Goal: Task Accomplishment & Management: Complete application form

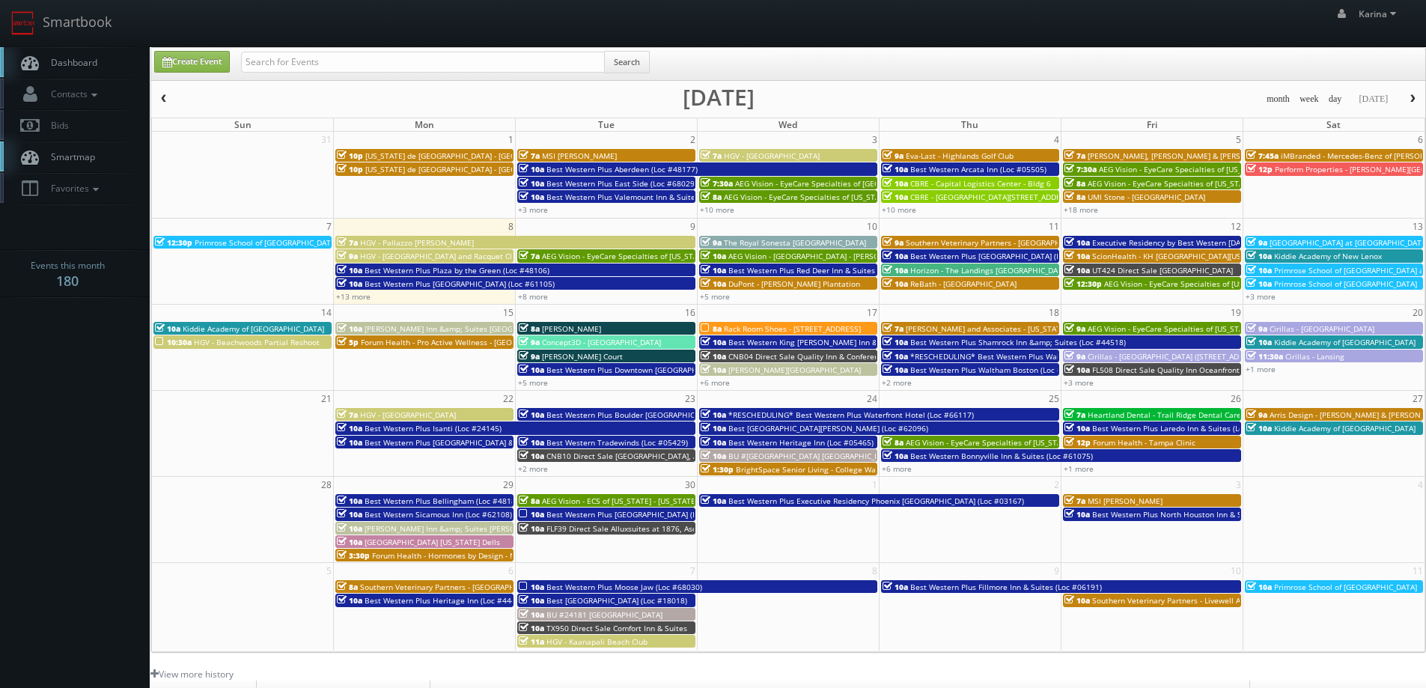
click at [85, 374] on body "Smartbook Toggle Side Navigation Toggle Top Navigation [PERSON_NAME] [PERSON_NA…" at bounding box center [713, 480] width 1426 height 961
click at [85, 61] on span "Dashboard" at bounding box center [70, 62] width 54 height 13
click at [258, 238] on span "Primrose School of [GEOGRAPHIC_DATA][PERSON_NAME]" at bounding box center [296, 242] width 202 height 10
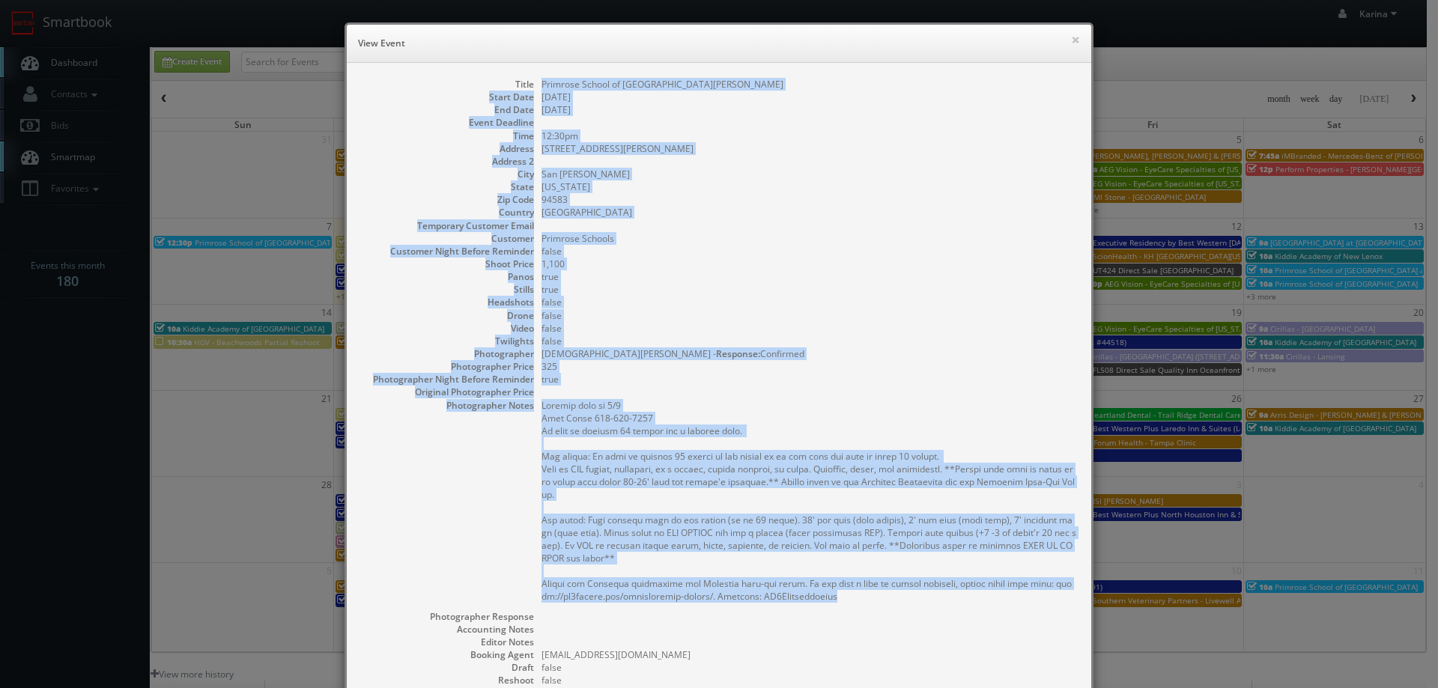
drag, startPoint x: 848, startPoint y: 452, endPoint x: 531, endPoint y: 81, distance: 488.0
click at [531, 81] on dl "Title Primrose School of San Ramon Start Date 09/07/2025 End Date 09/07/2025 Ev…" at bounding box center [719, 447] width 714 height 738
copy dl "Primrose School of San Ramon Start Date 09/07/2025 End Date 09/07/2025 Event De…"
click at [765, 252] on dd "false" at bounding box center [808, 251] width 535 height 13
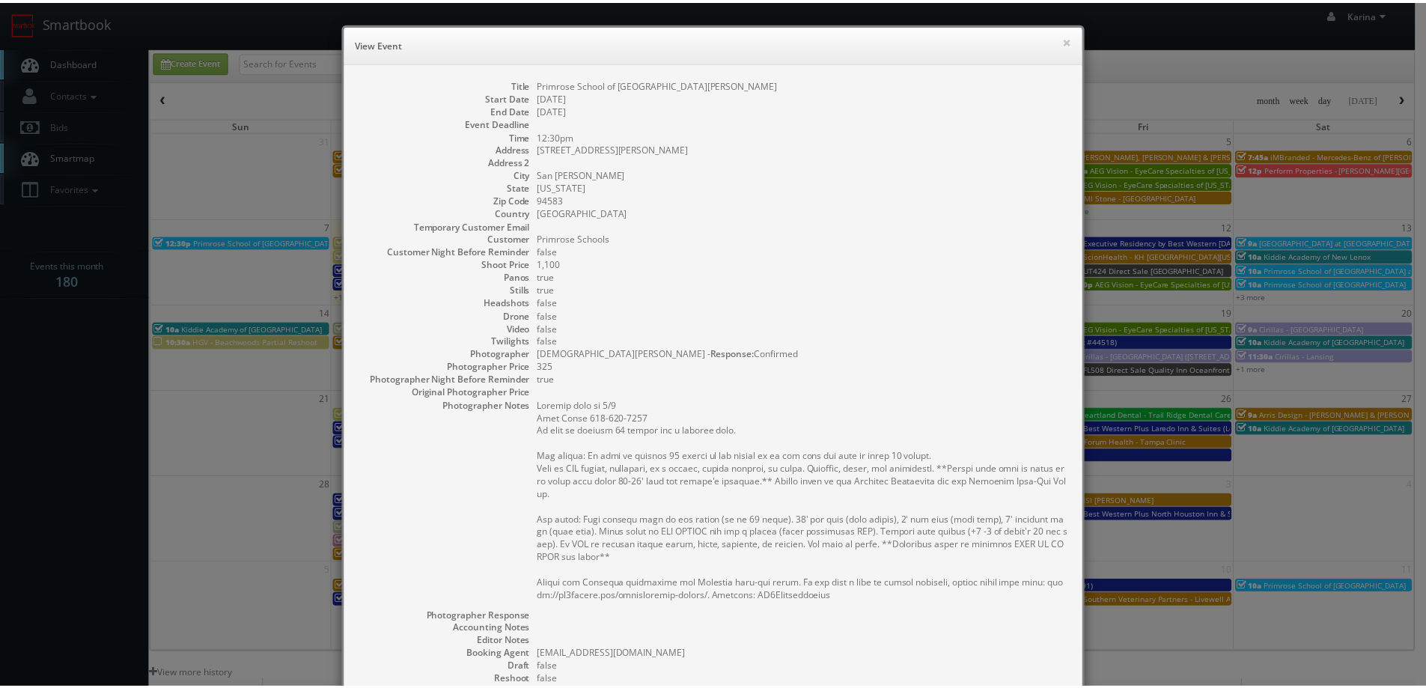
scroll to position [234, 0]
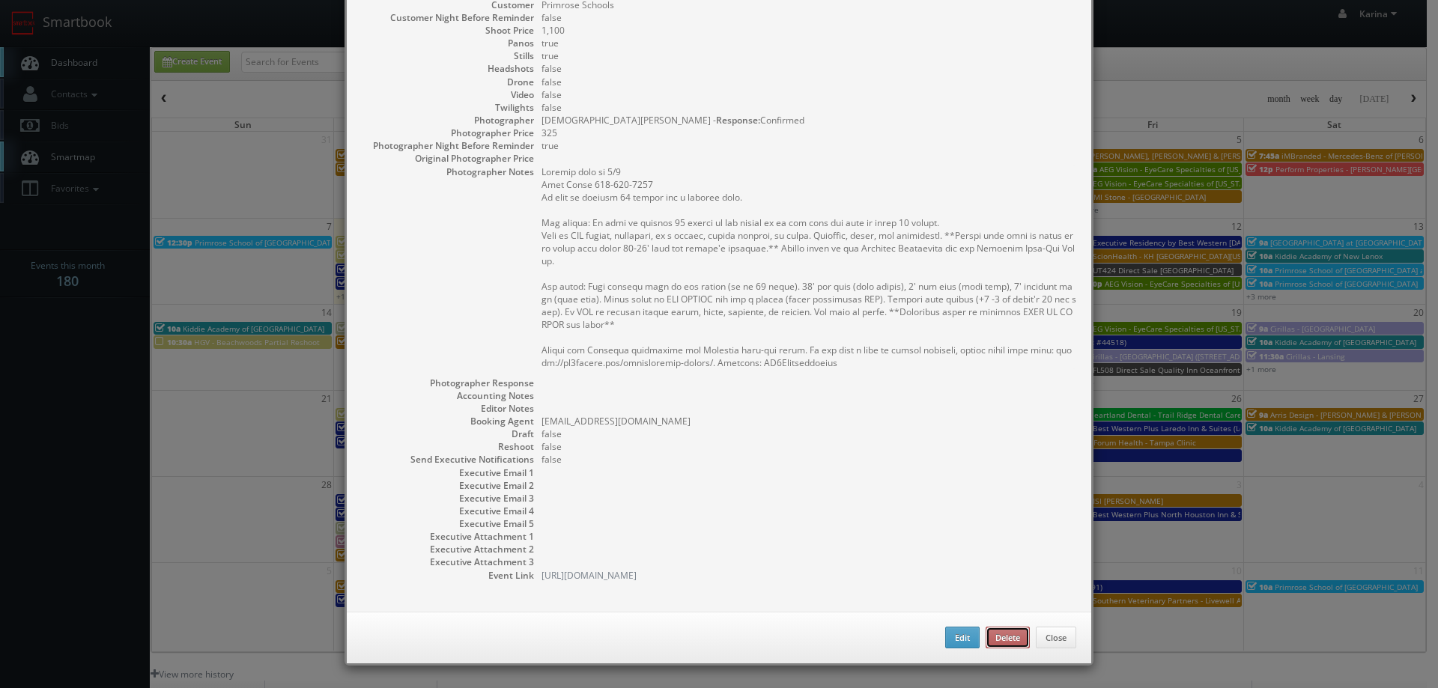
click at [1003, 642] on button "Delete" at bounding box center [1007, 638] width 44 height 22
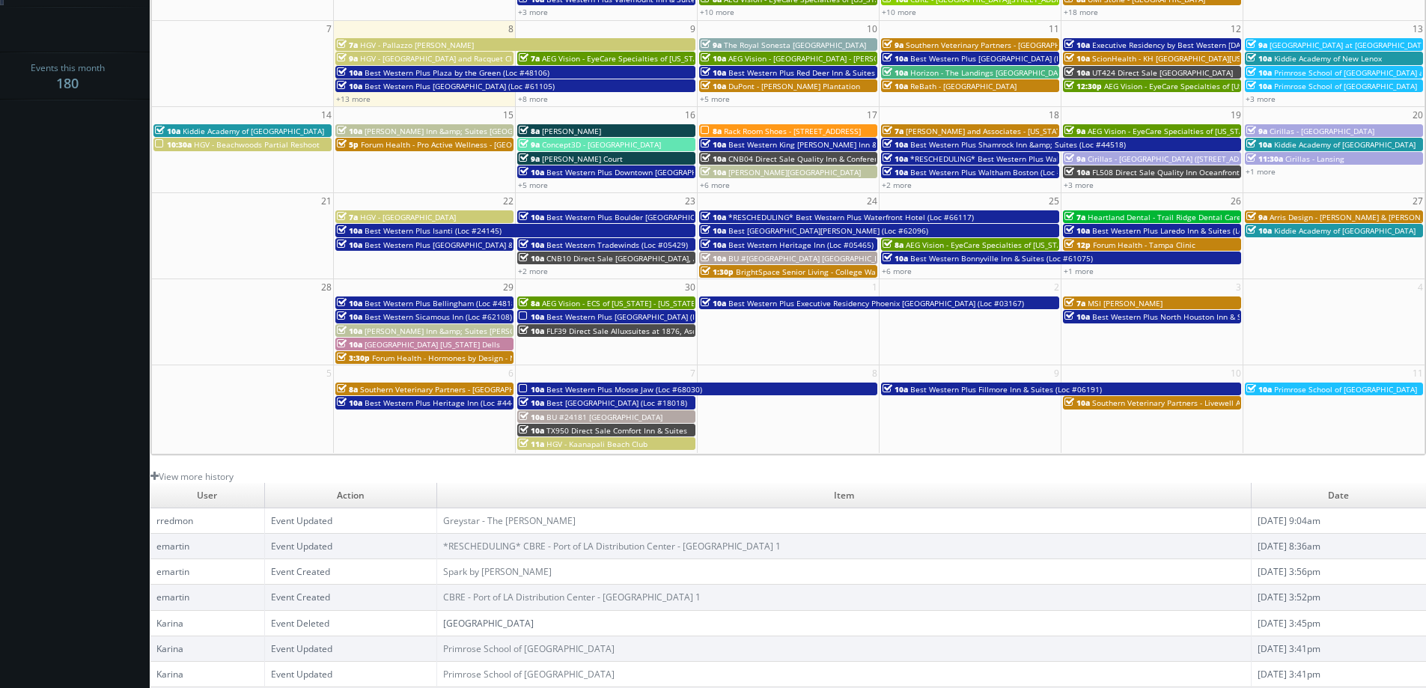
scroll to position [0, 0]
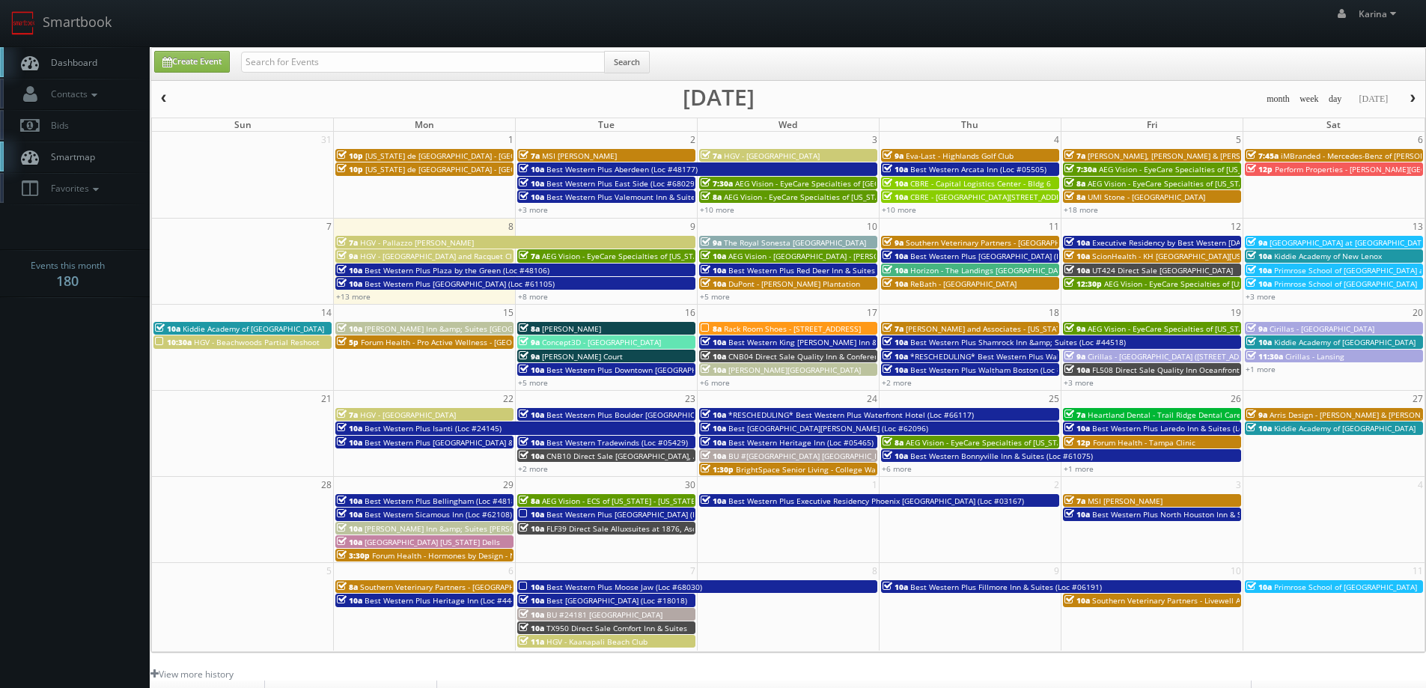
click at [96, 67] on span "Dashboard" at bounding box center [70, 62] width 54 height 13
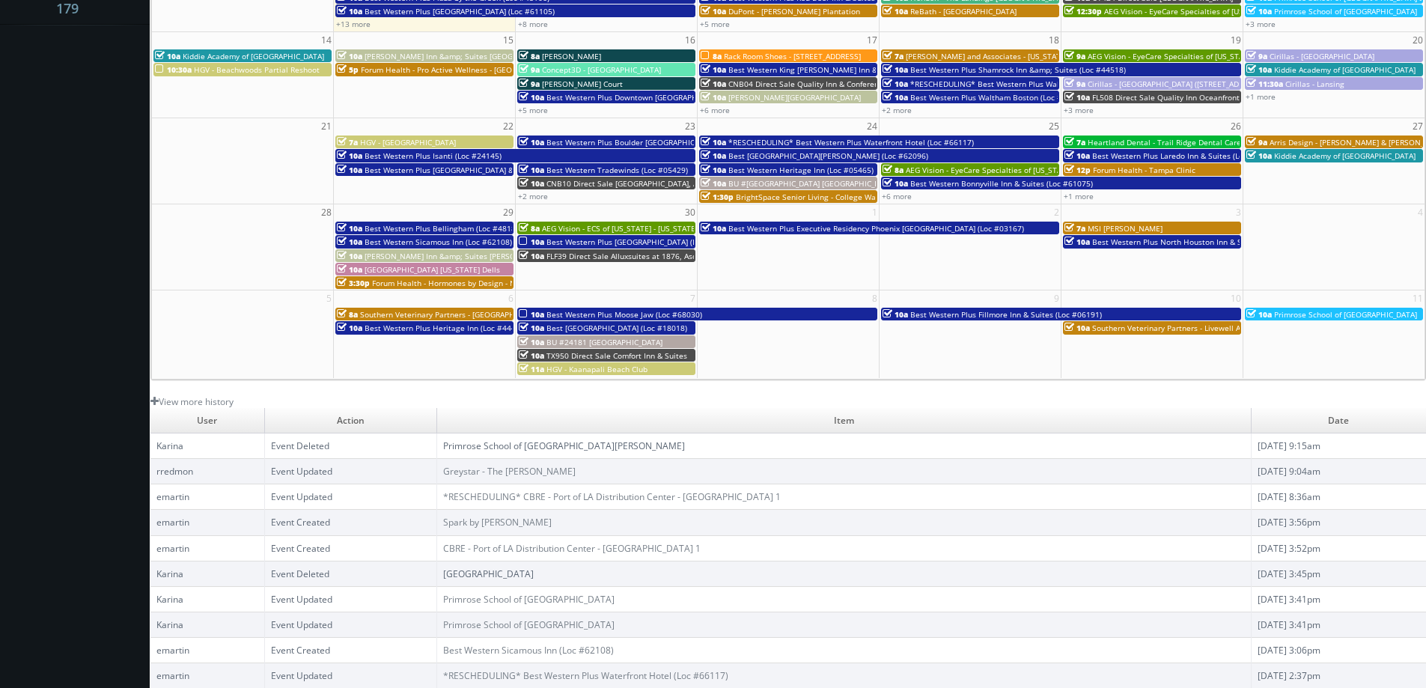
click at [100, 286] on body "Smartbook Toggle Side Navigation Toggle Top Navigation Karina Karina Profile Lo…" at bounding box center [713, 207] width 1426 height 961
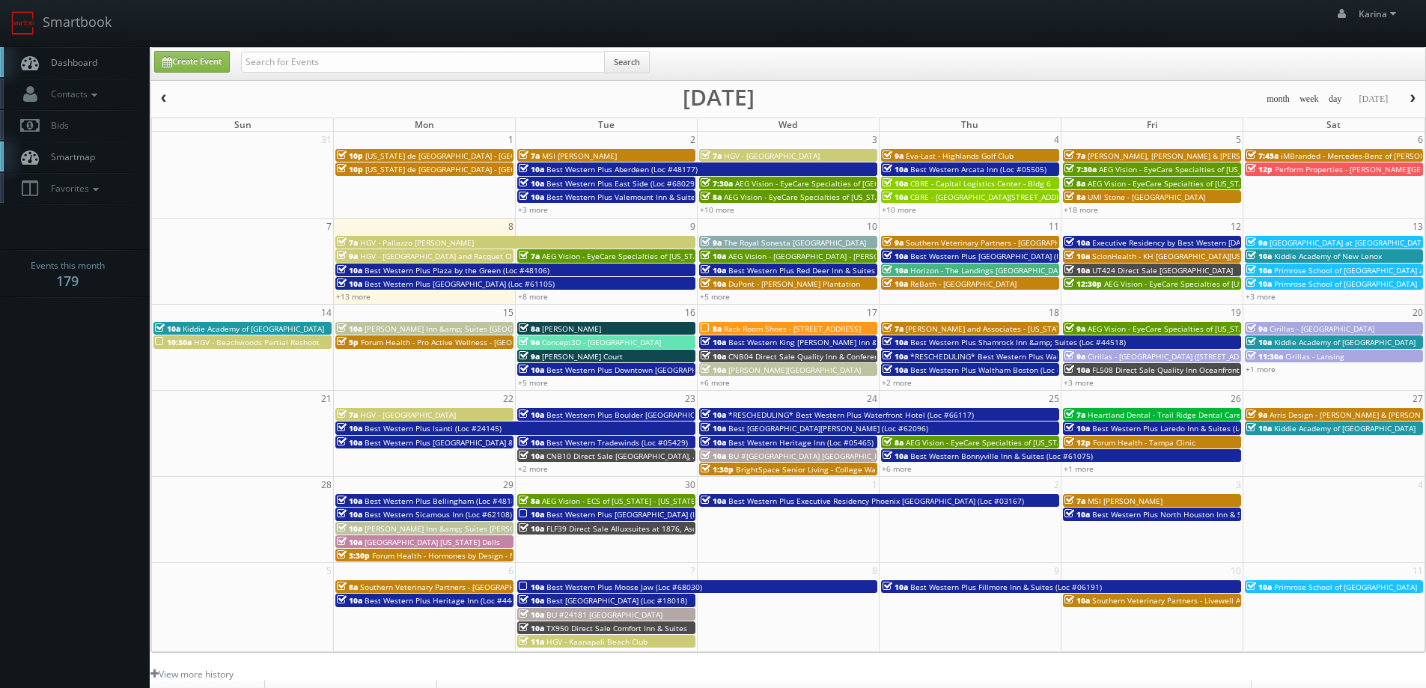
click at [87, 55] on link "Dashboard" at bounding box center [75, 62] width 150 height 31
click at [77, 49] on link "Dashboard" at bounding box center [75, 62] width 150 height 31
click at [1265, 294] on link "+3 more" at bounding box center [1261, 296] width 30 height 10
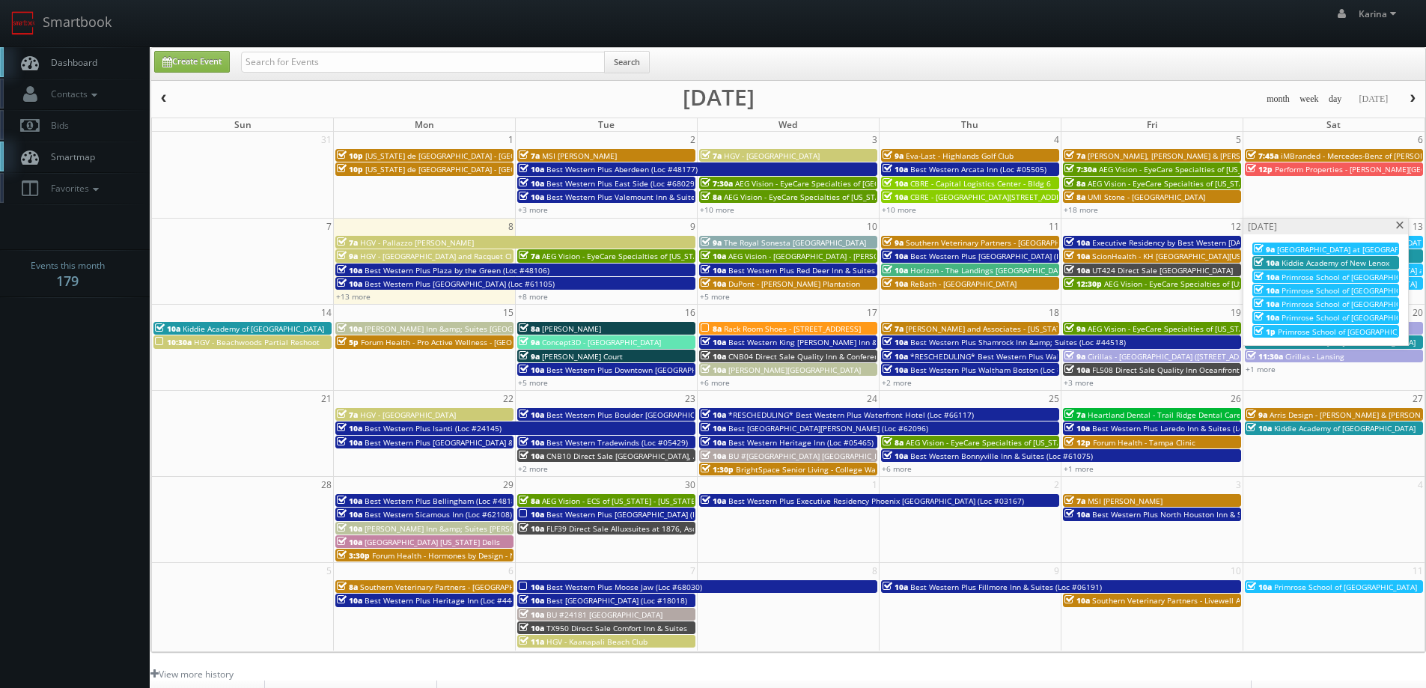
click at [1339, 263] on span "Kiddie Academy of New Lenox" at bounding box center [1336, 263] width 108 height 10
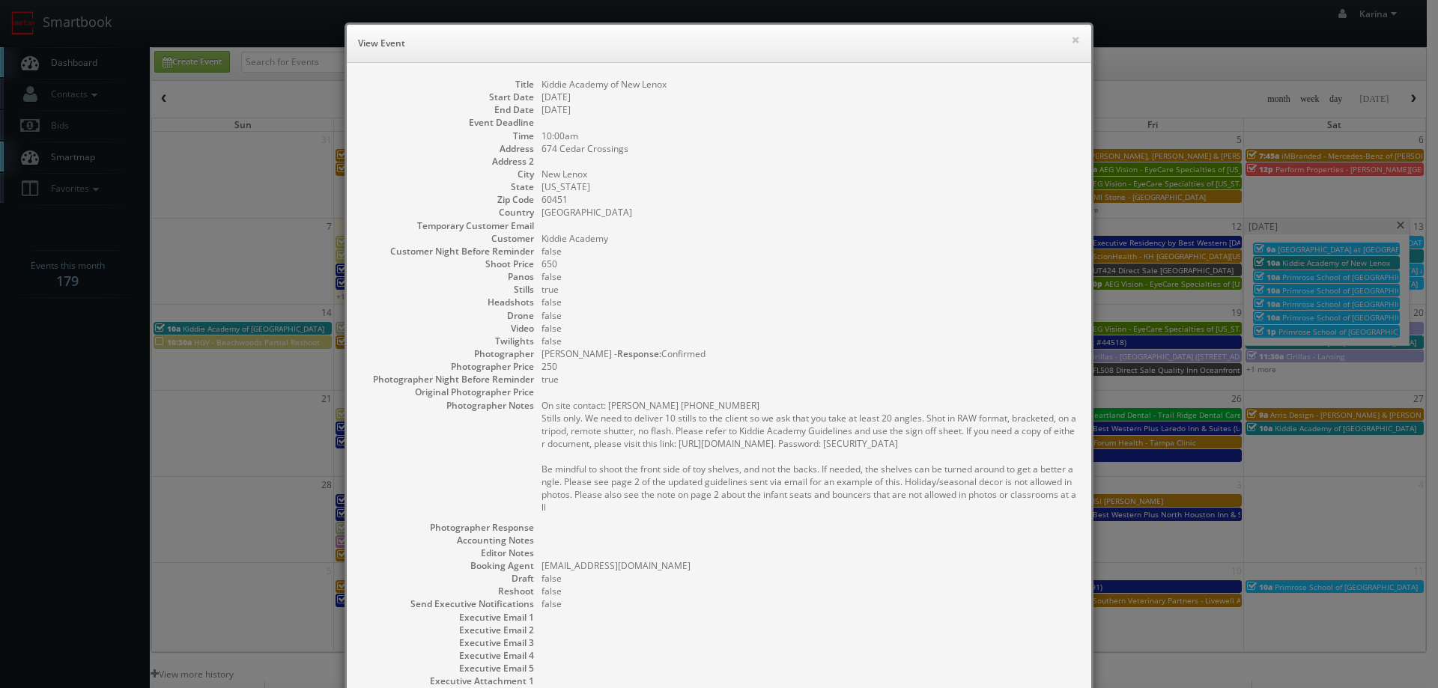
click at [1030, 363] on dd "250" at bounding box center [808, 366] width 535 height 13
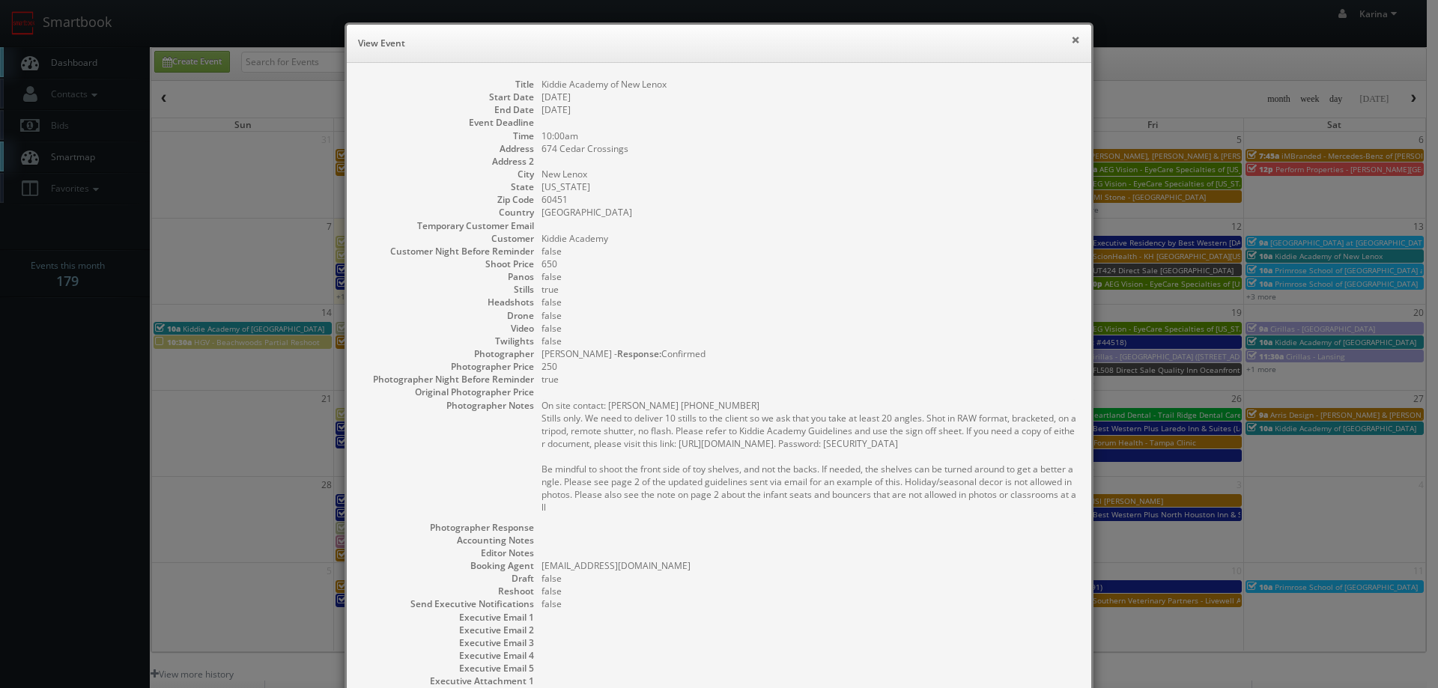
click at [1071, 39] on button "×" at bounding box center [1075, 39] width 9 height 10
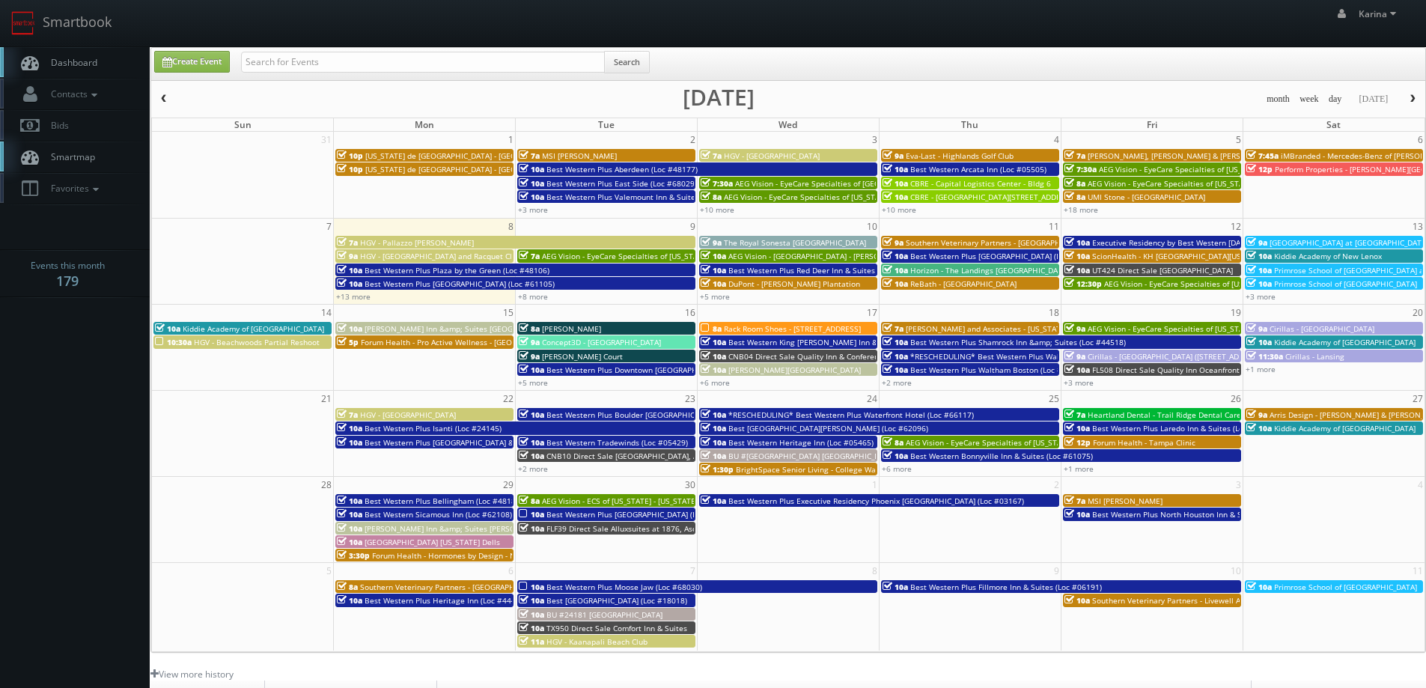
click at [72, 49] on link "Dashboard" at bounding box center [75, 62] width 150 height 31
click at [94, 61] on span "Dashboard" at bounding box center [70, 62] width 54 height 13
click at [79, 53] on link "Dashboard" at bounding box center [75, 62] width 150 height 31
click at [73, 64] on span "Dashboard" at bounding box center [70, 62] width 54 height 13
click at [127, 445] on body "Smartbook Toggle Side Navigation Toggle Top Navigation Karina Karina Profile Lo…" at bounding box center [713, 480] width 1426 height 961
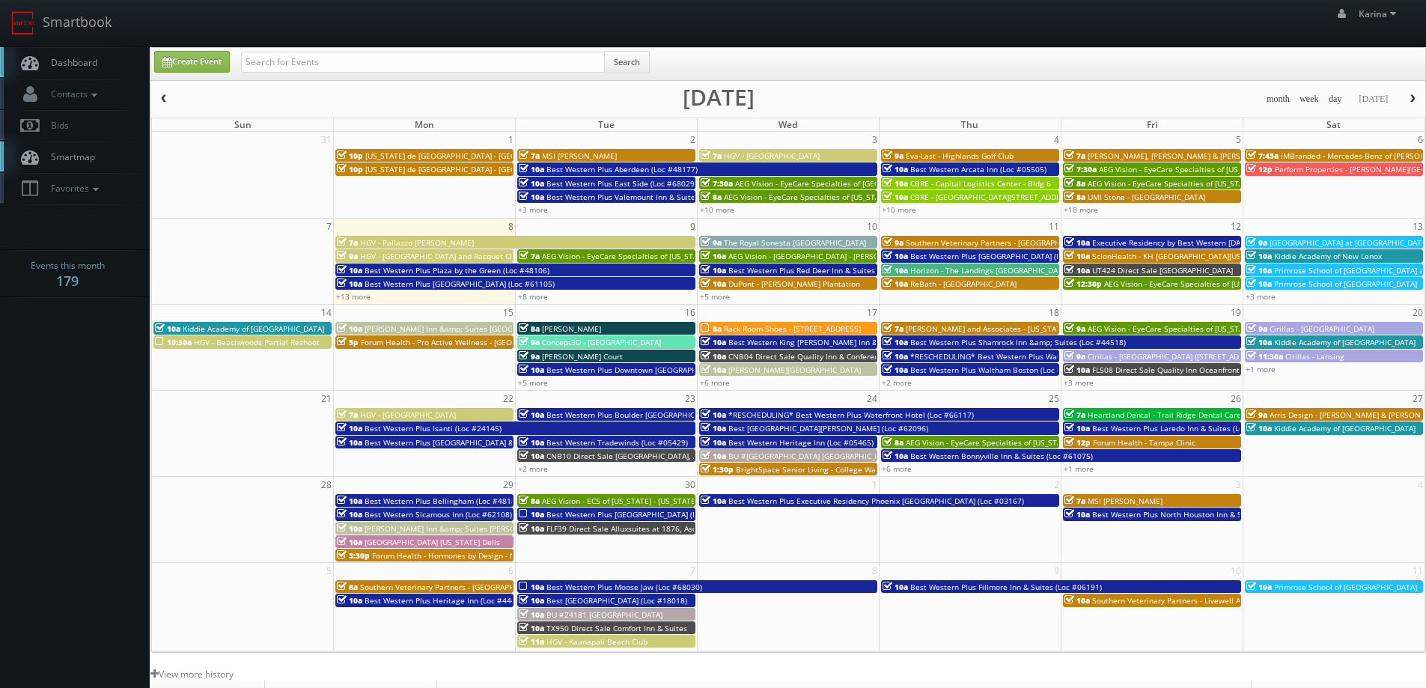
click at [91, 58] on span "Dashboard" at bounding box center [70, 62] width 54 height 13
click at [82, 67] on span "Dashboard" at bounding box center [70, 62] width 54 height 13
click at [1405, 97] on button "button" at bounding box center [1412, 99] width 25 height 19
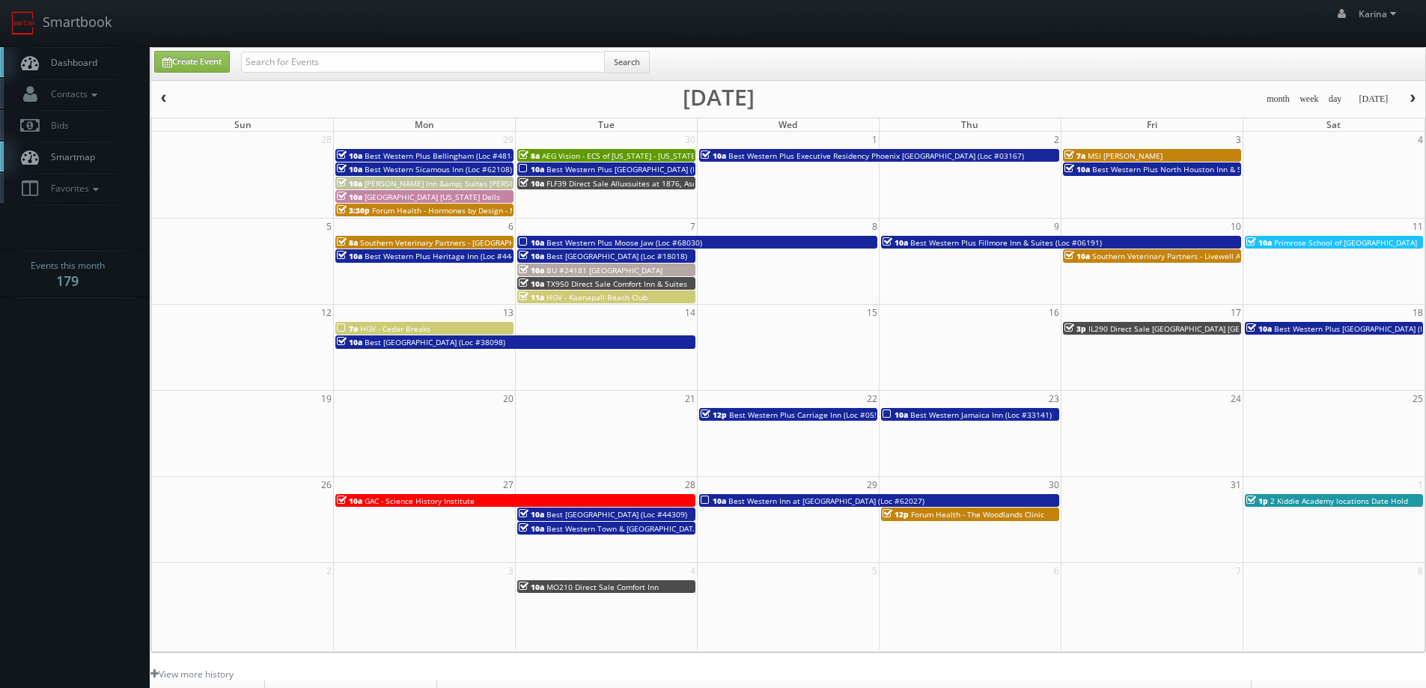
click at [88, 59] on span "Dashboard" at bounding box center [70, 62] width 54 height 13
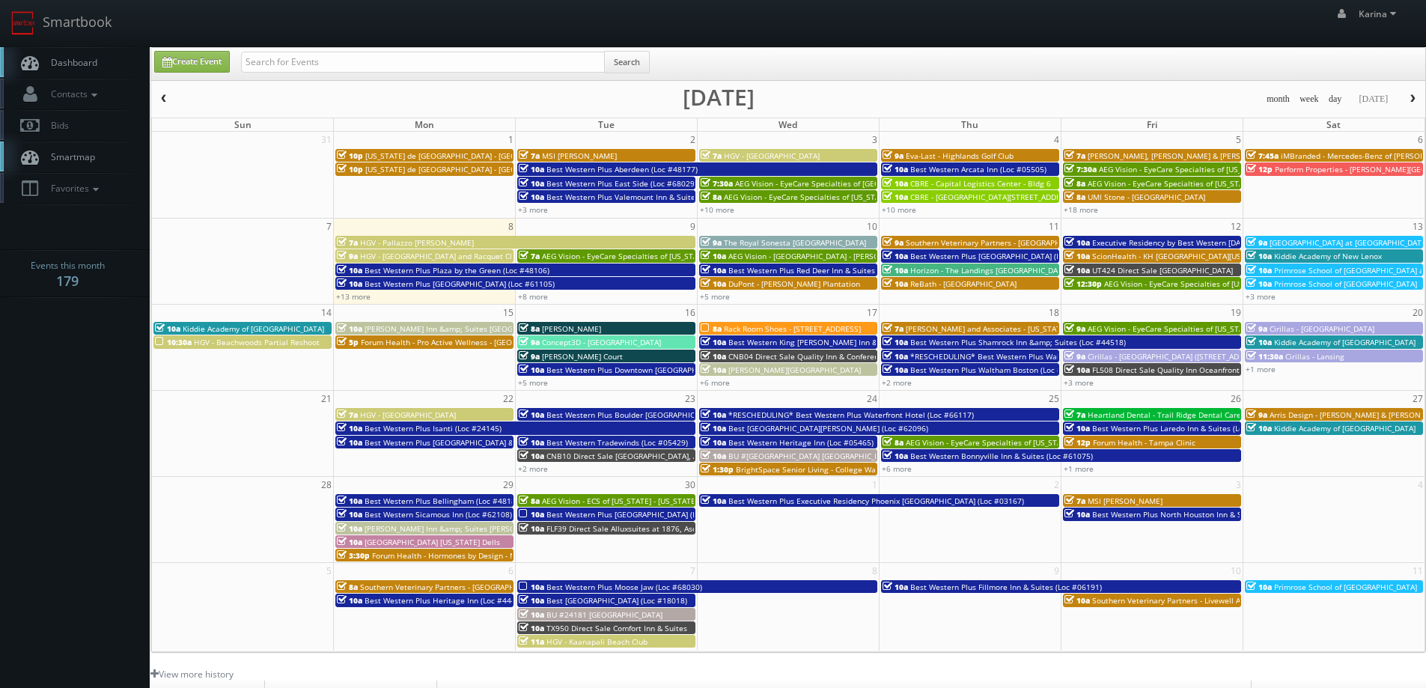
click at [86, 506] on body "Smartbook Toggle Side Navigation Toggle Top Navigation [PERSON_NAME] [PERSON_NA…" at bounding box center [713, 480] width 1426 height 961
click at [77, 66] on span "Dashboard" at bounding box center [70, 62] width 54 height 13
click at [87, 56] on span "Dashboard" at bounding box center [70, 62] width 54 height 13
click at [99, 68] on link "Dashboard" at bounding box center [75, 62] width 150 height 31
click at [73, 380] on body "Smartbook Toggle Side Navigation Toggle Top Navigation [PERSON_NAME] [PERSON_NA…" at bounding box center [713, 480] width 1426 height 961
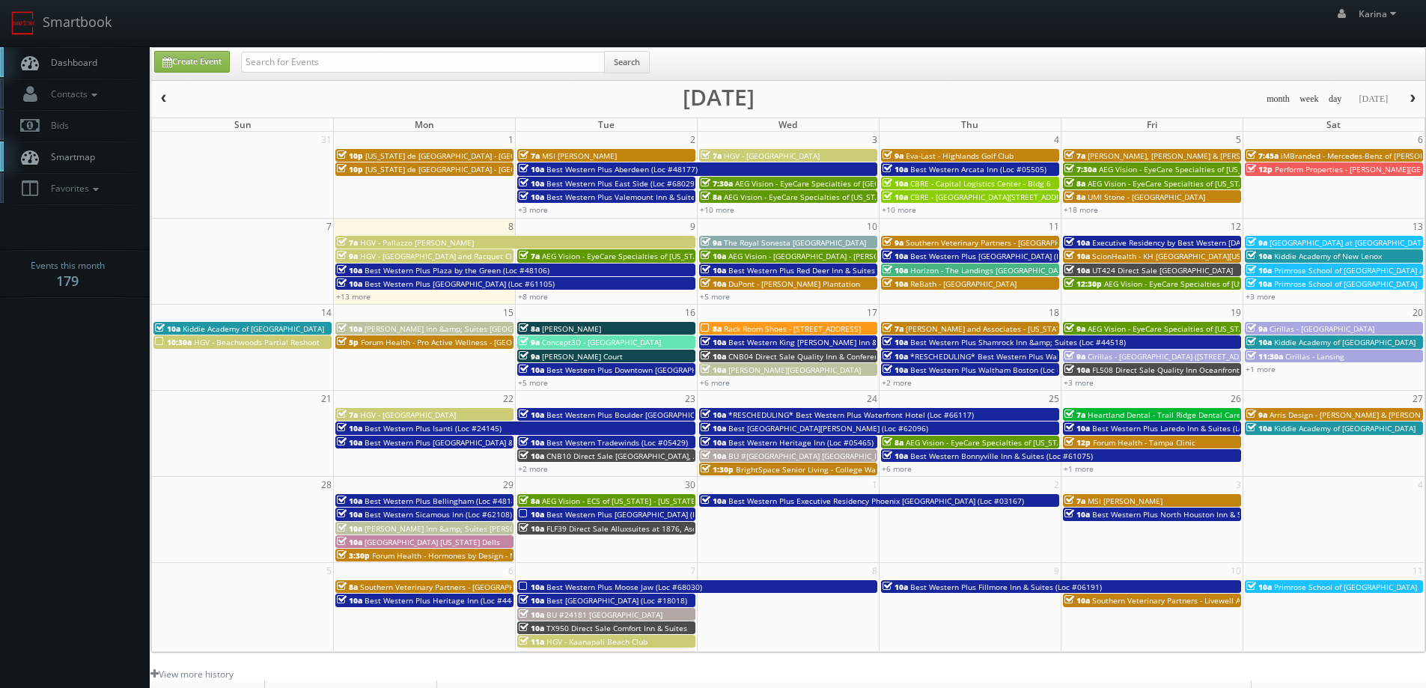
click at [91, 386] on body "Smartbook Toggle Side Navigation Toggle Top Navigation [PERSON_NAME] [PERSON_NA…" at bounding box center [713, 480] width 1426 height 961
click at [70, 400] on body "Smartbook Toggle Side Navigation Toggle Top Navigation Karina Karina Profile Lo…" at bounding box center [713, 480] width 1426 height 961
click at [121, 425] on body "Smartbook Toggle Side Navigation Toggle Top Navigation [PERSON_NAME] [PERSON_NA…" at bounding box center [713, 480] width 1426 height 961
click at [103, 356] on body "Smartbook Toggle Side Navigation Toggle Top Navigation [PERSON_NAME] [PERSON_NA…" at bounding box center [713, 480] width 1426 height 961
click at [76, 64] on span "Dashboard" at bounding box center [70, 62] width 54 height 13
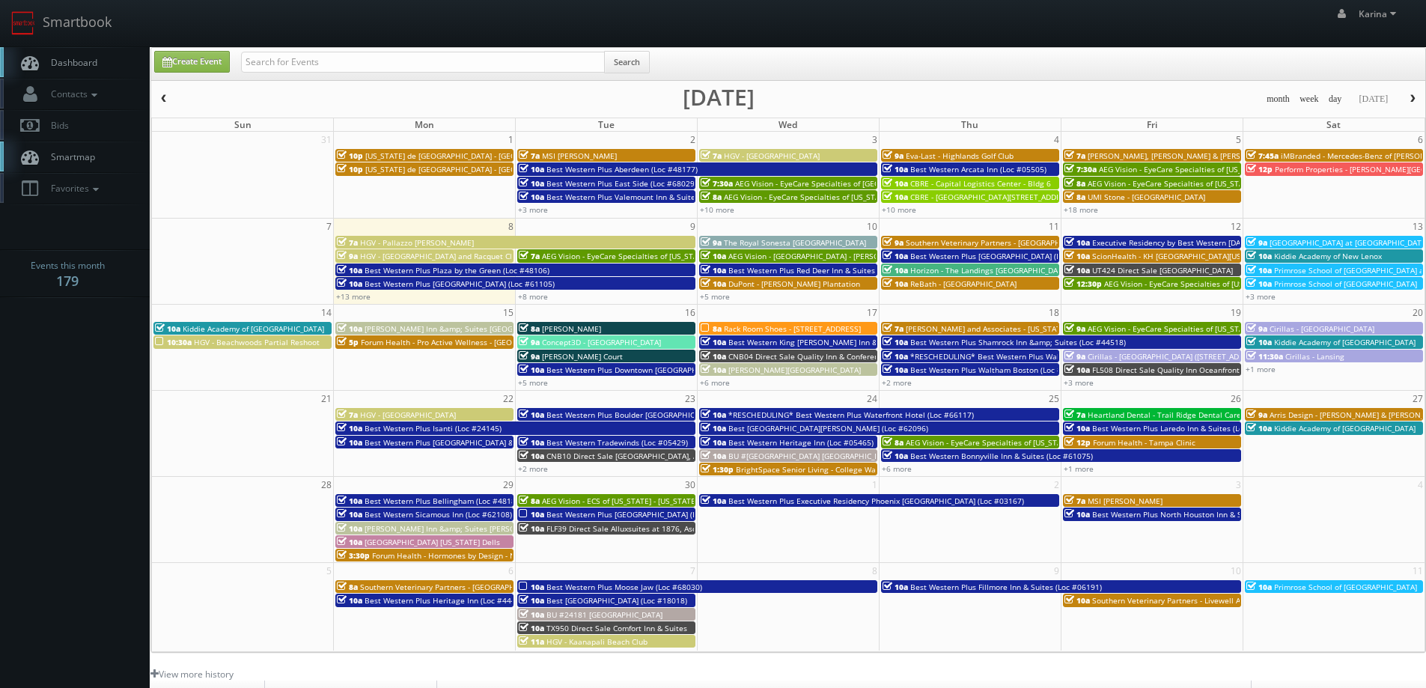
click at [88, 404] on body "Smartbook Toggle Side Navigation Toggle Top Navigation [PERSON_NAME] [PERSON_NA…" at bounding box center [713, 480] width 1426 height 961
click at [81, 71] on link "Dashboard" at bounding box center [75, 62] width 150 height 31
click at [365, 296] on link "+13 more" at bounding box center [353, 296] width 34 height 10
click at [541, 297] on link "+8 more" at bounding box center [533, 296] width 30 height 10
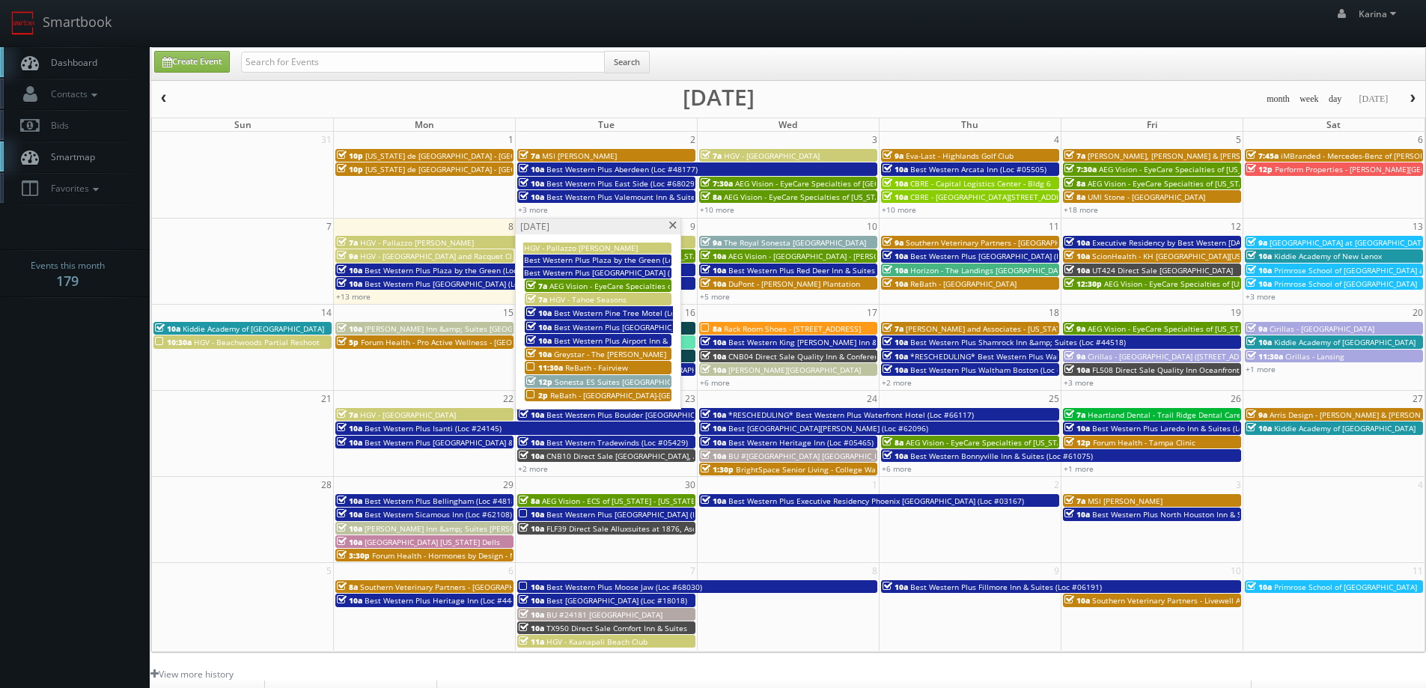
click at [101, 428] on body "Smartbook Toggle Side Navigation Toggle Top Navigation [PERSON_NAME] [PERSON_NA…" at bounding box center [713, 480] width 1426 height 961
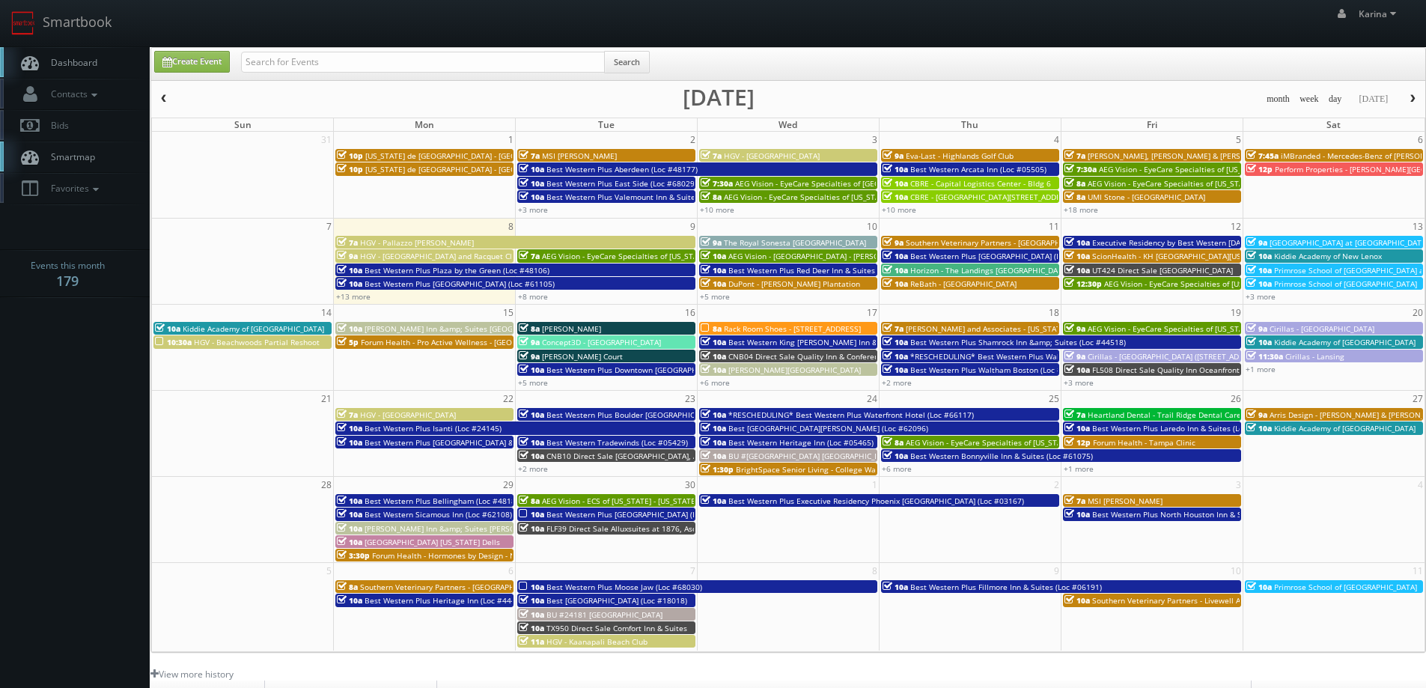
click at [89, 61] on span "Dashboard" at bounding box center [70, 62] width 54 height 13
click at [83, 65] on span "Dashboard" at bounding box center [70, 62] width 54 height 13
click at [60, 380] on body "Smartbook Toggle Side Navigation Toggle Top Navigation [PERSON_NAME] [PERSON_NA…" at bounding box center [713, 480] width 1426 height 961
click at [64, 397] on body "Smartbook Toggle Side Navigation Toggle Top Navigation Karina Karina Profile Lo…" at bounding box center [713, 480] width 1426 height 961
click at [70, 55] on link "Dashboard" at bounding box center [75, 62] width 150 height 31
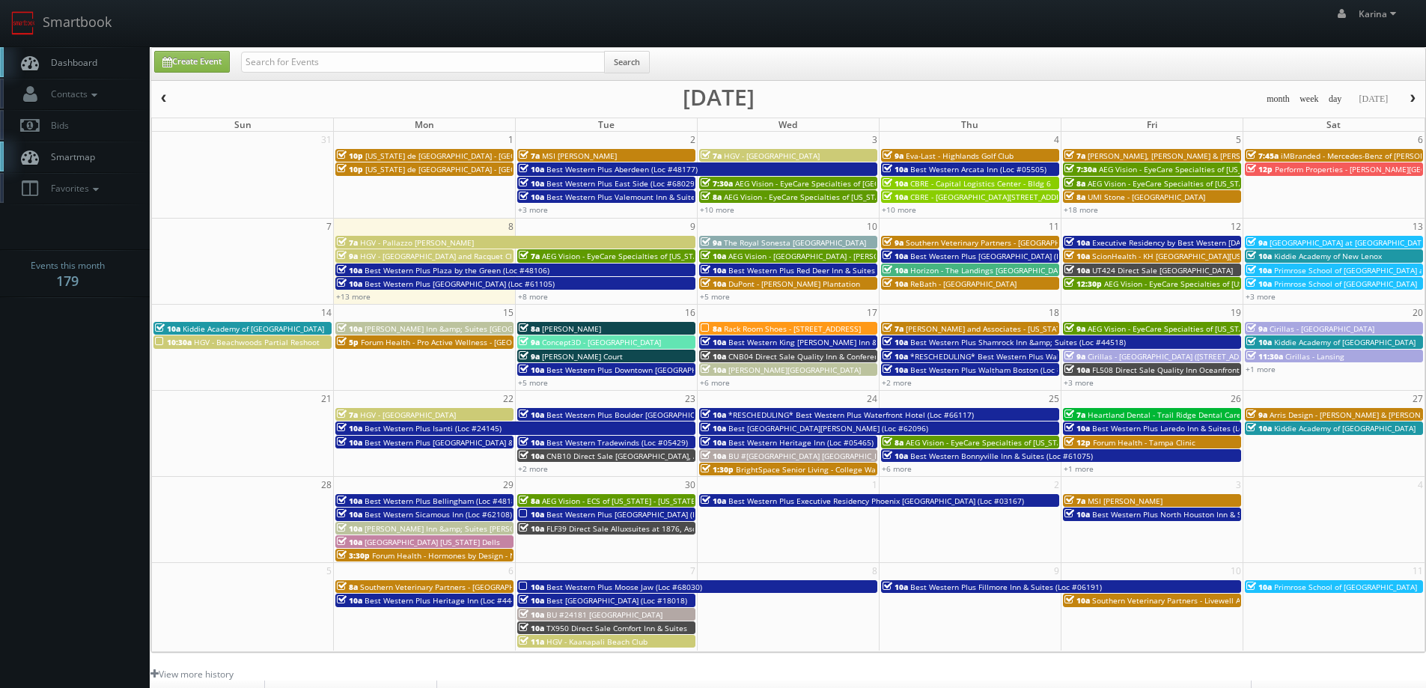
click at [90, 355] on body "Smartbook Toggle Side Navigation Toggle Top Navigation [PERSON_NAME] [PERSON_NA…" at bounding box center [713, 480] width 1426 height 961
click at [32, 407] on body "Smartbook Toggle Side Navigation Toggle Top Navigation [PERSON_NAME] [PERSON_NA…" at bounding box center [713, 480] width 1426 height 961
click at [81, 67] on span "Dashboard" at bounding box center [70, 62] width 54 height 13
click at [94, 63] on span "Dashboard" at bounding box center [70, 62] width 54 height 13
click at [82, 70] on link "Dashboard" at bounding box center [75, 62] width 150 height 31
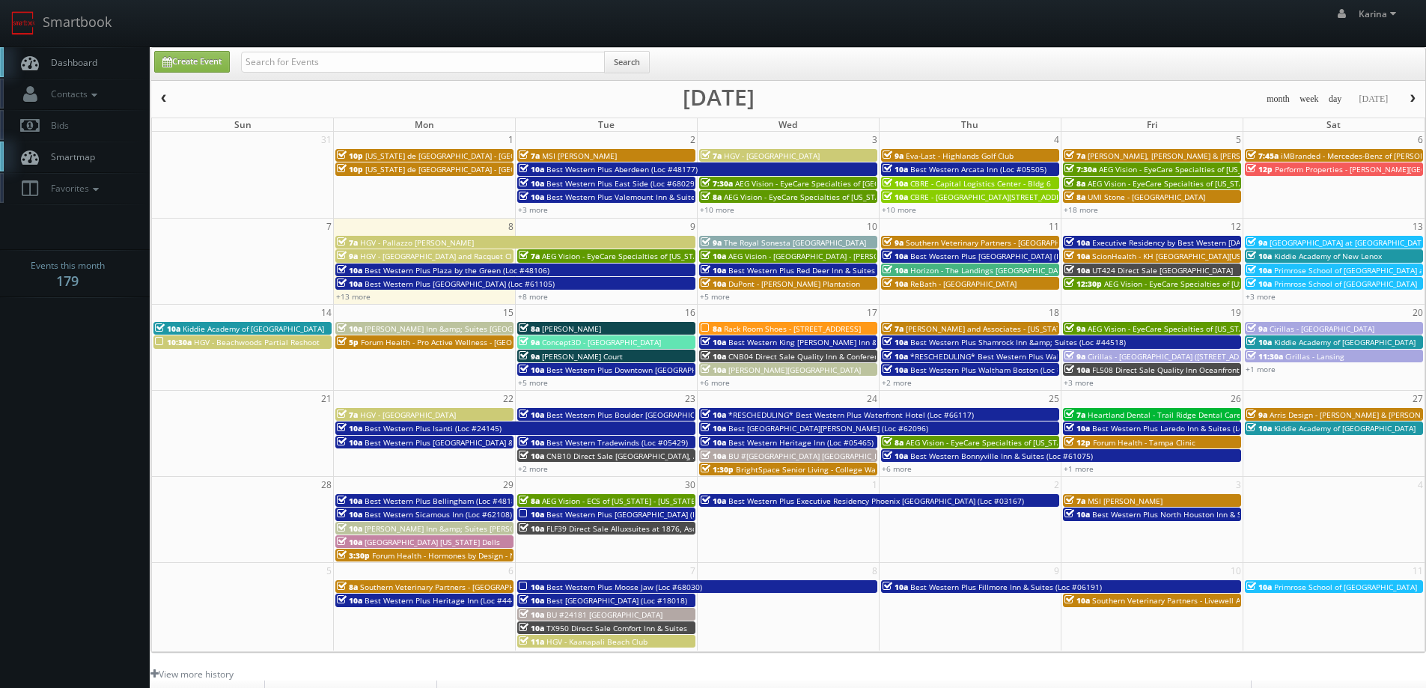
click at [1414, 99] on span "button" at bounding box center [1413, 98] width 10 height 9
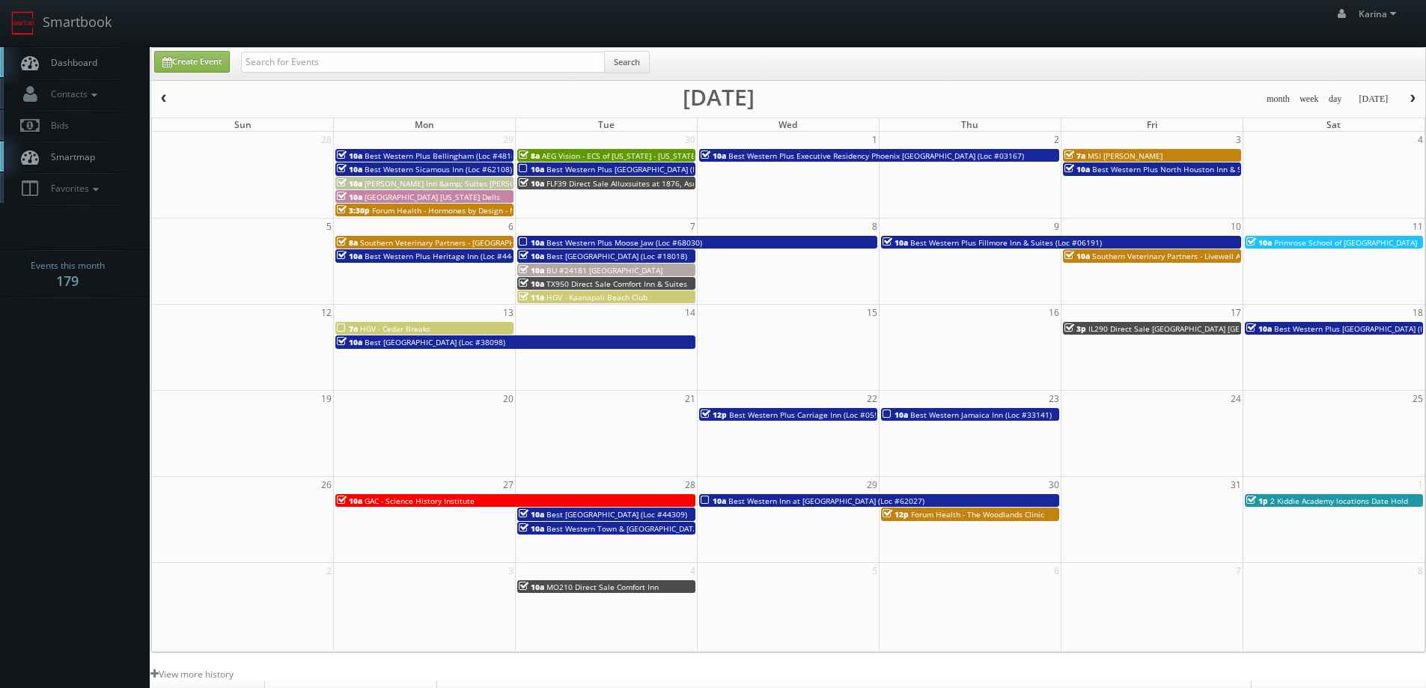
click at [167, 98] on span "button" at bounding box center [164, 98] width 10 height 9
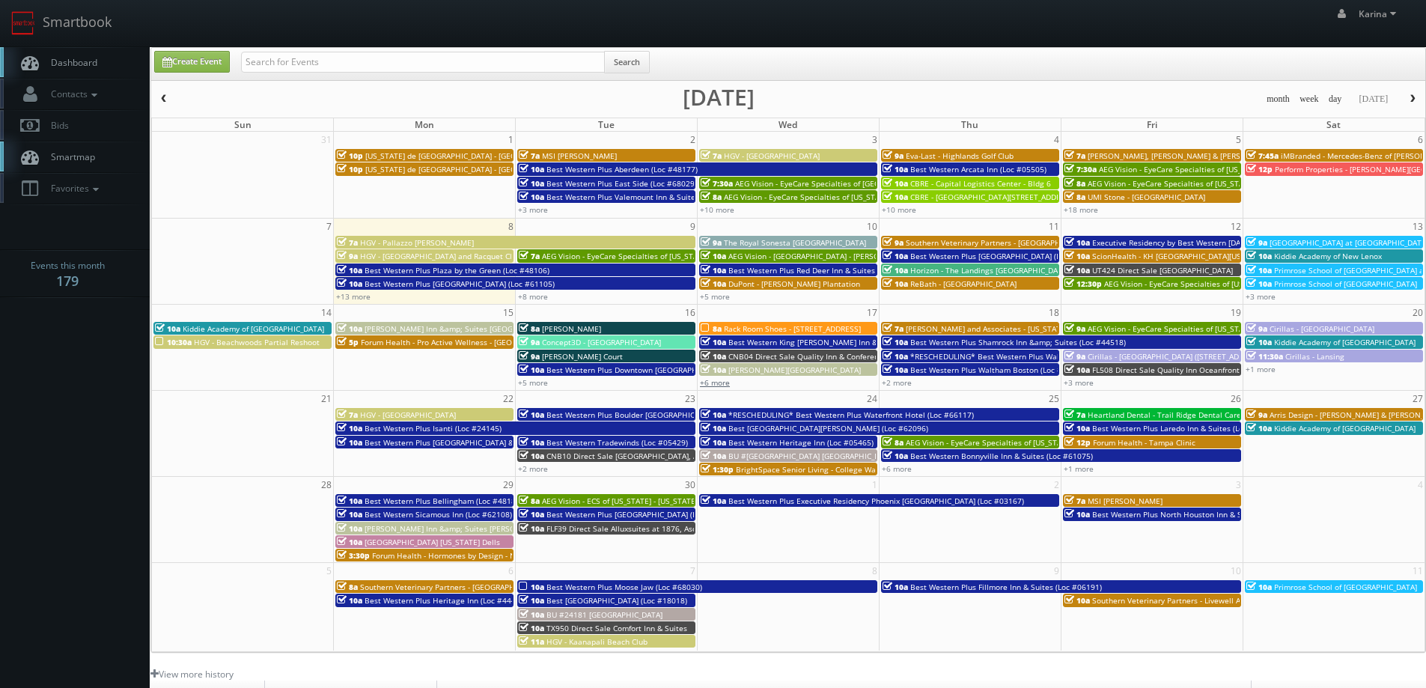
click at [721, 381] on link "+6 more" at bounding box center [715, 382] width 30 height 10
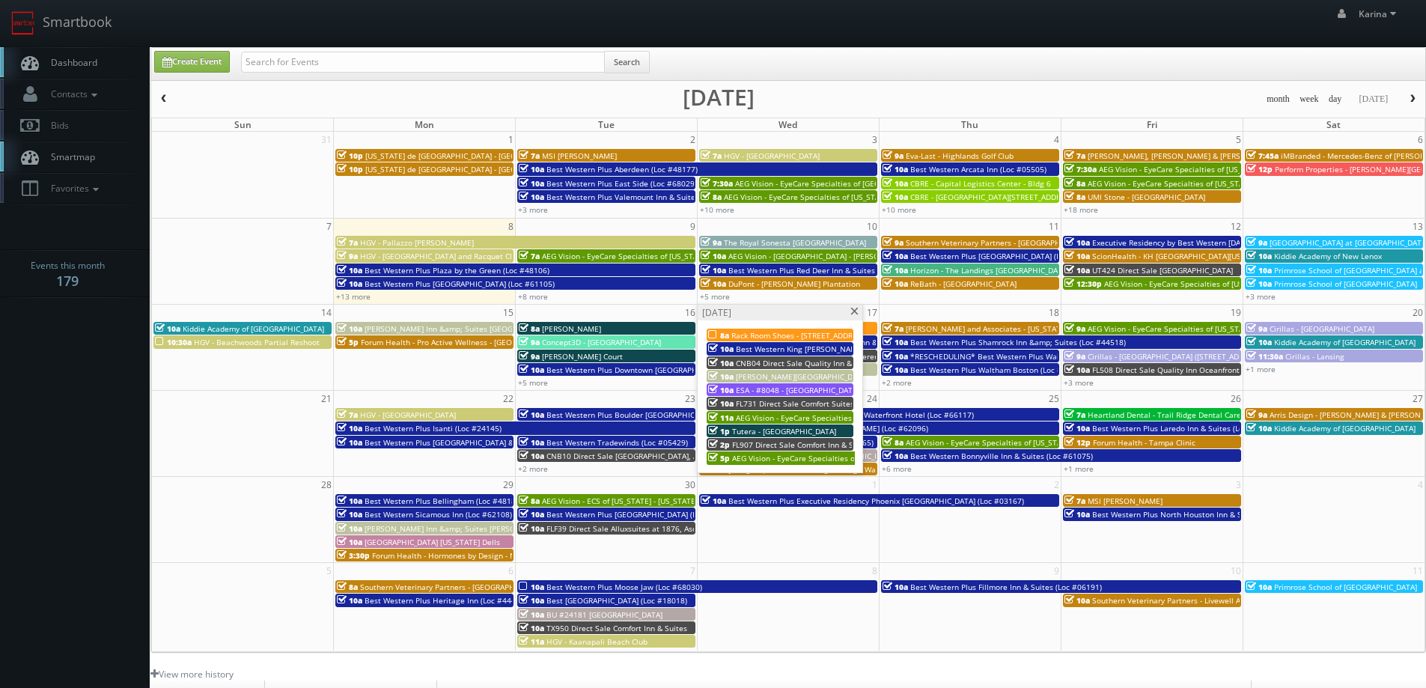
click at [754, 432] on span "Tutera - [GEOGRAPHIC_DATA]" at bounding box center [784, 431] width 104 height 10
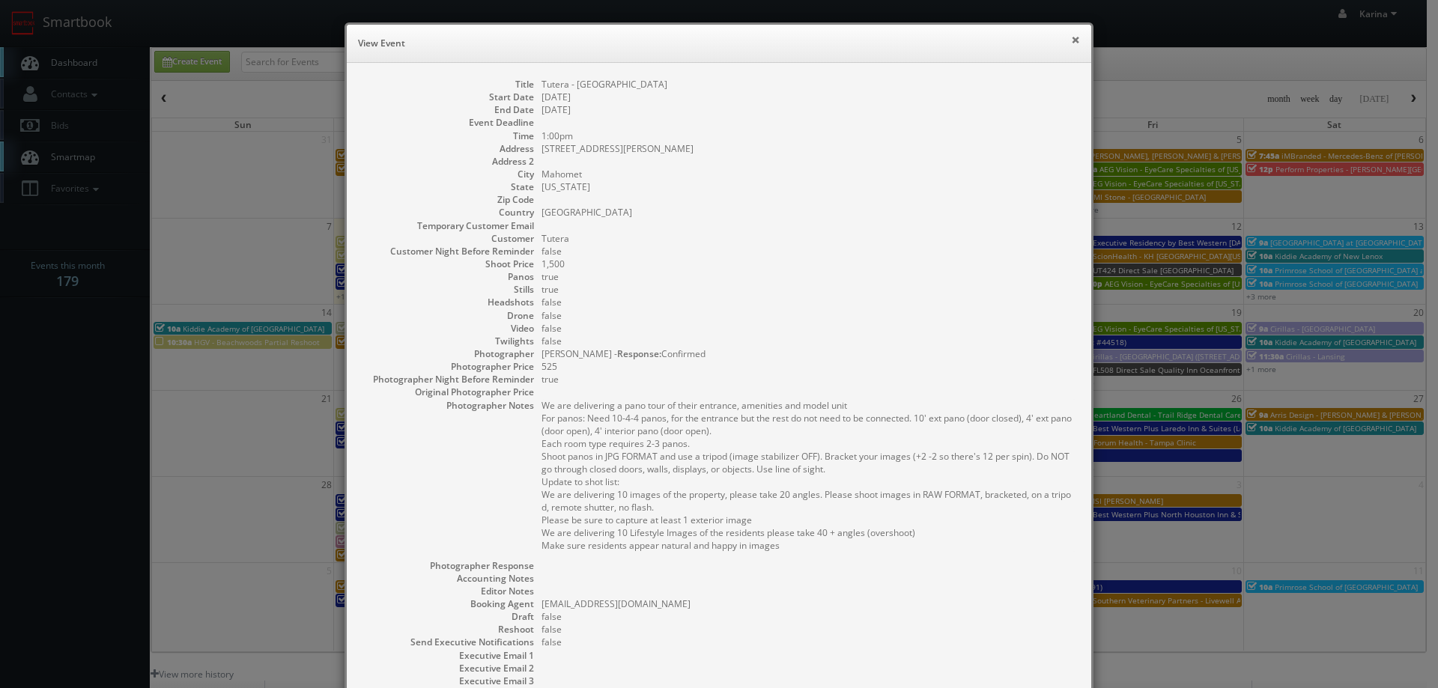
click at [1071, 43] on button "×" at bounding box center [1075, 39] width 9 height 10
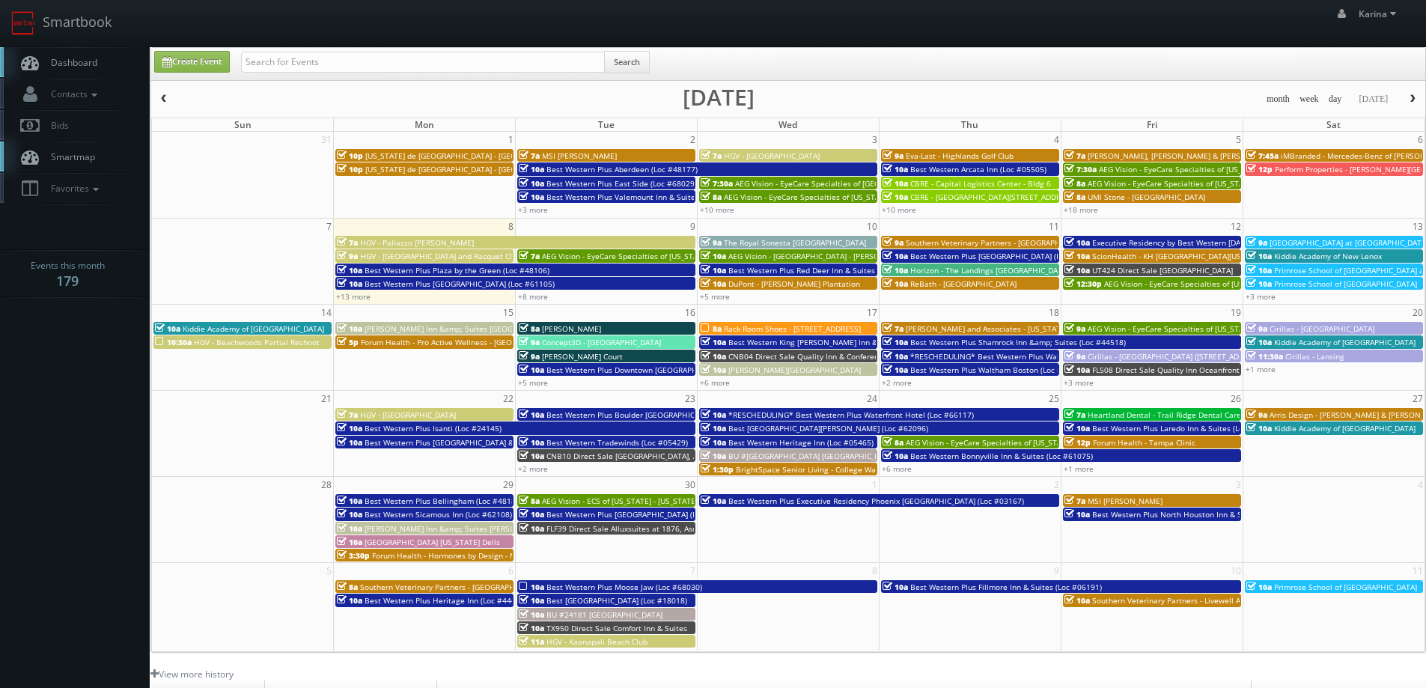
click at [589, 324] on span "Tutera - Flanagan" at bounding box center [571, 328] width 59 height 10
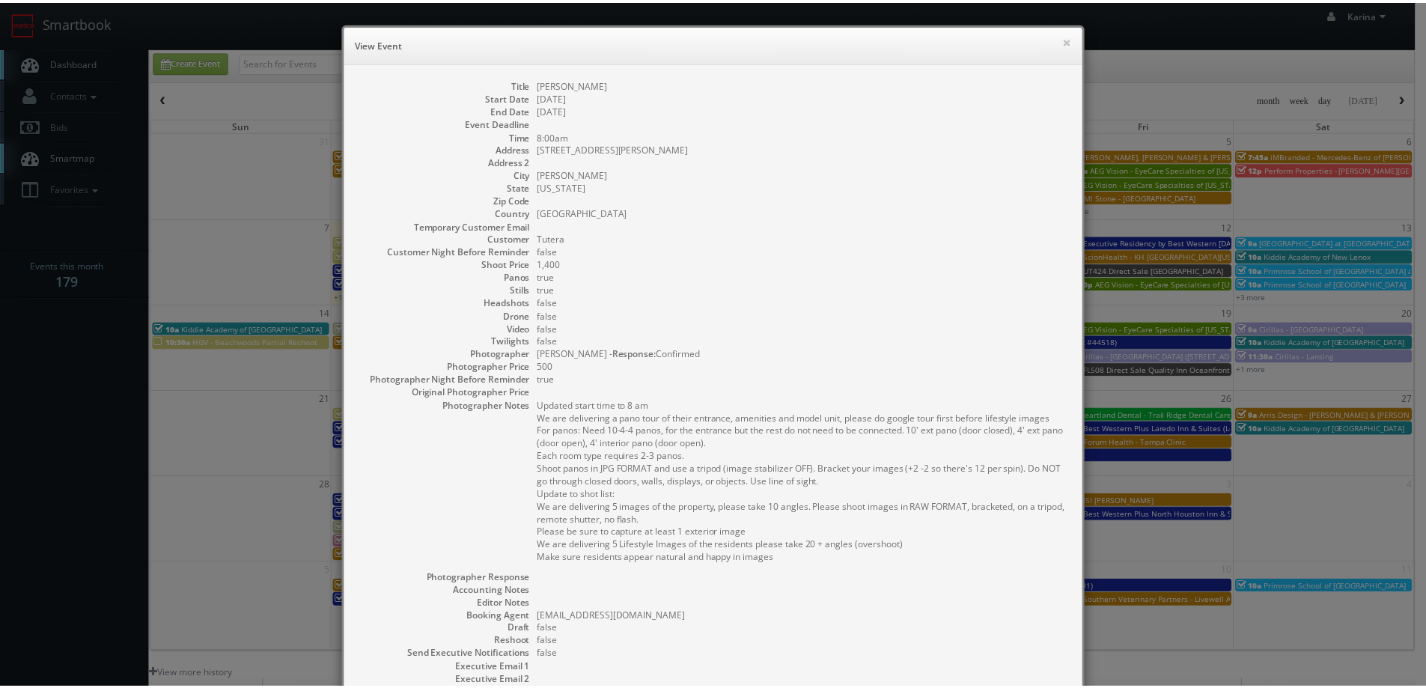
scroll to position [195, 0]
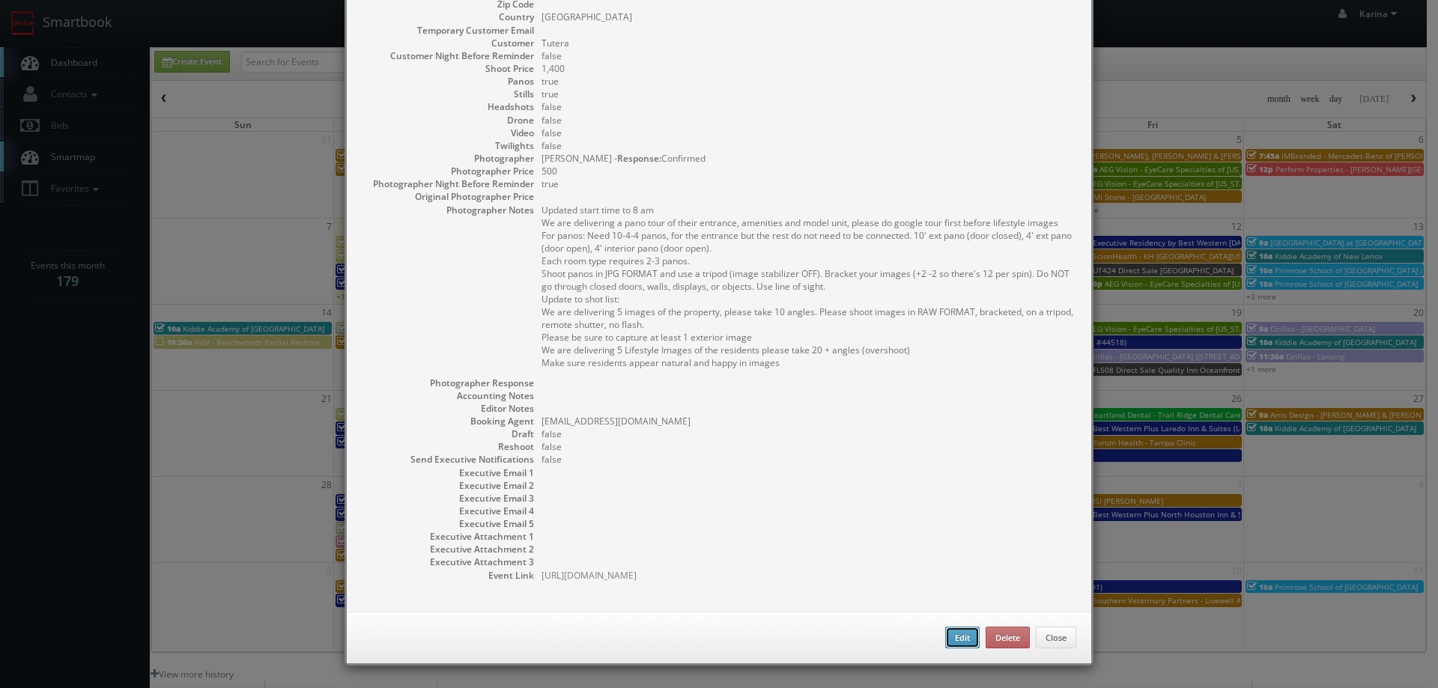
click at [945, 628] on button "Edit" at bounding box center [962, 638] width 34 height 22
type input "Tutera - Flanagan"
type input "201 E. Falcon Highway"
type input "Flanagan"
type input "1,400"
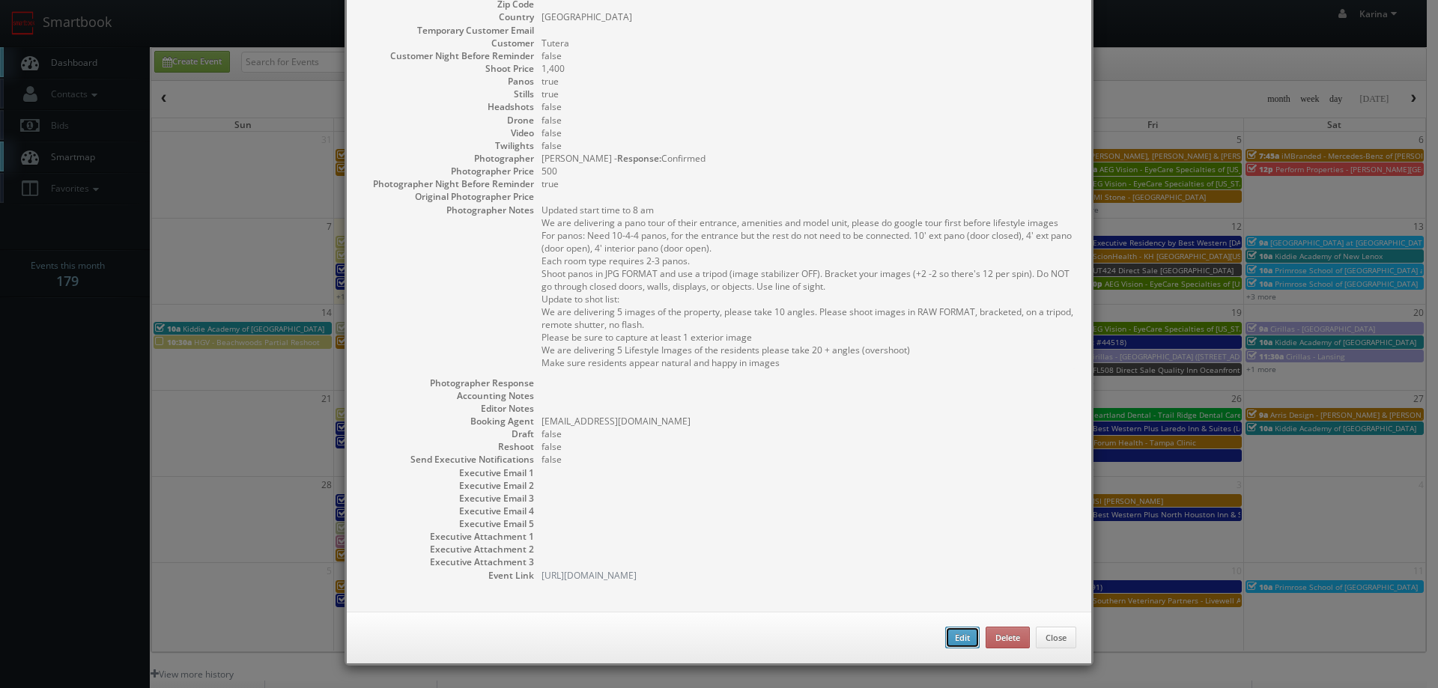
checkbox input "true"
type input "09/16/2025"
type input "8:00am"
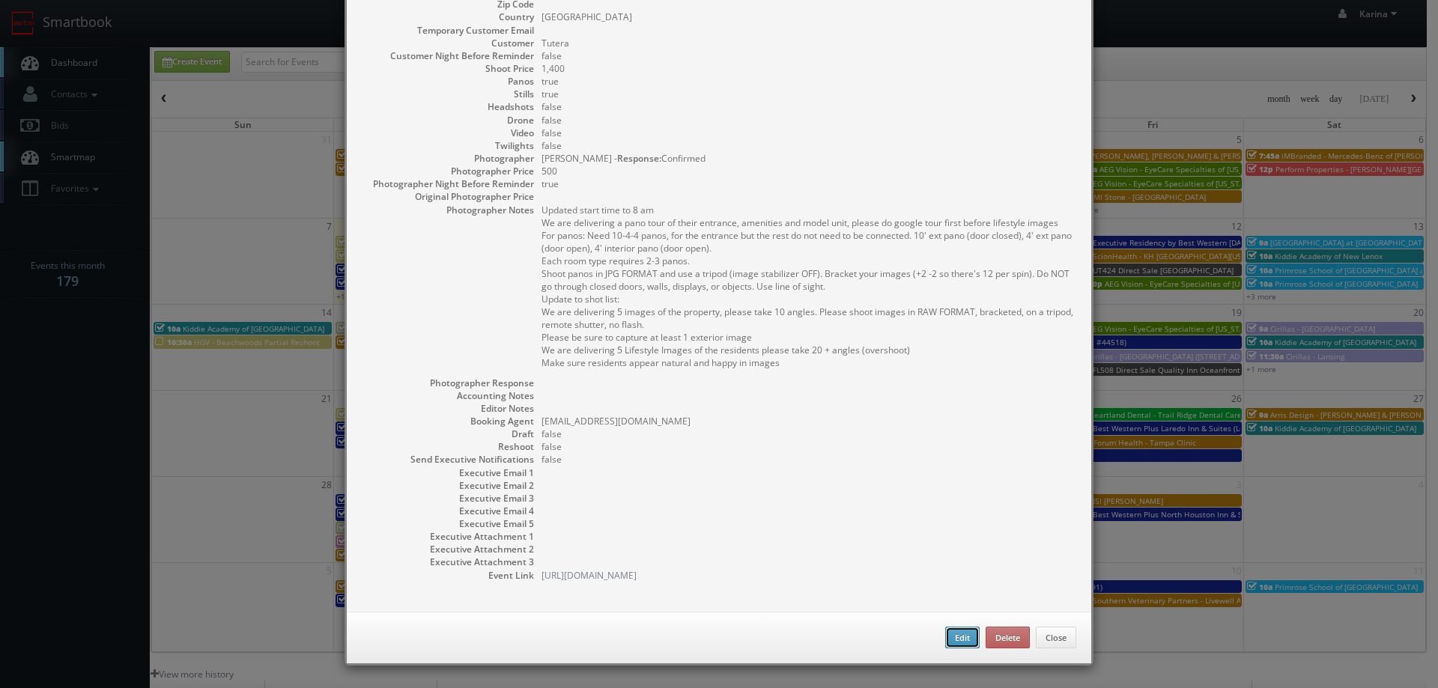
checkbox input "true"
type textarea "Updated start time to 8 am We are delivering a pano tour of their entrance, ame…"
type input "1,400"
type input "500"
select select "[US_STATE]"
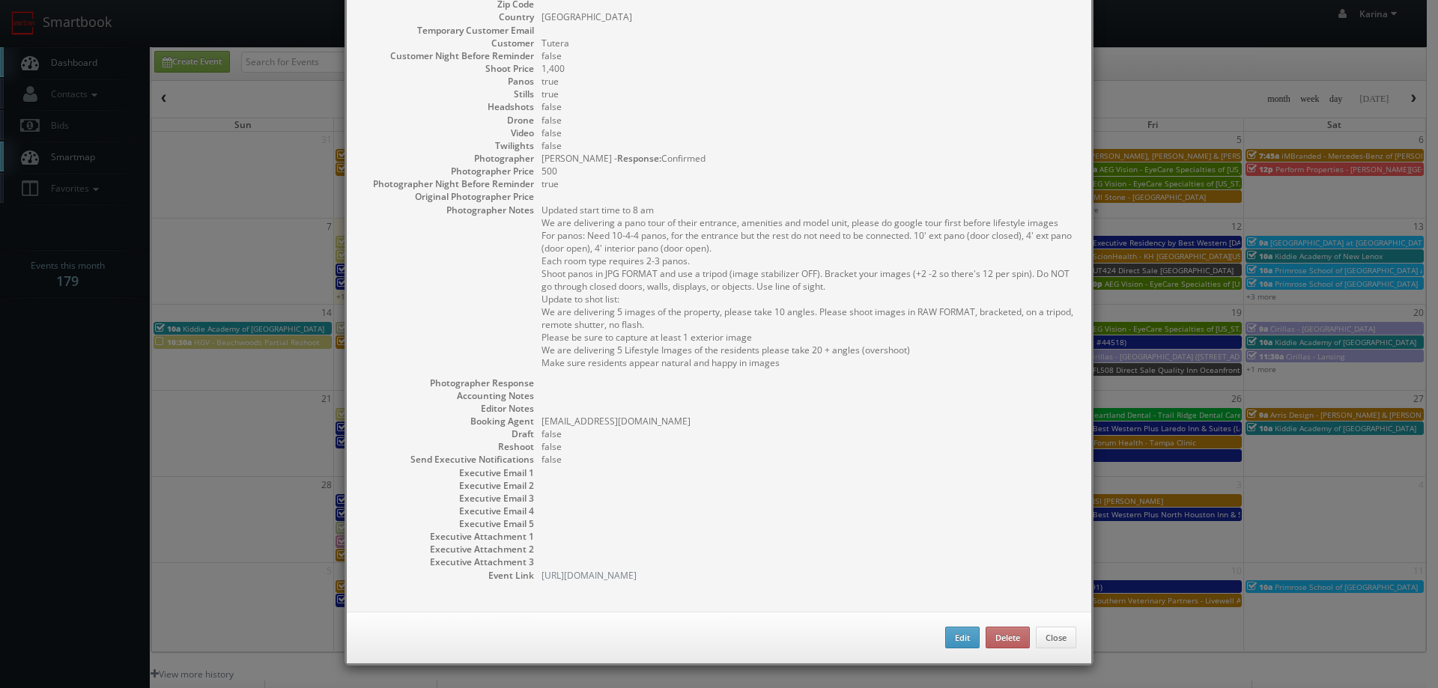
select select "[EMAIL_ADDRESS][DOMAIN_NAME]"
select select "[PERSON_NAME][EMAIL_ADDRESS][PERSON_NAME][DOMAIN_NAME]"
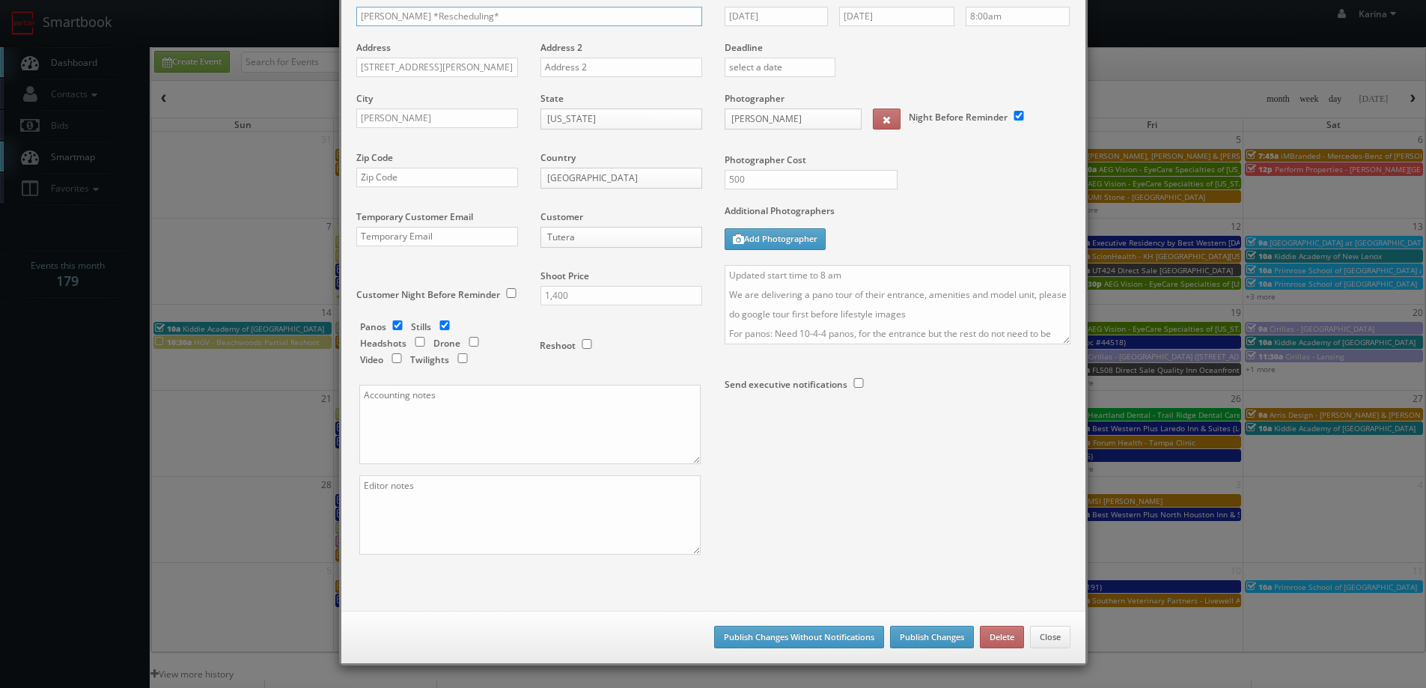
scroll to position [75, 0]
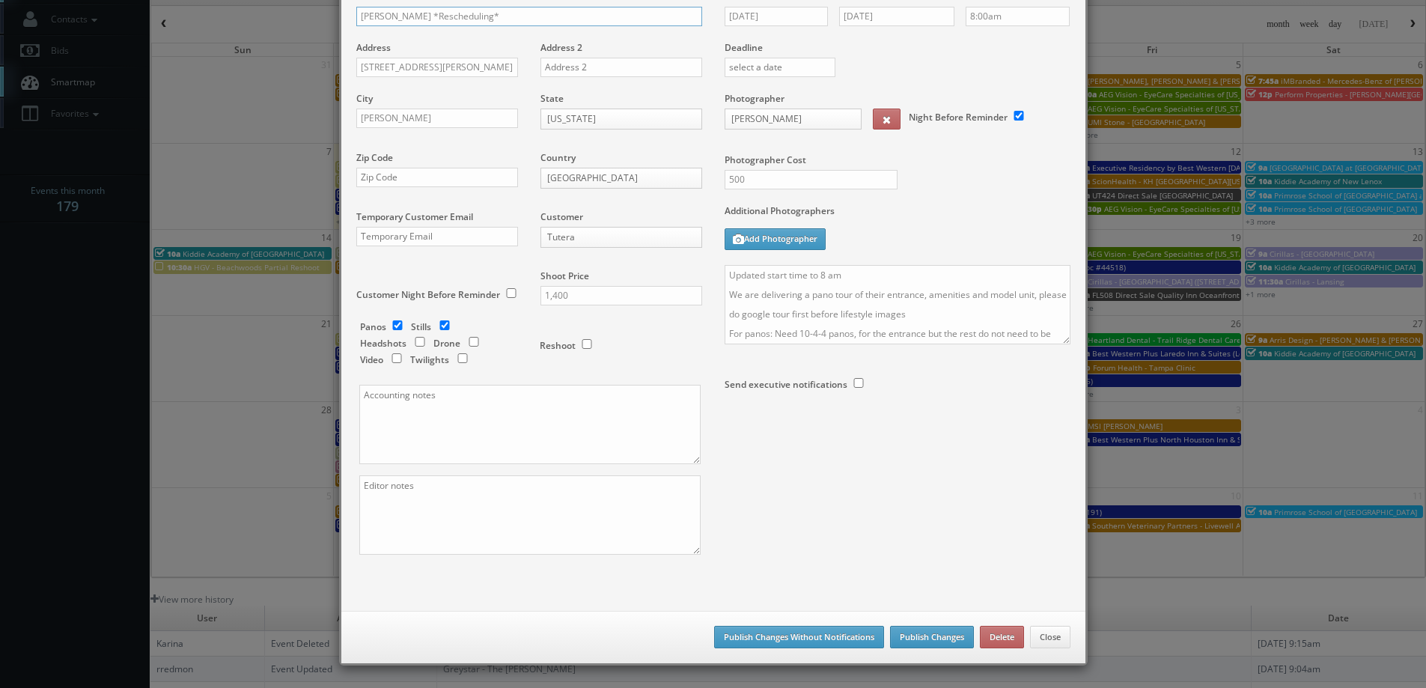
type input "[PERSON_NAME] *Rescheduling*"
click at [922, 644] on button "Publish Changes" at bounding box center [932, 637] width 84 height 22
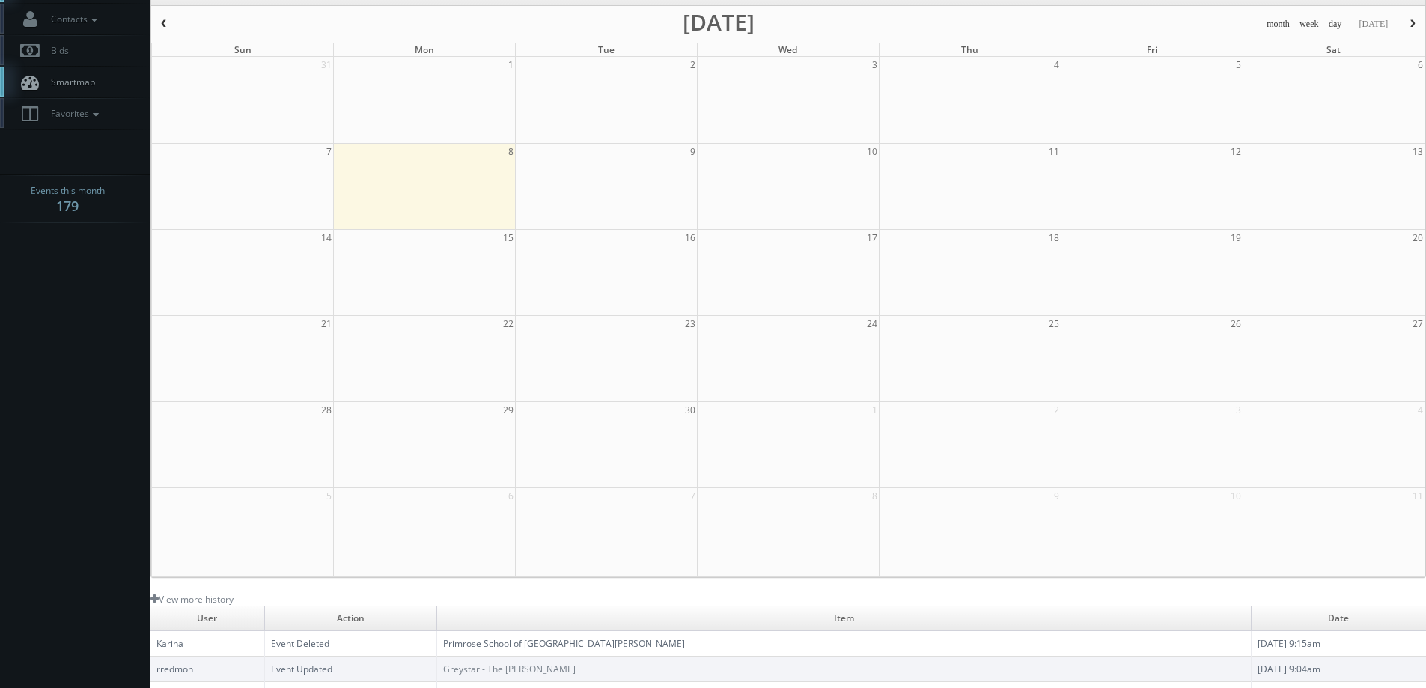
scroll to position [0, 0]
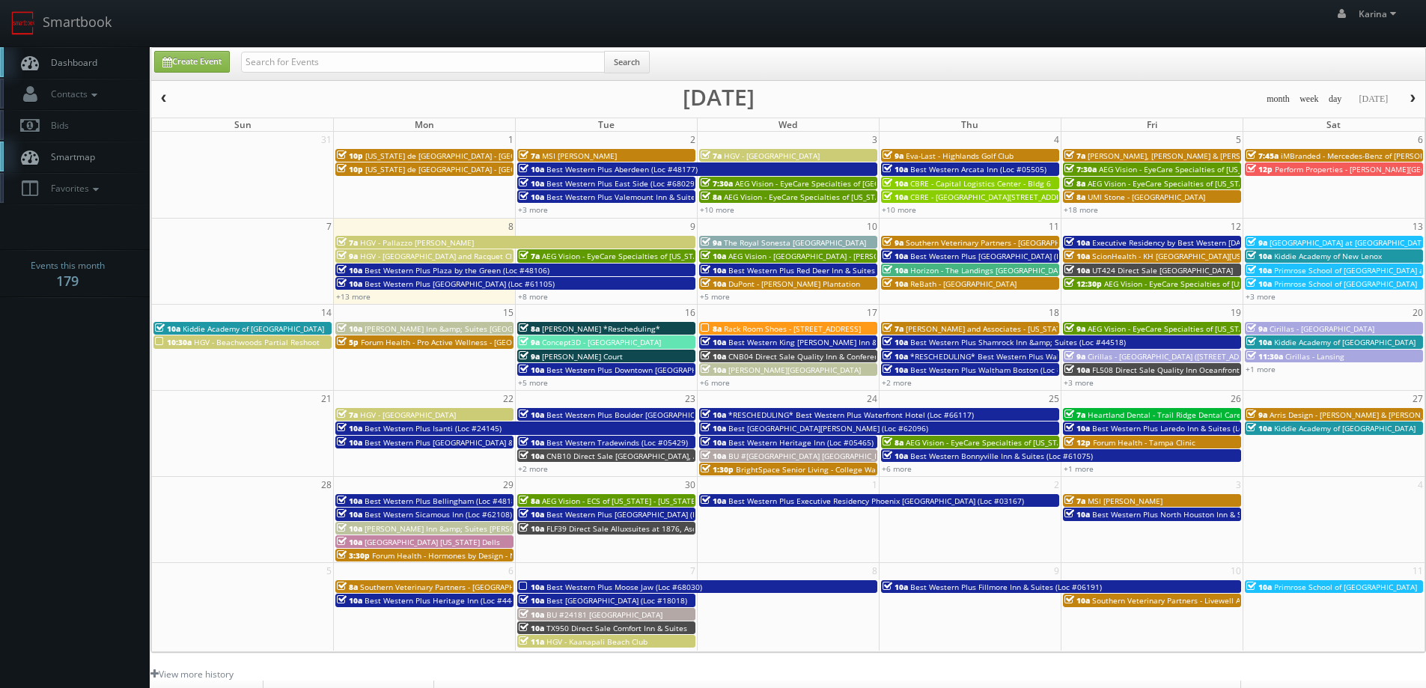
click at [567, 359] on span "[PERSON_NAME] Court" at bounding box center [582, 356] width 81 height 10
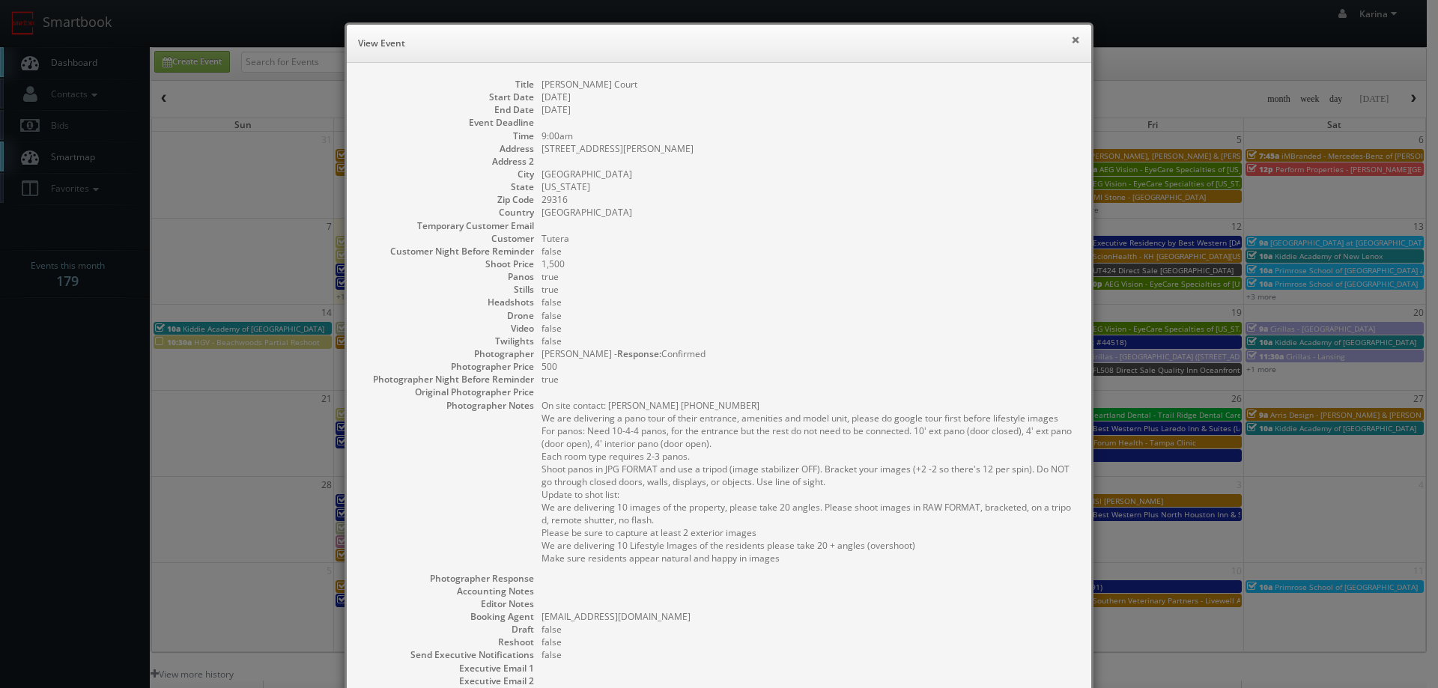
click at [1071, 37] on button "×" at bounding box center [1075, 39] width 9 height 10
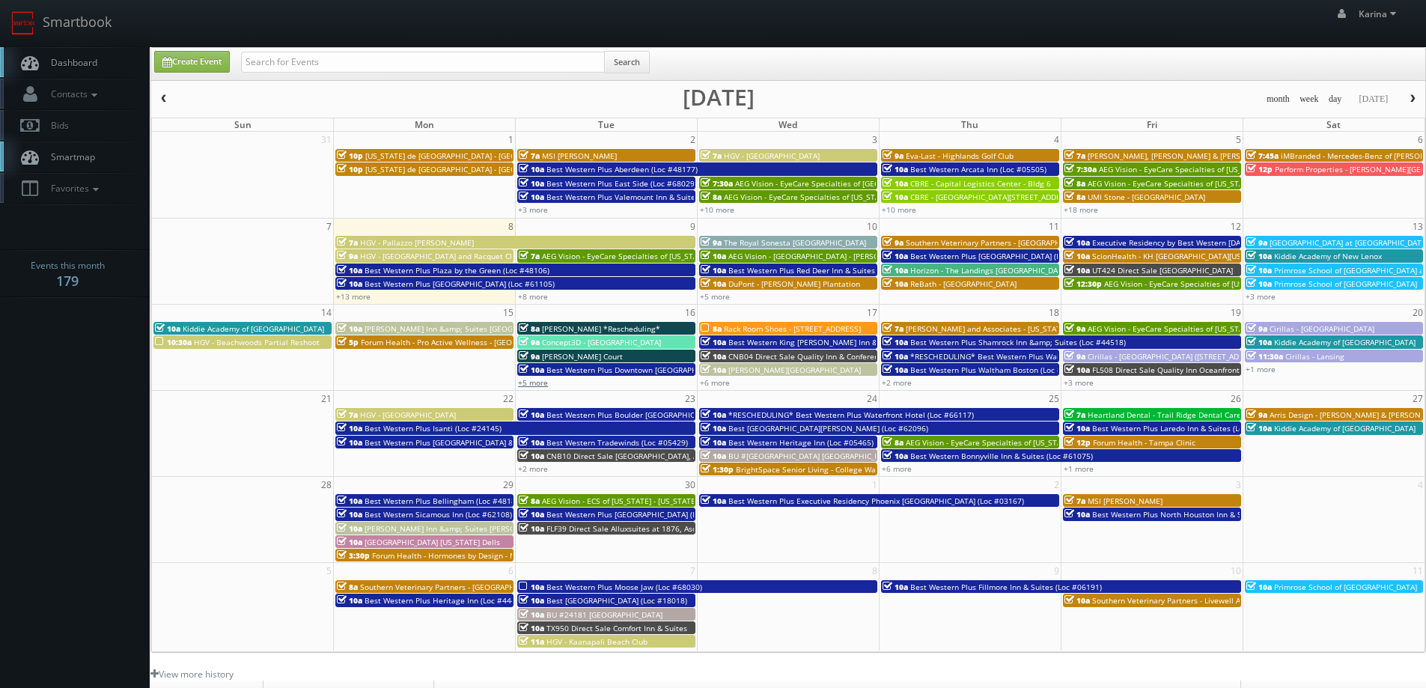
click at [529, 383] on link "+5 more" at bounding box center [533, 382] width 30 height 10
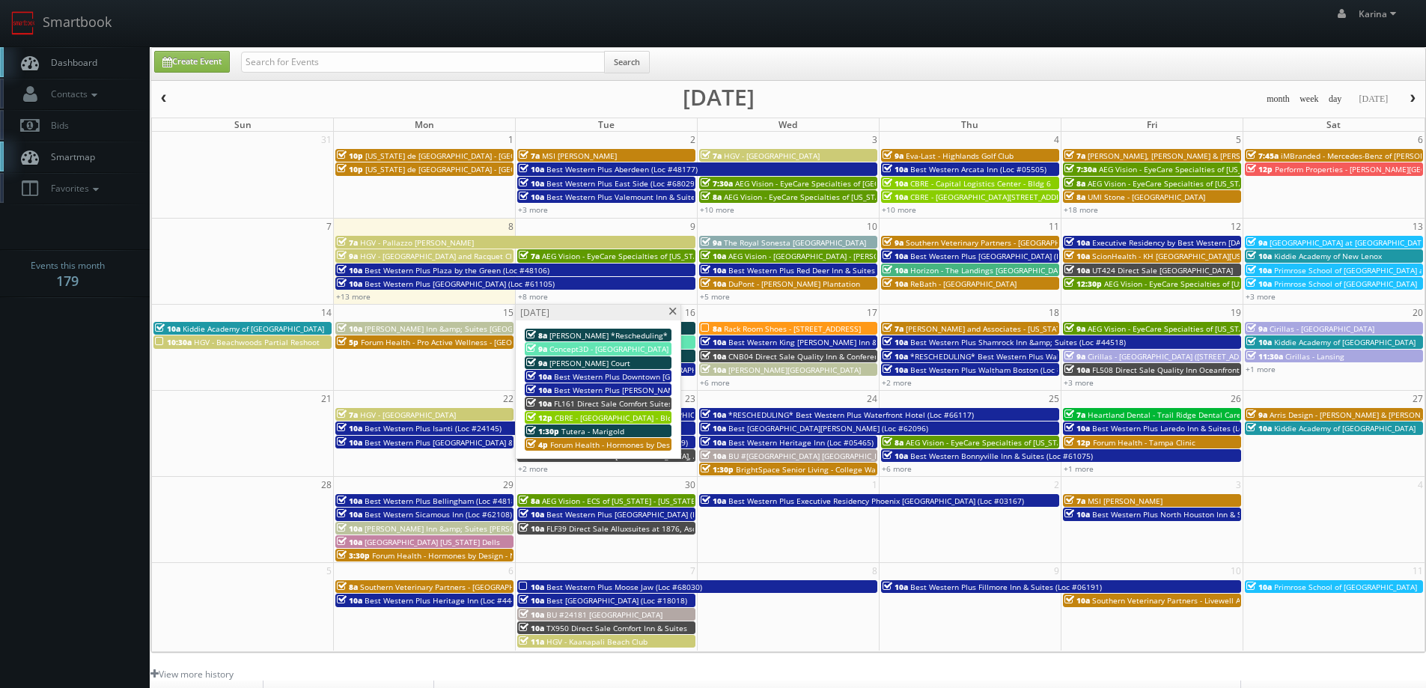
click at [611, 426] on span "Tutera - Marigold" at bounding box center [593, 431] width 63 height 10
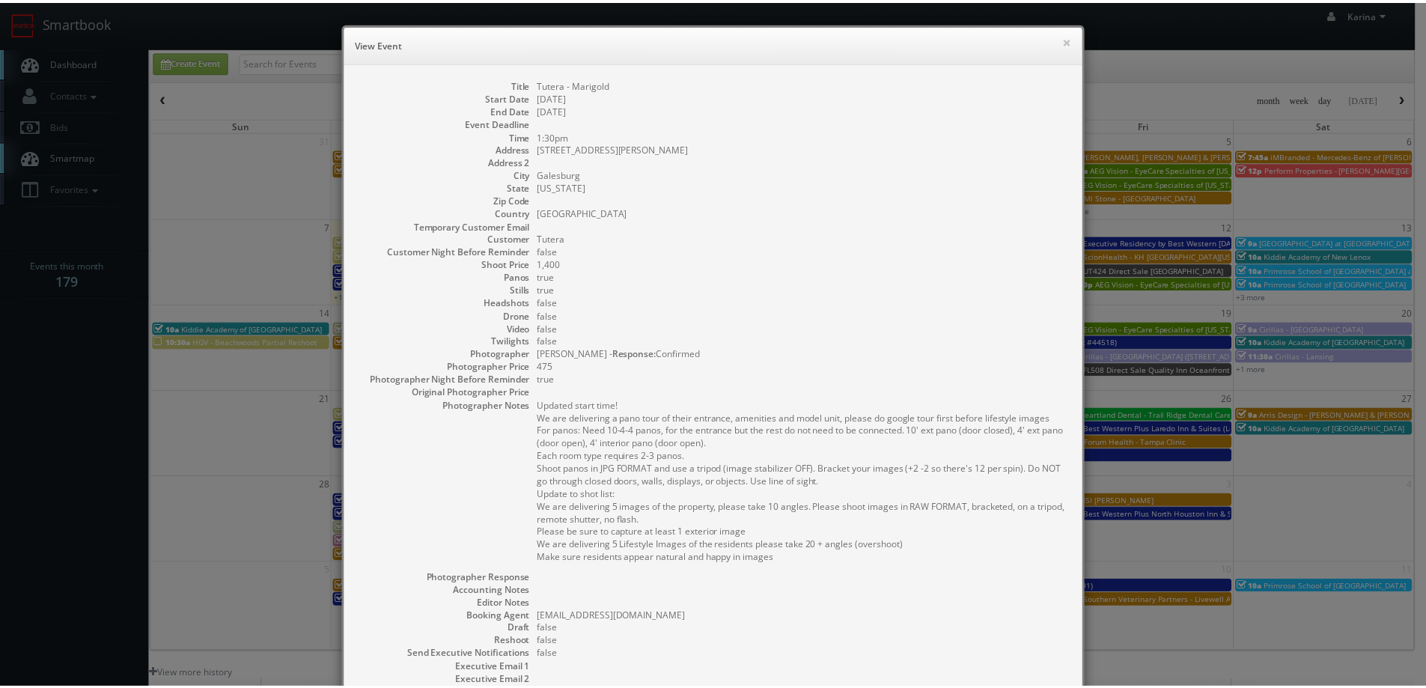
scroll to position [195, 0]
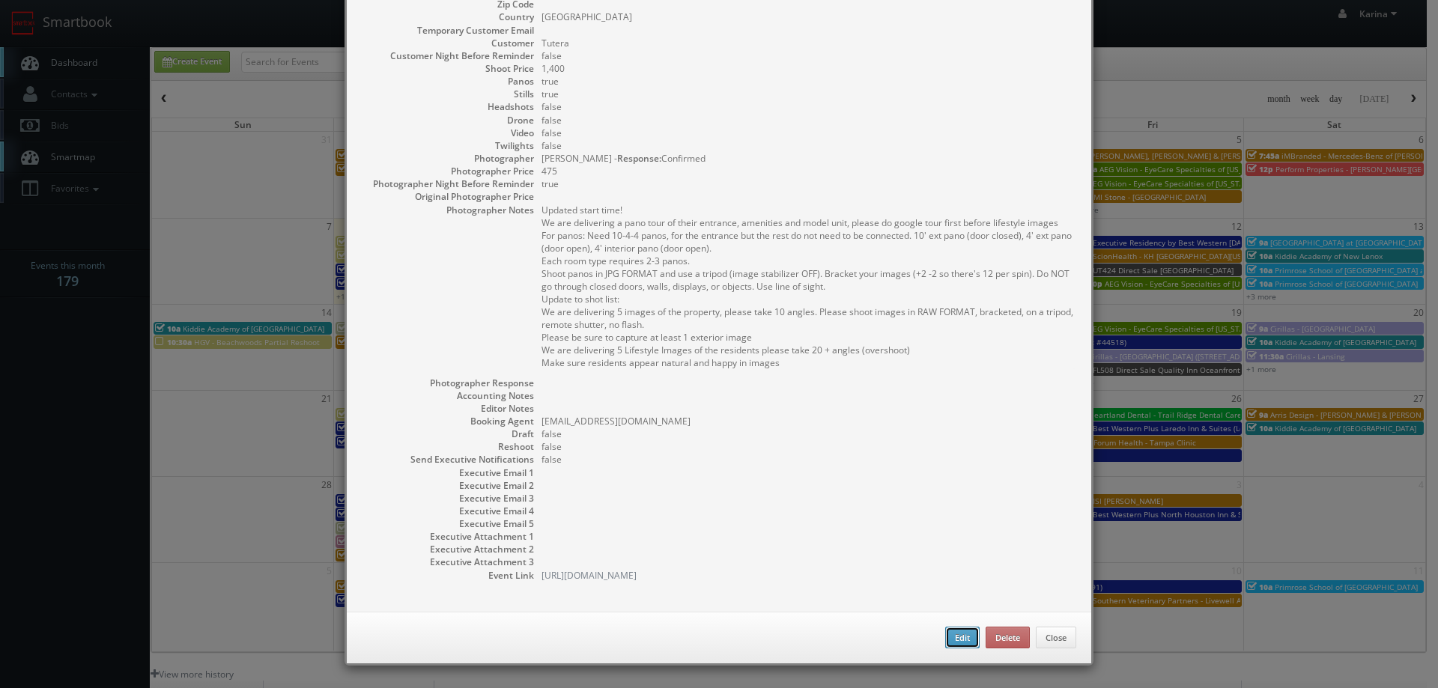
click at [957, 638] on button "Edit" at bounding box center [962, 638] width 34 height 22
type input "Tutera - Marigold"
type input "275 East Carl Sandburg Drive"
type input "Galesburg"
type input "1,400"
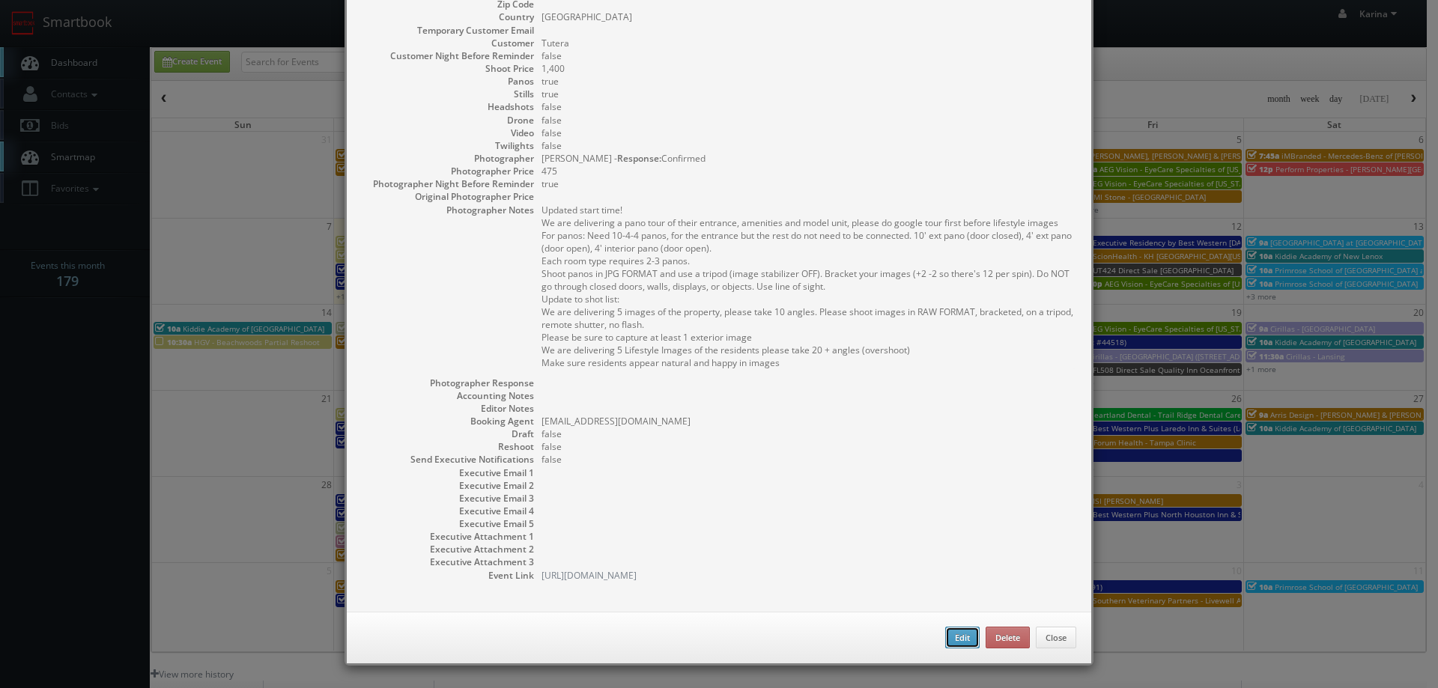
checkbox input "true"
type input "09/16/2025"
type input "1:30pm"
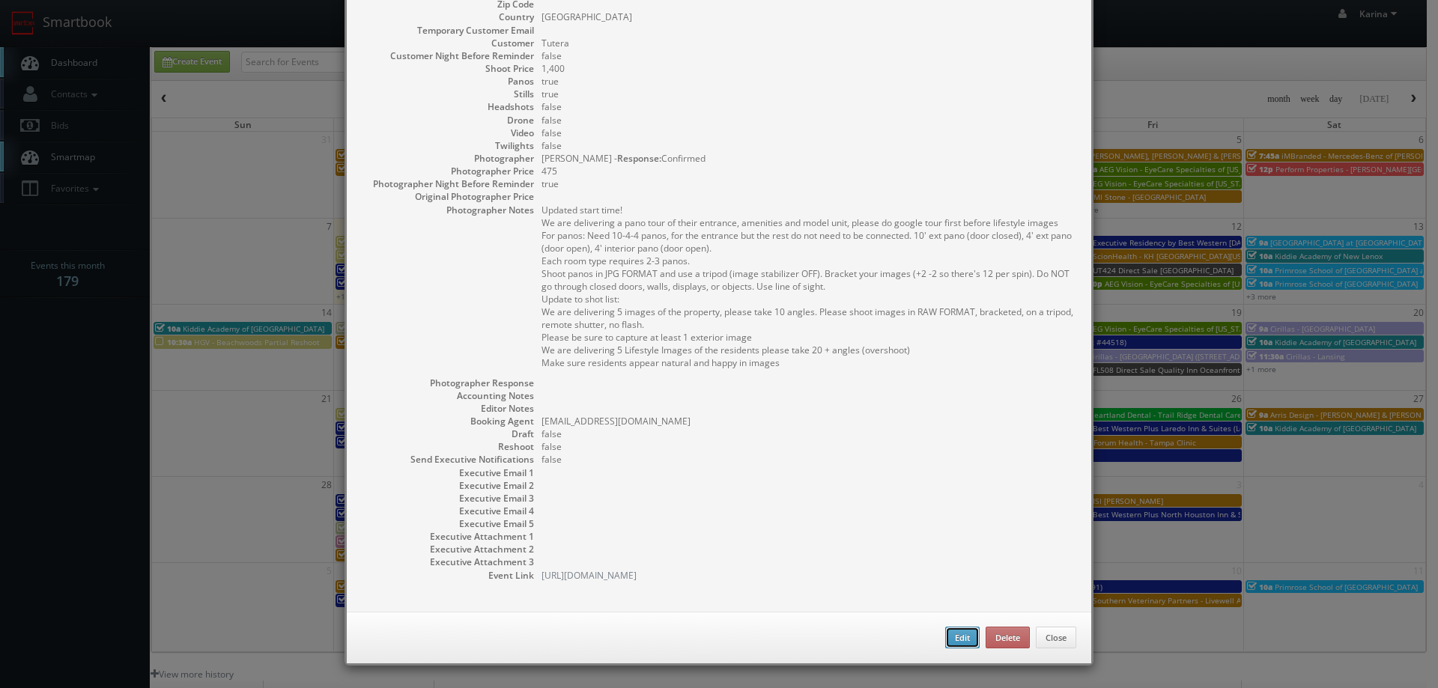
checkbox input "true"
type textarea "Updated start time! We are delivering a pano tour of their entrance, amenities …"
type input "1,400"
type input "475"
select select "[US_STATE]"
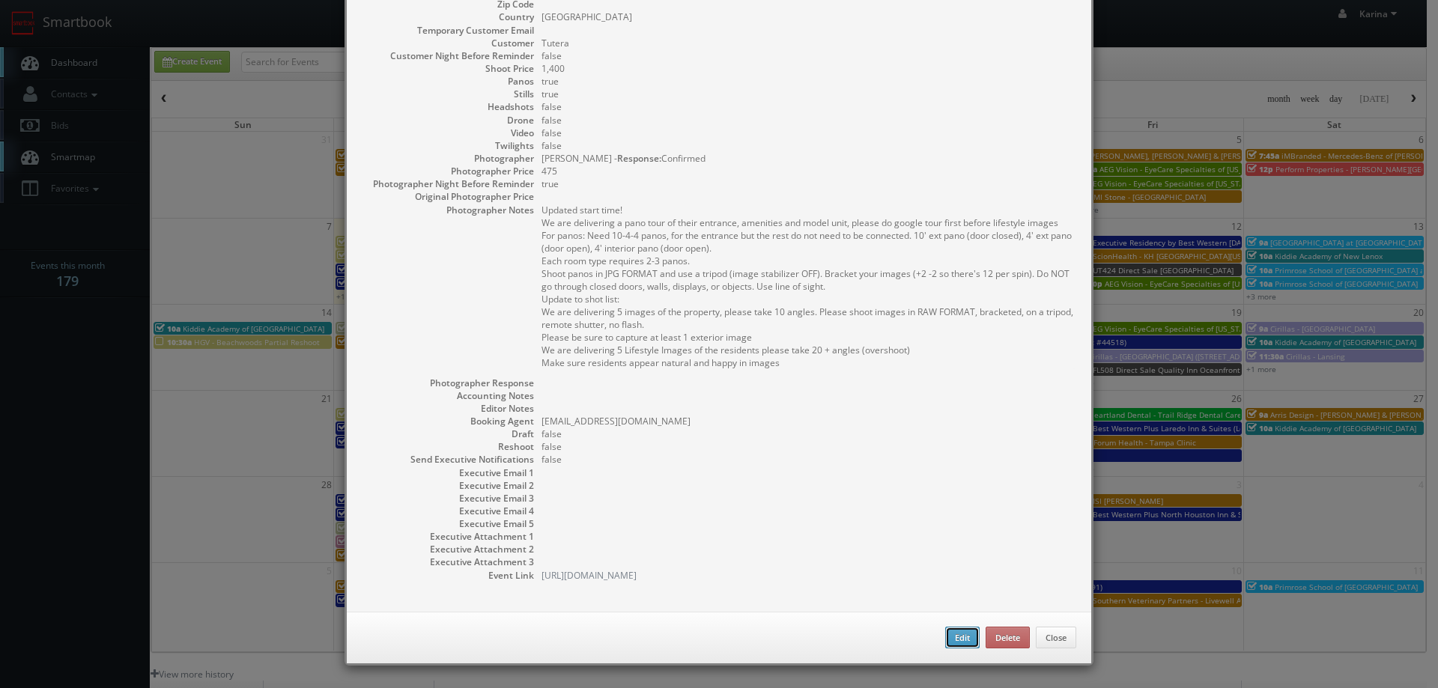
select select "[EMAIL_ADDRESS][DOMAIN_NAME]"
select select "[PERSON_NAME][EMAIL_ADDRESS][PERSON_NAME][DOMAIN_NAME]"
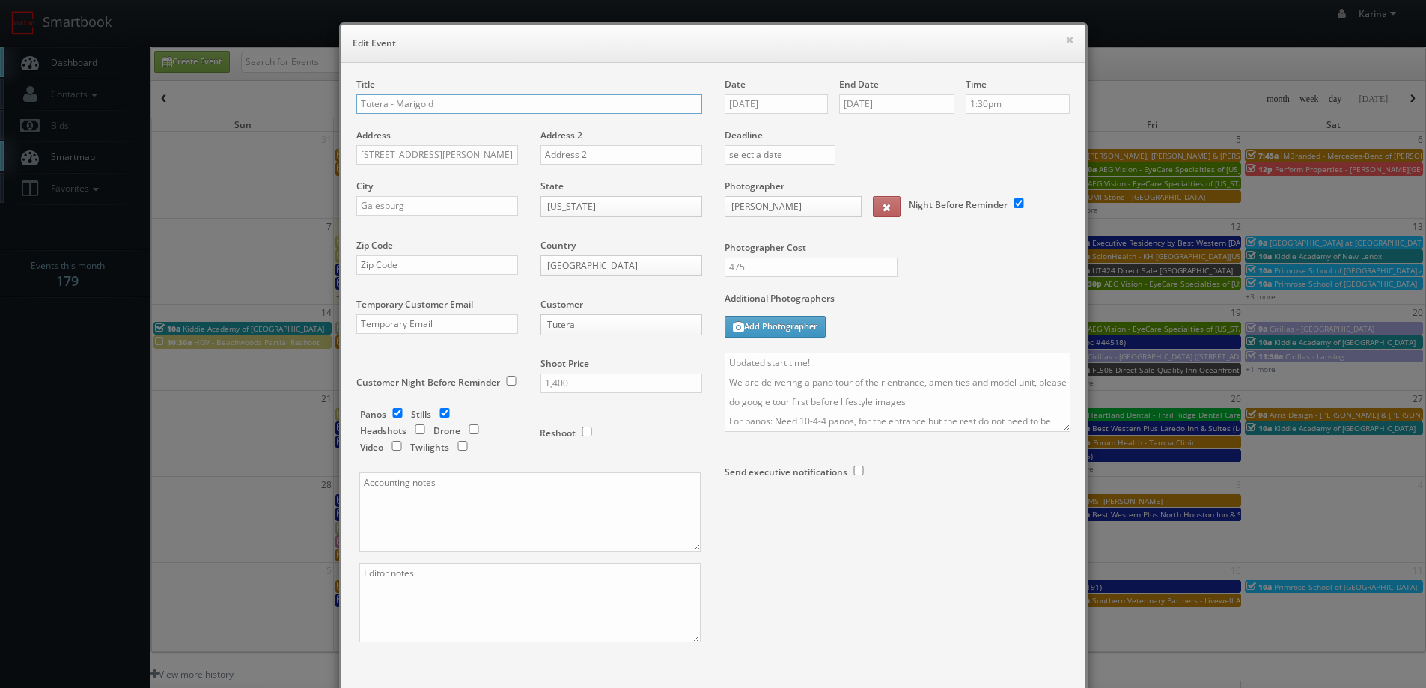
click at [560, 103] on input "Tutera - Marigold" at bounding box center [529, 103] width 346 height 19
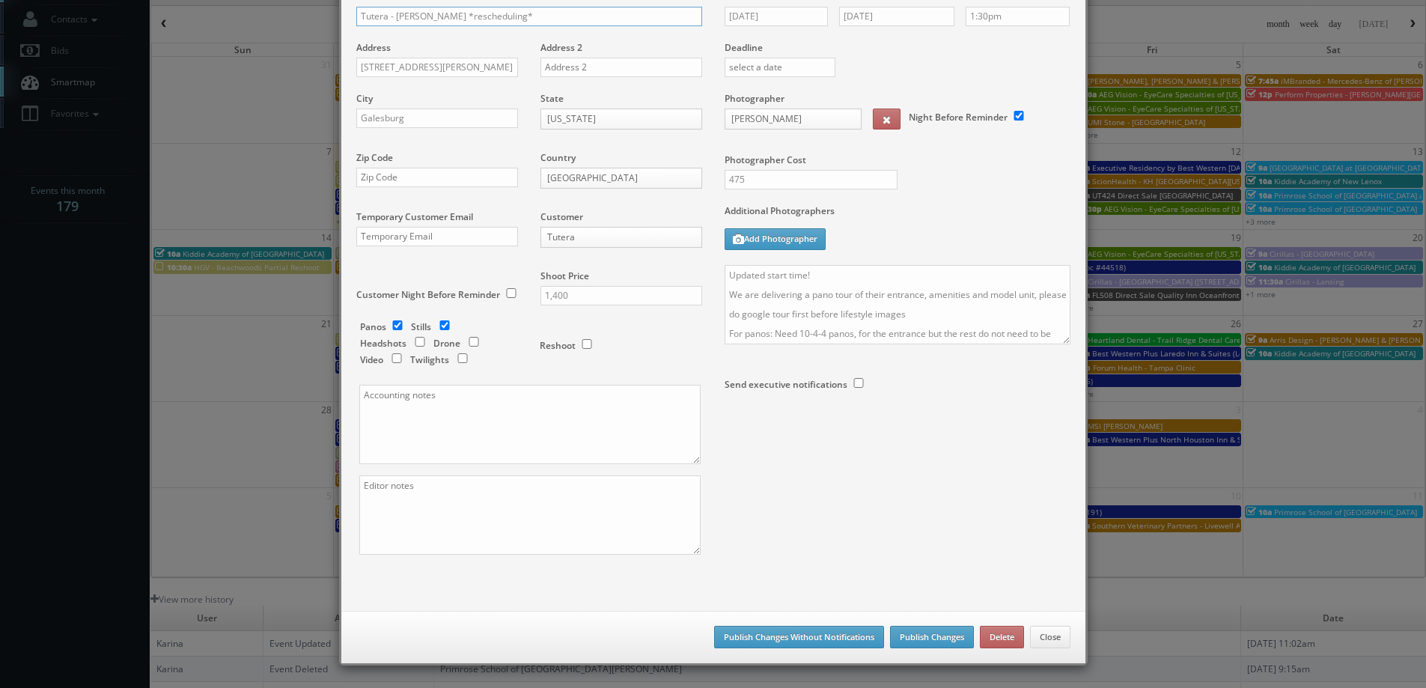
scroll to position [0, 0]
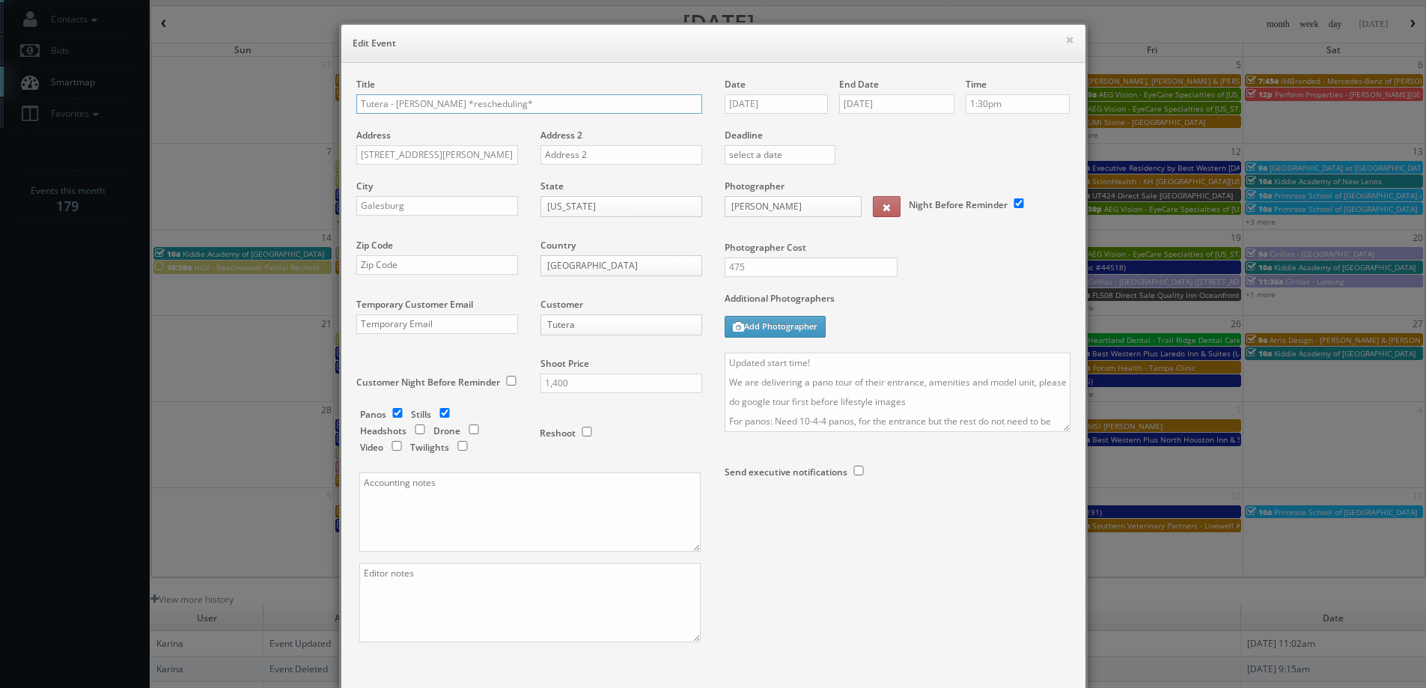
click at [436, 103] on input "Tutera - Marigold *rescheduling*" at bounding box center [529, 103] width 346 height 19
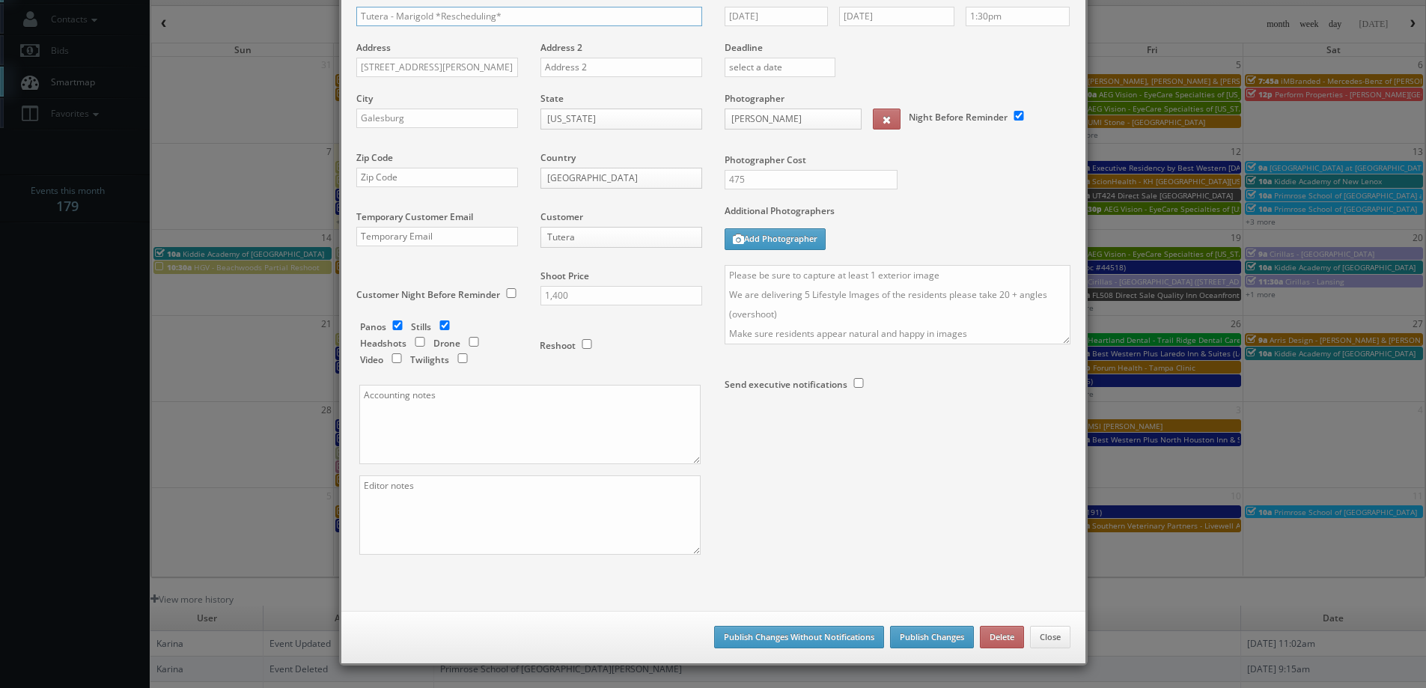
type input "Tutera - Marigold *Rescheduling*"
click at [925, 646] on button "Publish Changes" at bounding box center [932, 637] width 84 height 22
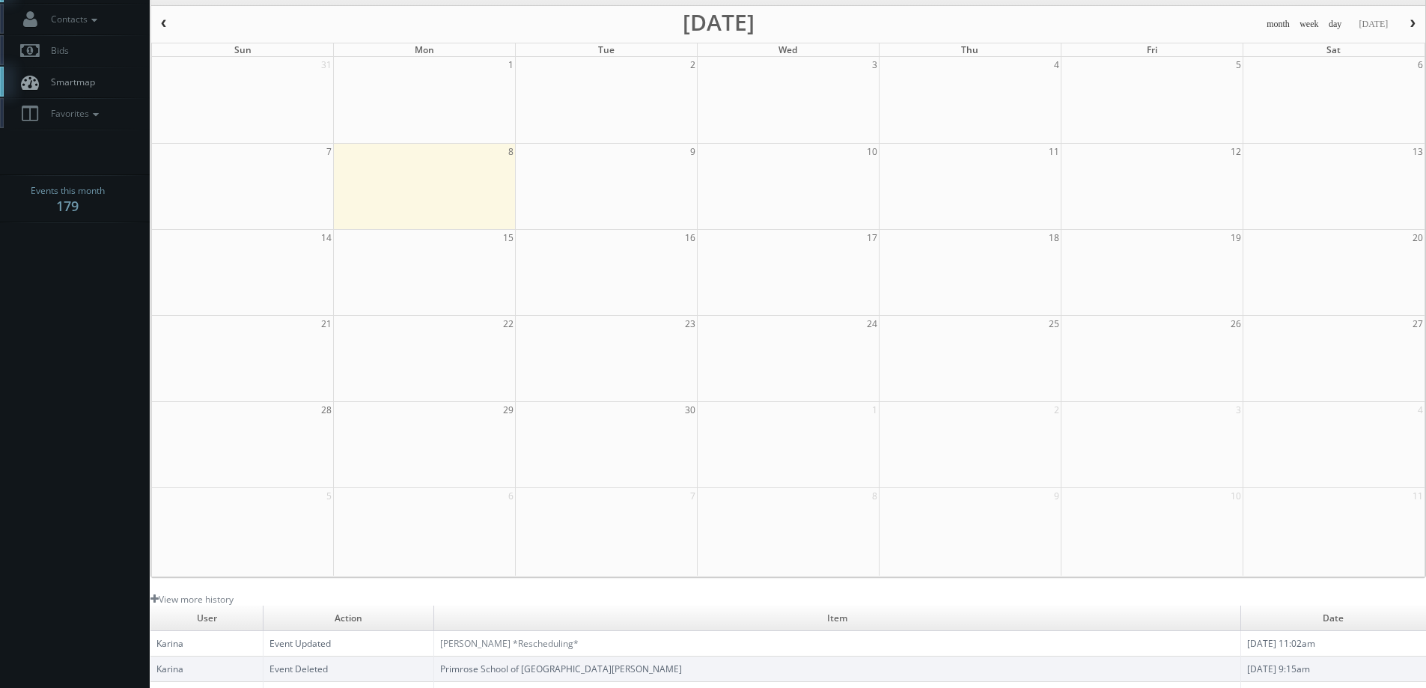
scroll to position [0, 0]
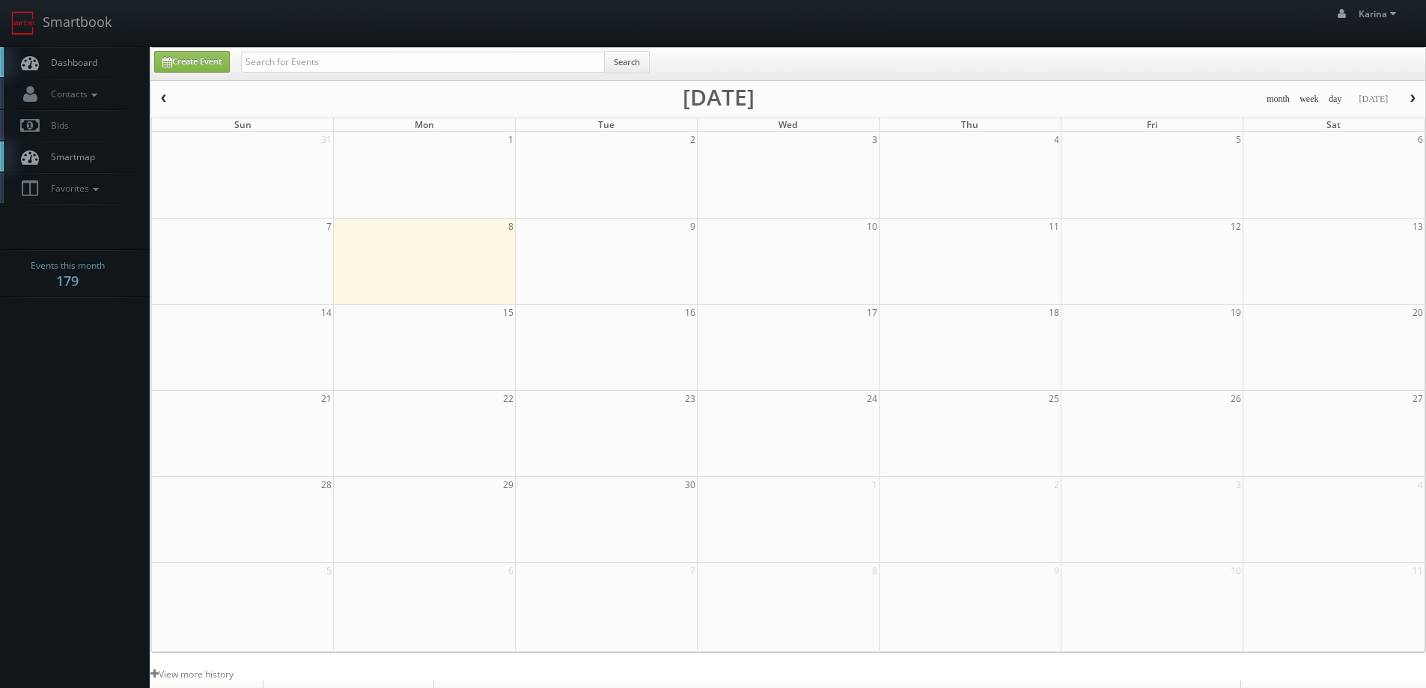
click at [90, 52] on link "Dashboard" at bounding box center [75, 62] width 150 height 31
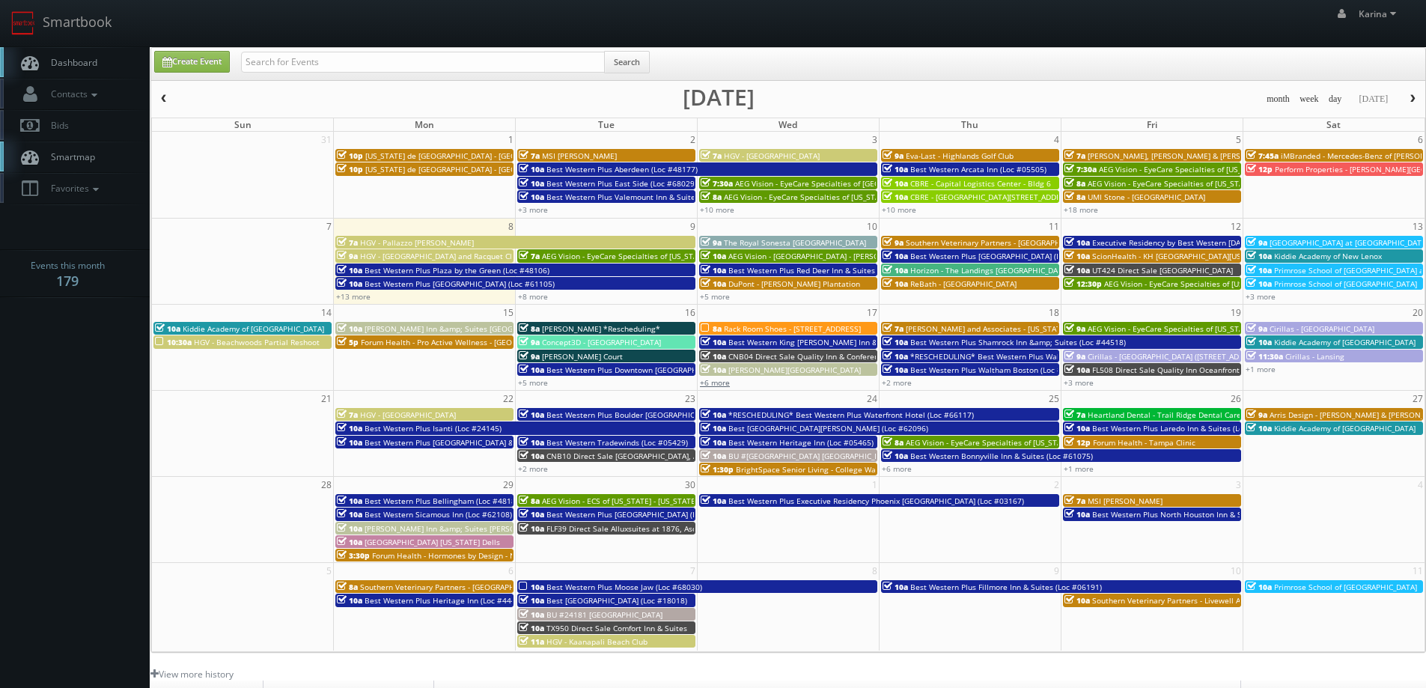
click at [711, 386] on link "+6 more" at bounding box center [715, 382] width 30 height 10
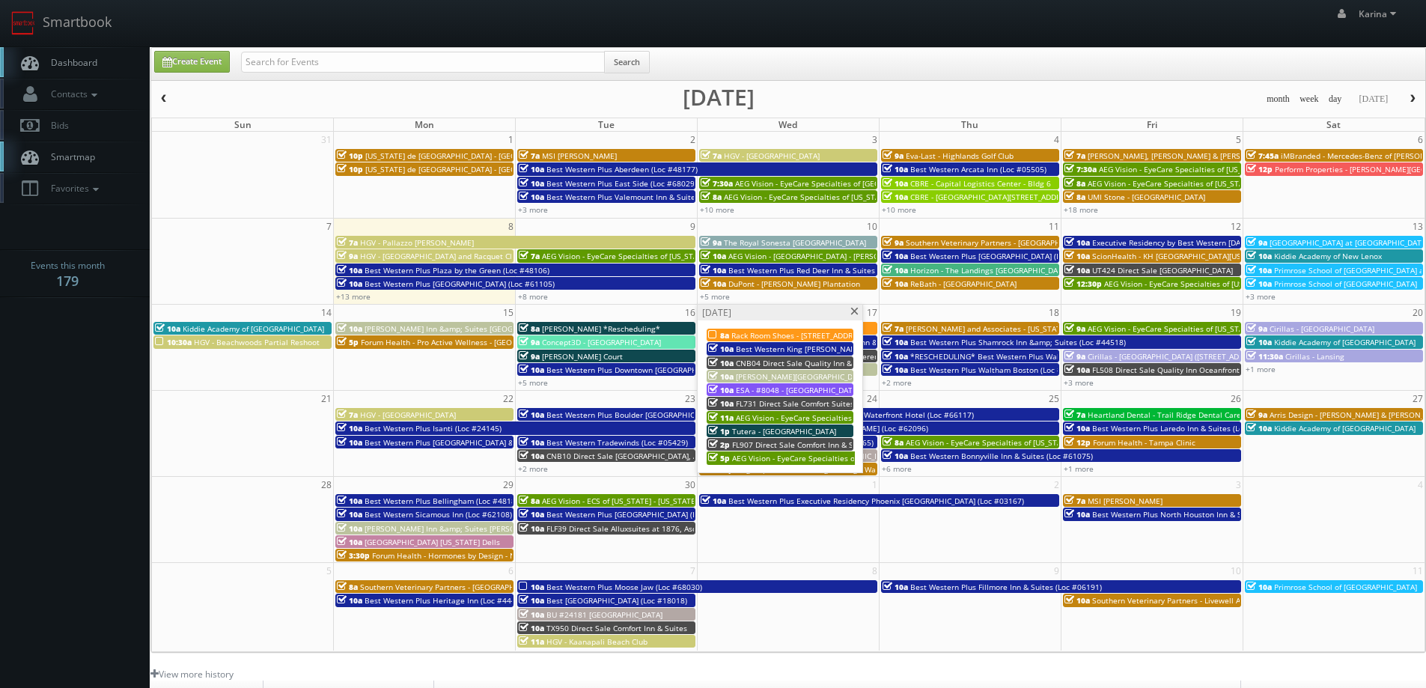
click at [766, 430] on span "Tutera - [GEOGRAPHIC_DATA]" at bounding box center [784, 431] width 104 height 10
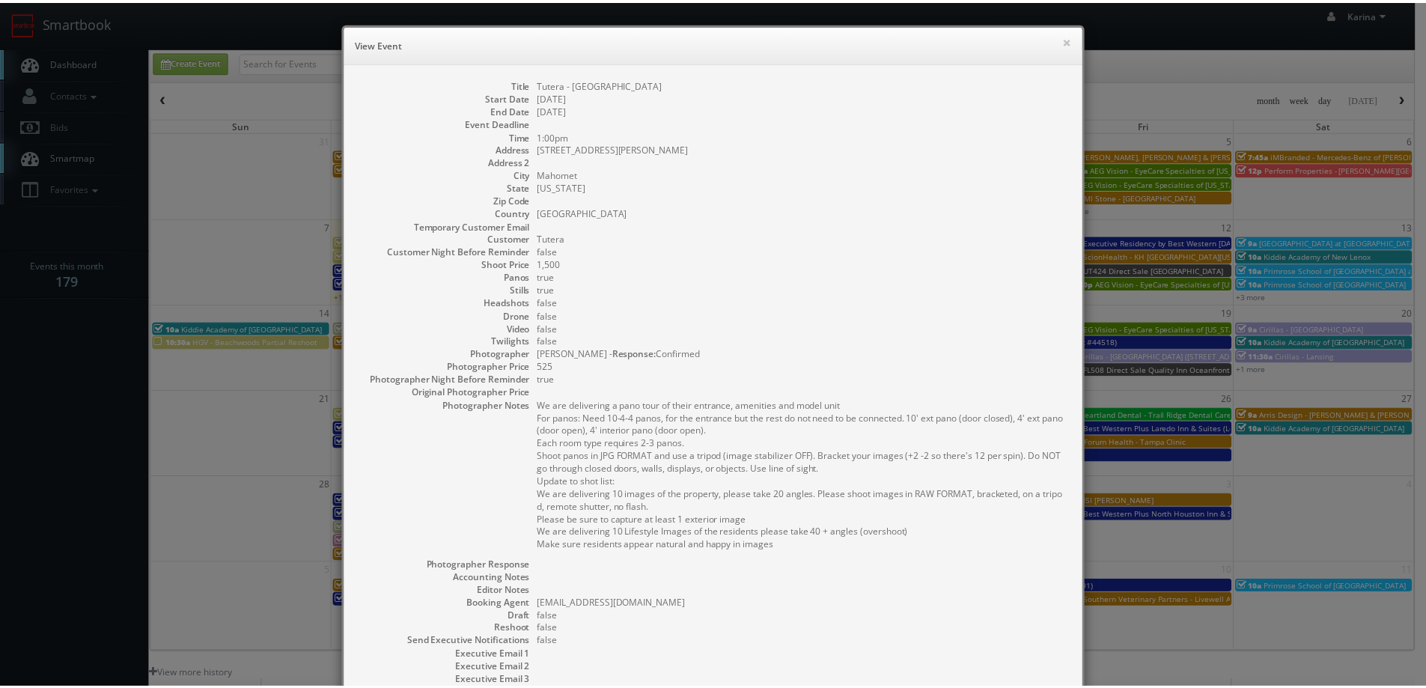
scroll to position [183, 0]
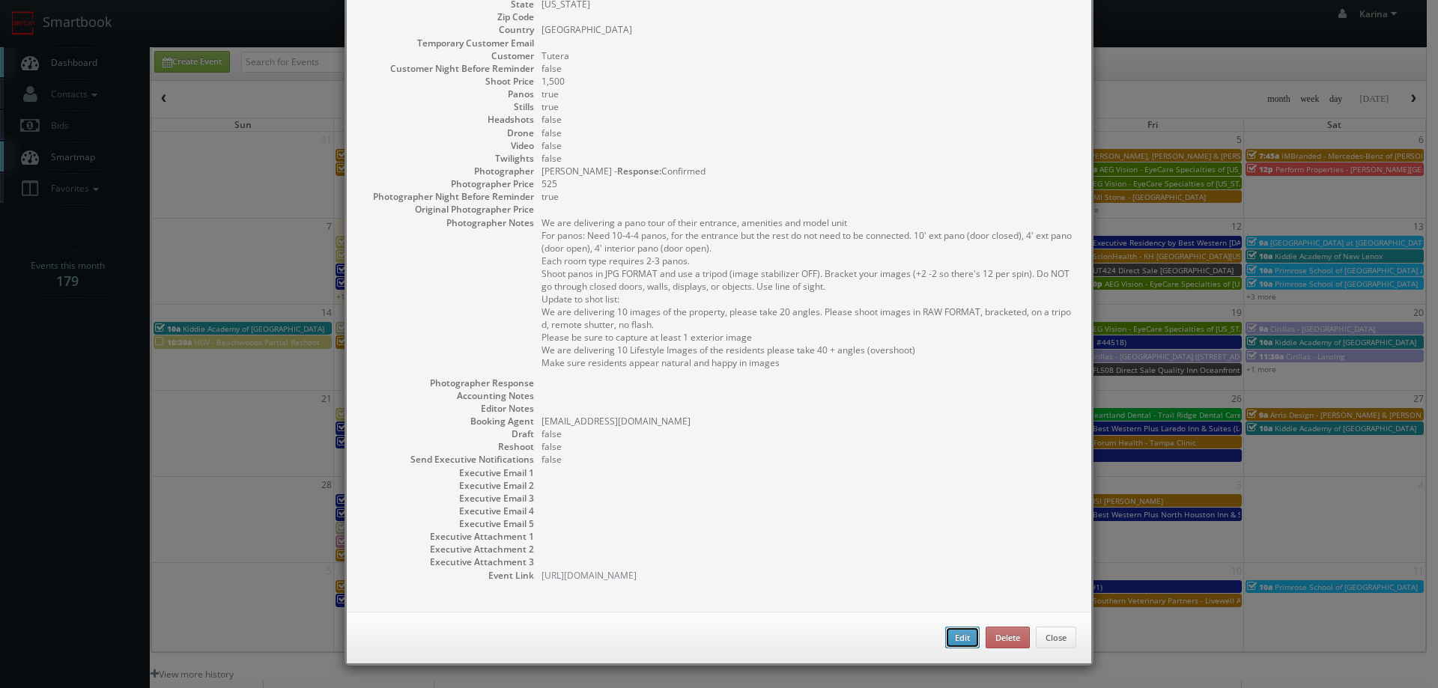
click at [955, 638] on button "Edit" at bounding box center [962, 638] width 34 height 22
type input "Tutera - Bridlebrook"
type input "1505 Patton Drive"
type input "Mahomet"
type input "1,500"
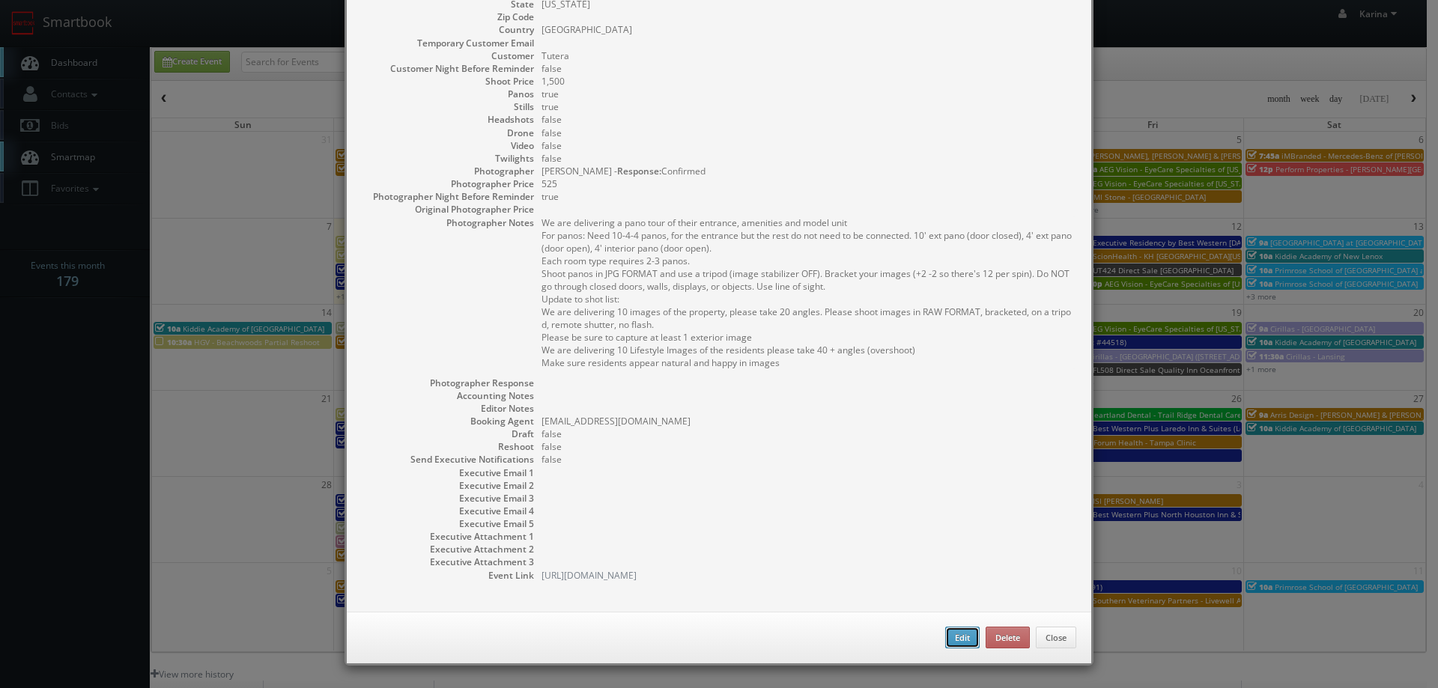
checkbox input "true"
type input "09/17/2025"
type input "1:00pm"
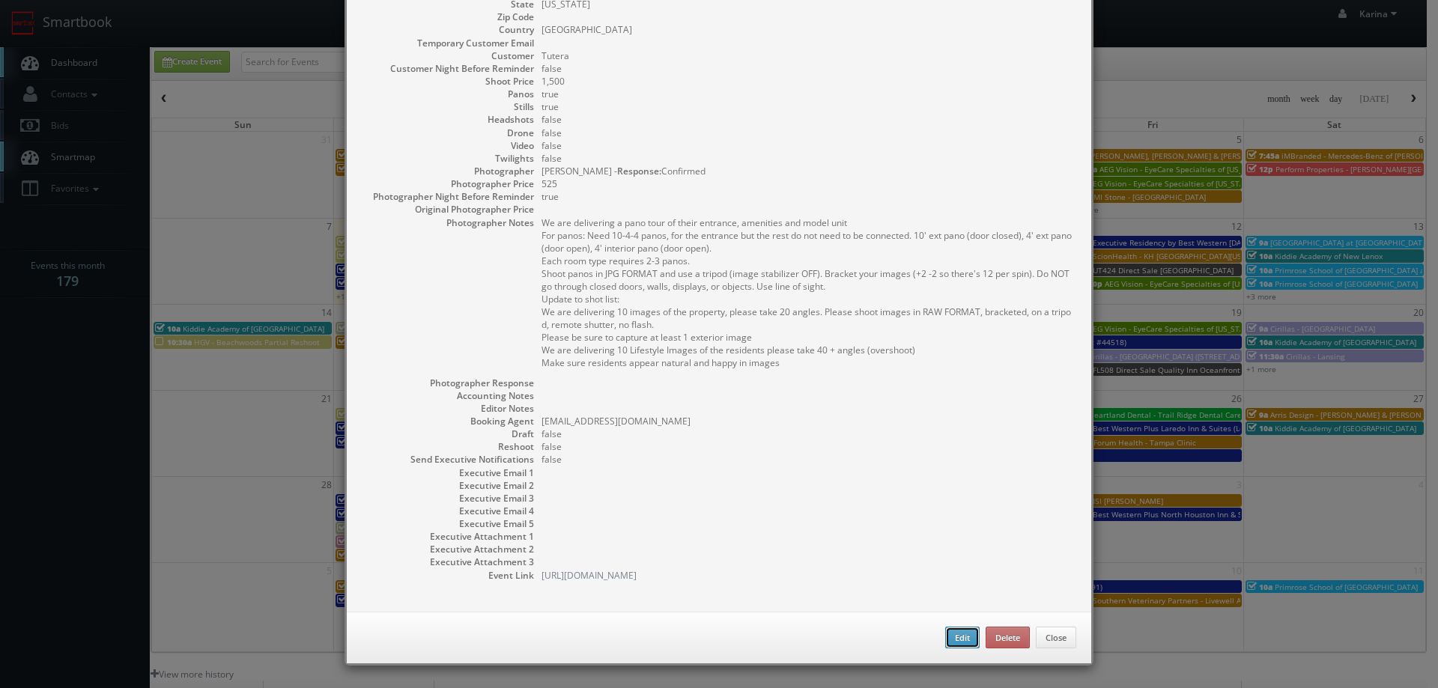
checkbox input "true"
type textarea "We are delivering a pano tour of their entrance, amenities and model unit For p…"
type input "1,500"
type input "525"
select select "[US_STATE]"
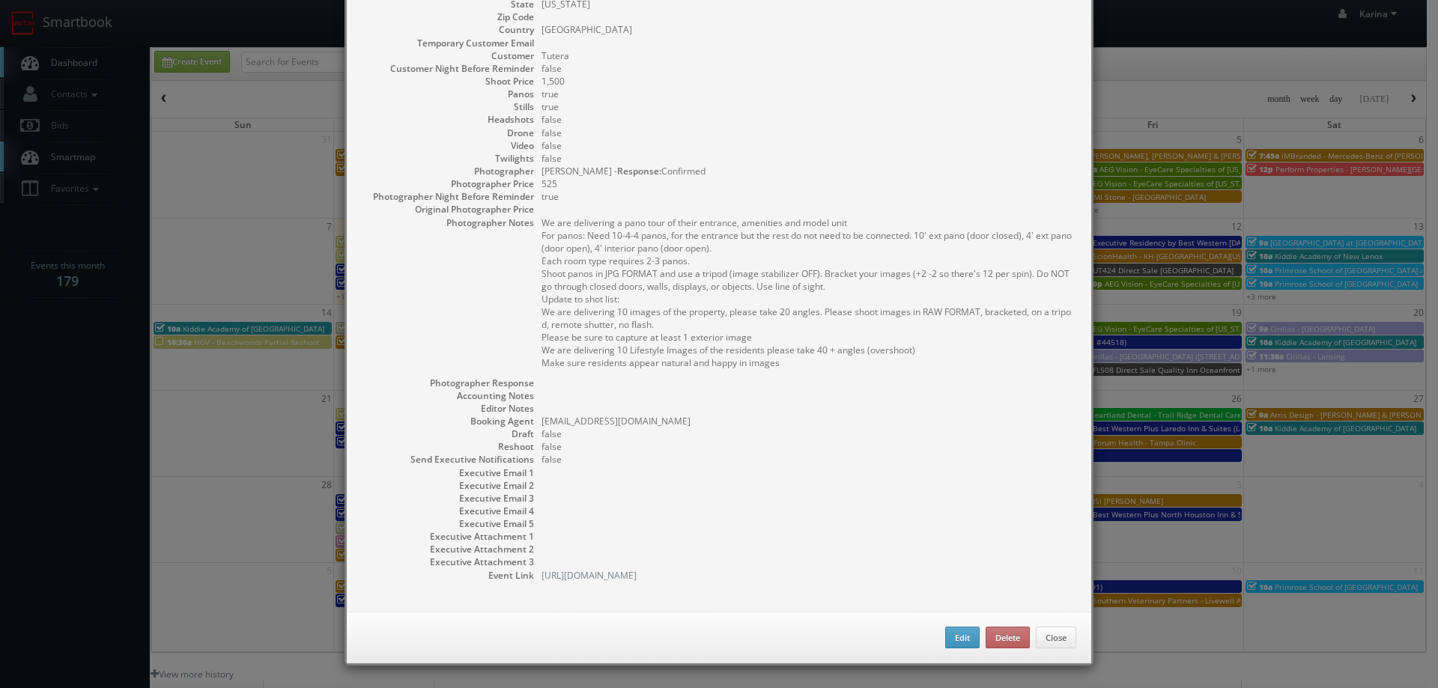
select select "fake43@mg.cs3calendar.com"
select select "simon.carrington@hotmail.com"
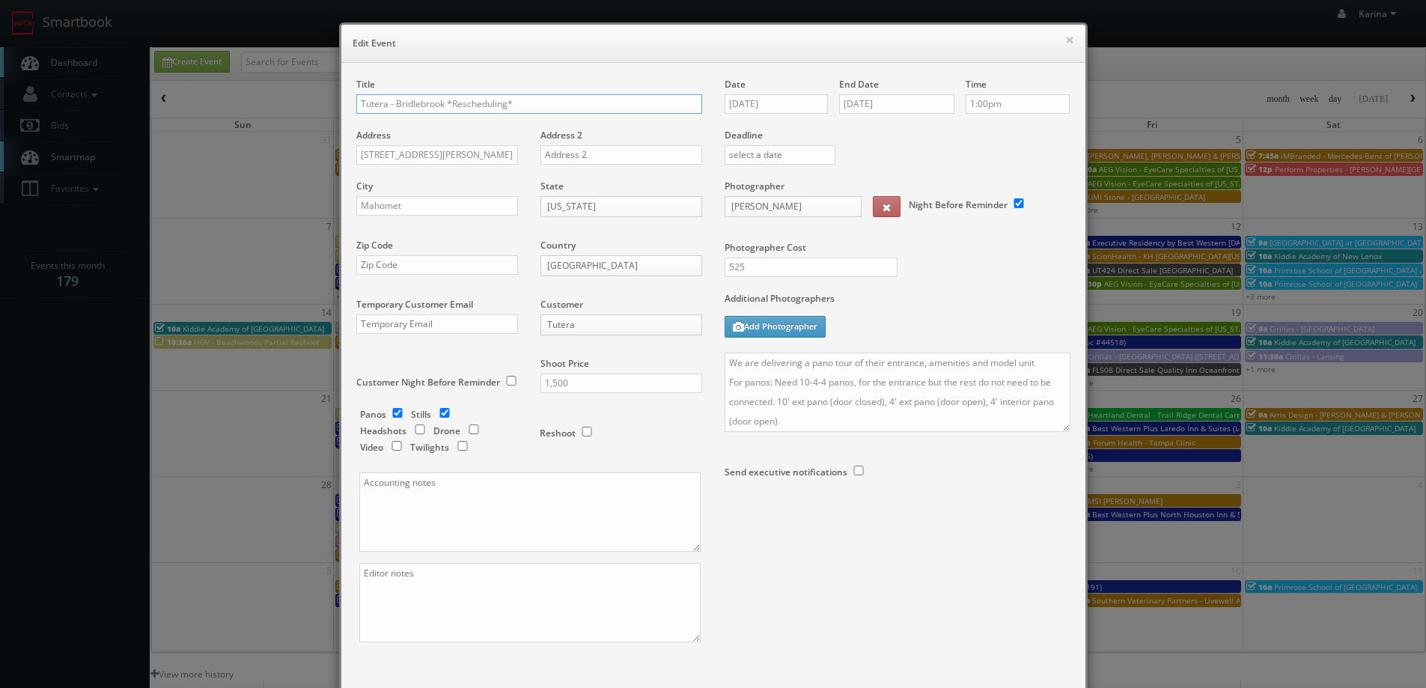
scroll to position [88, 0]
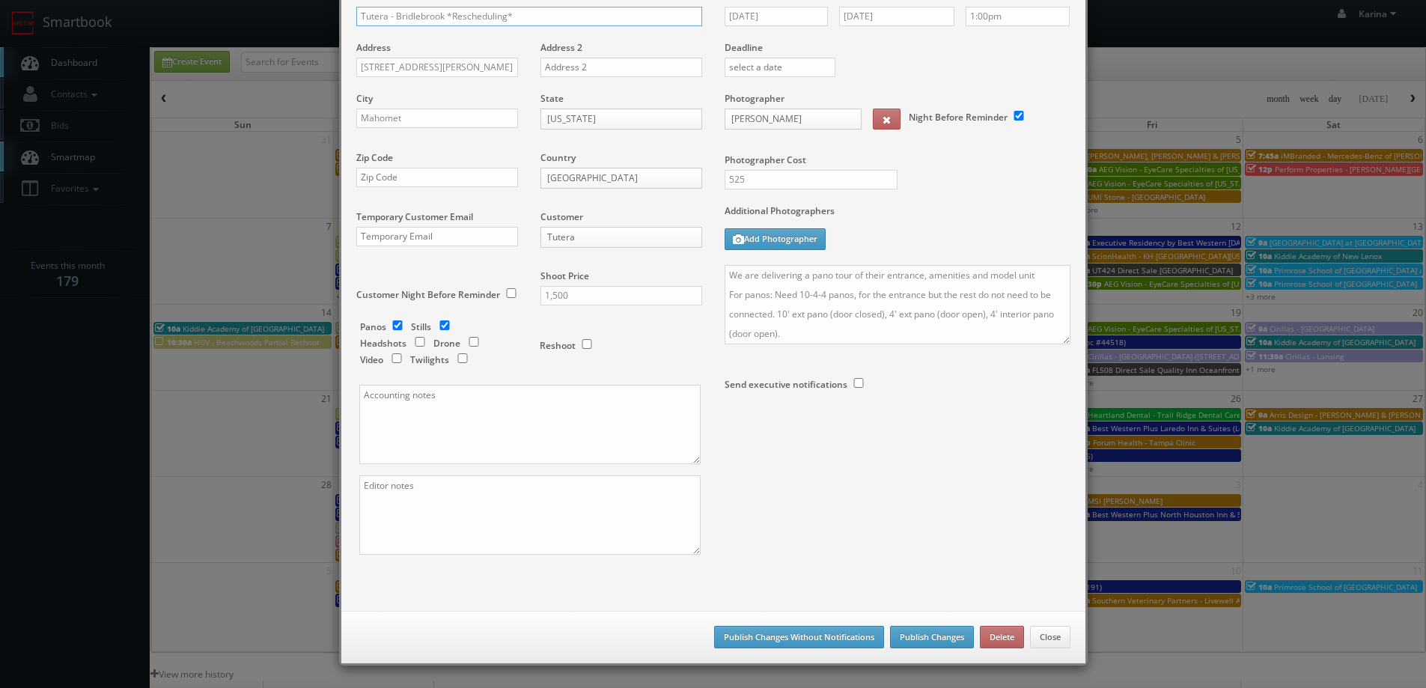
type input "Tutera - Bridlebrook *Rescheduling*"
click at [940, 636] on button "Publish Changes" at bounding box center [932, 637] width 84 height 22
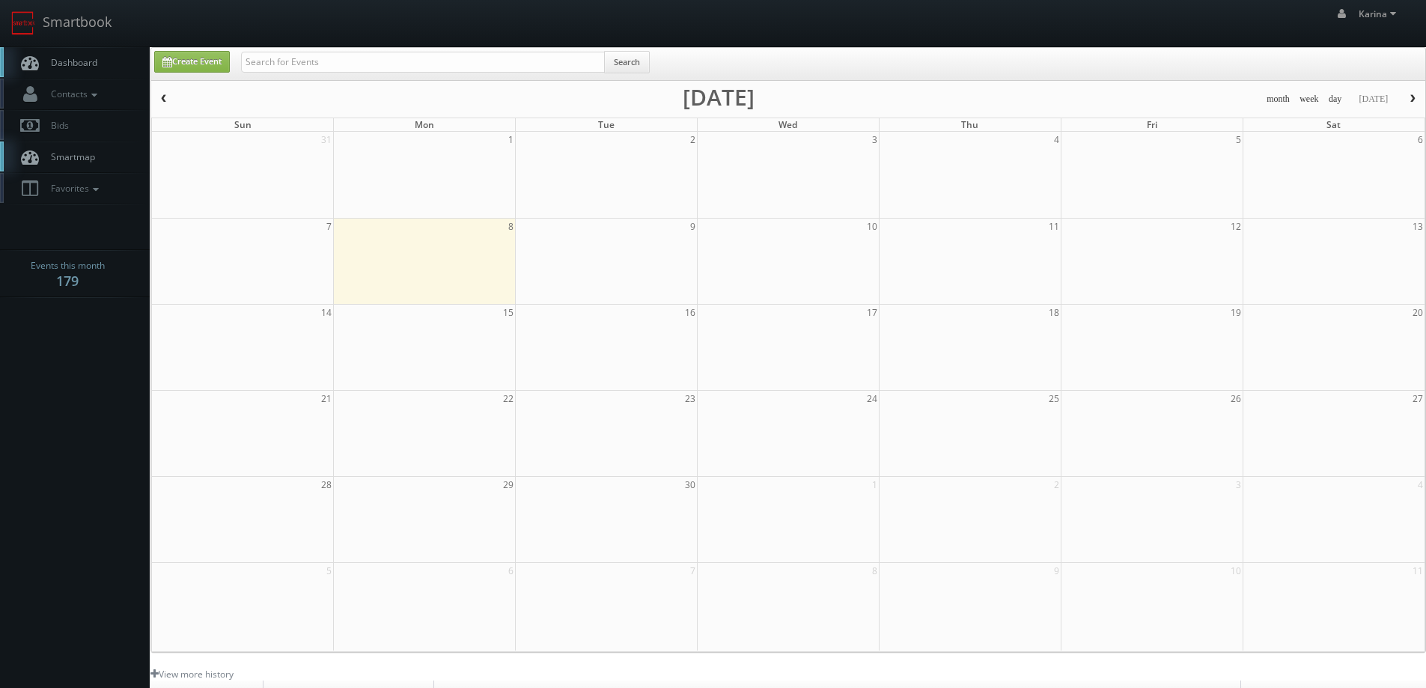
click at [82, 352] on body "Smartbook Toggle Side Navigation Toggle Top Navigation [PERSON_NAME] [PERSON_NA…" at bounding box center [713, 480] width 1426 height 961
click at [79, 59] on span "Dashboard" at bounding box center [70, 62] width 54 height 13
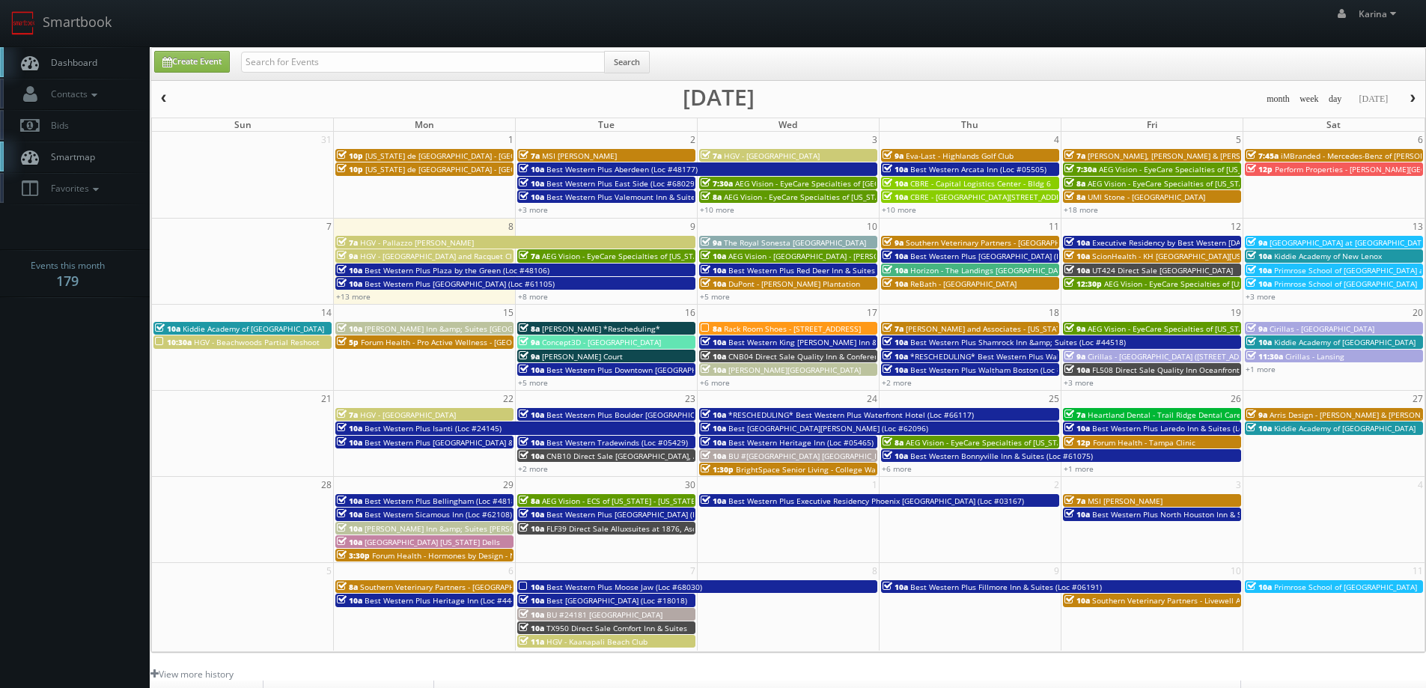
click at [102, 456] on body "Smartbook Toggle Side Navigation Toggle Top Navigation Karina Karina Profile Lo…" at bounding box center [713, 480] width 1426 height 961
click at [99, 57] on link "Dashboard" at bounding box center [75, 62] width 150 height 31
click at [101, 70] on link "Dashboard" at bounding box center [75, 62] width 150 height 31
click at [86, 65] on span "Dashboard" at bounding box center [70, 62] width 54 height 13
click at [719, 298] on link "+5 more" at bounding box center [715, 296] width 30 height 10
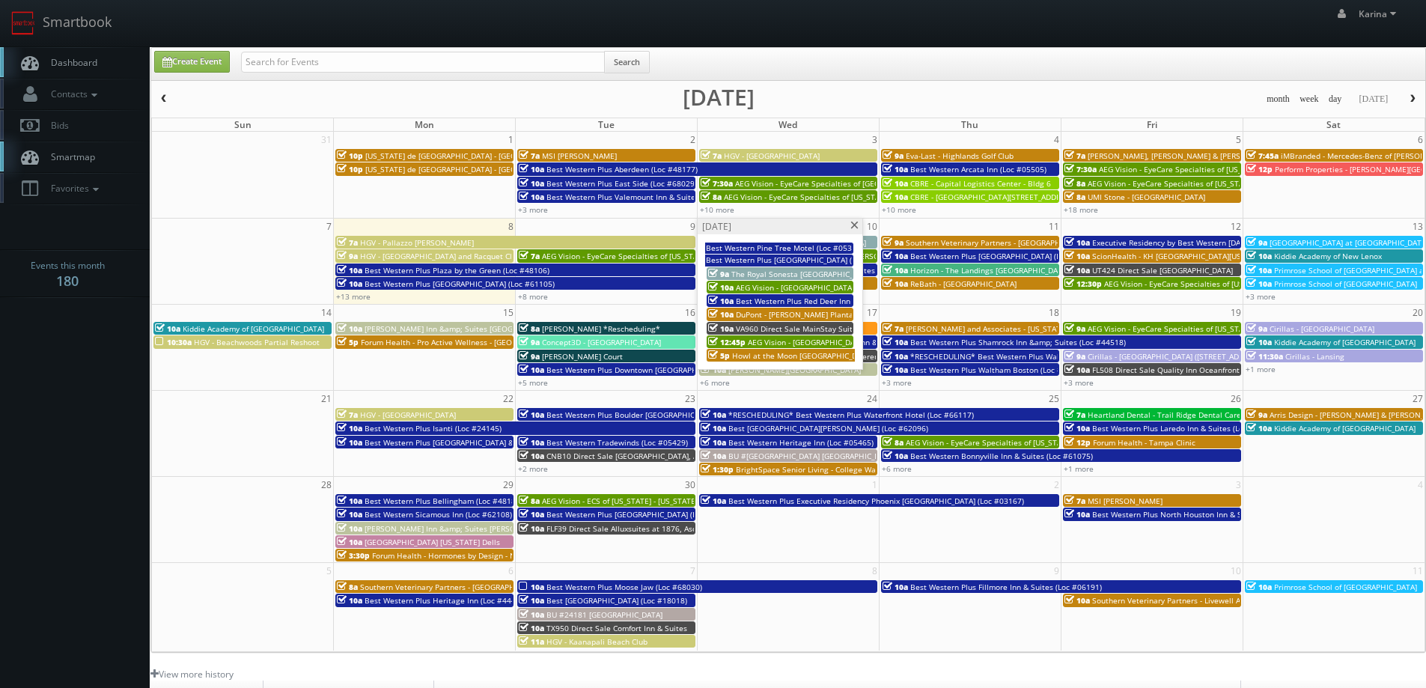
click at [856, 225] on span at bounding box center [855, 226] width 10 height 8
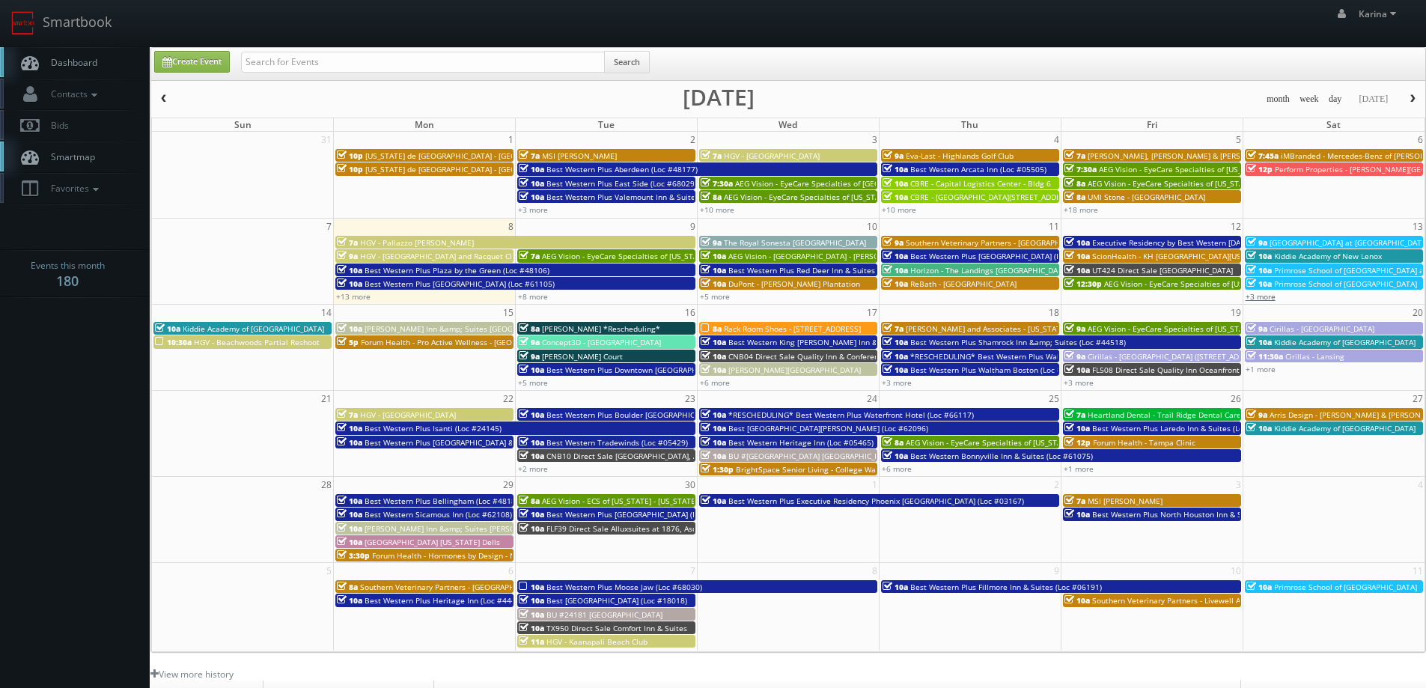
click at [1267, 295] on link "+3 more" at bounding box center [1261, 296] width 30 height 10
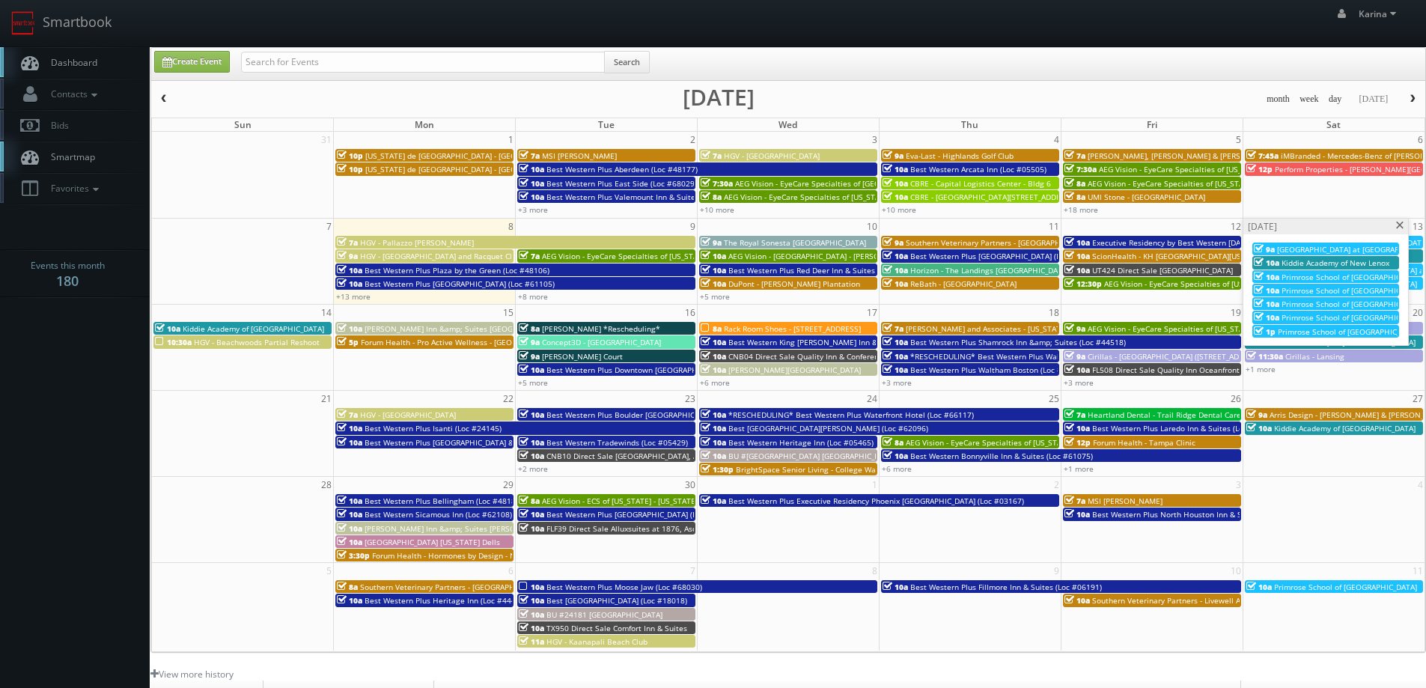
click at [1399, 225] on span at bounding box center [1401, 226] width 10 height 8
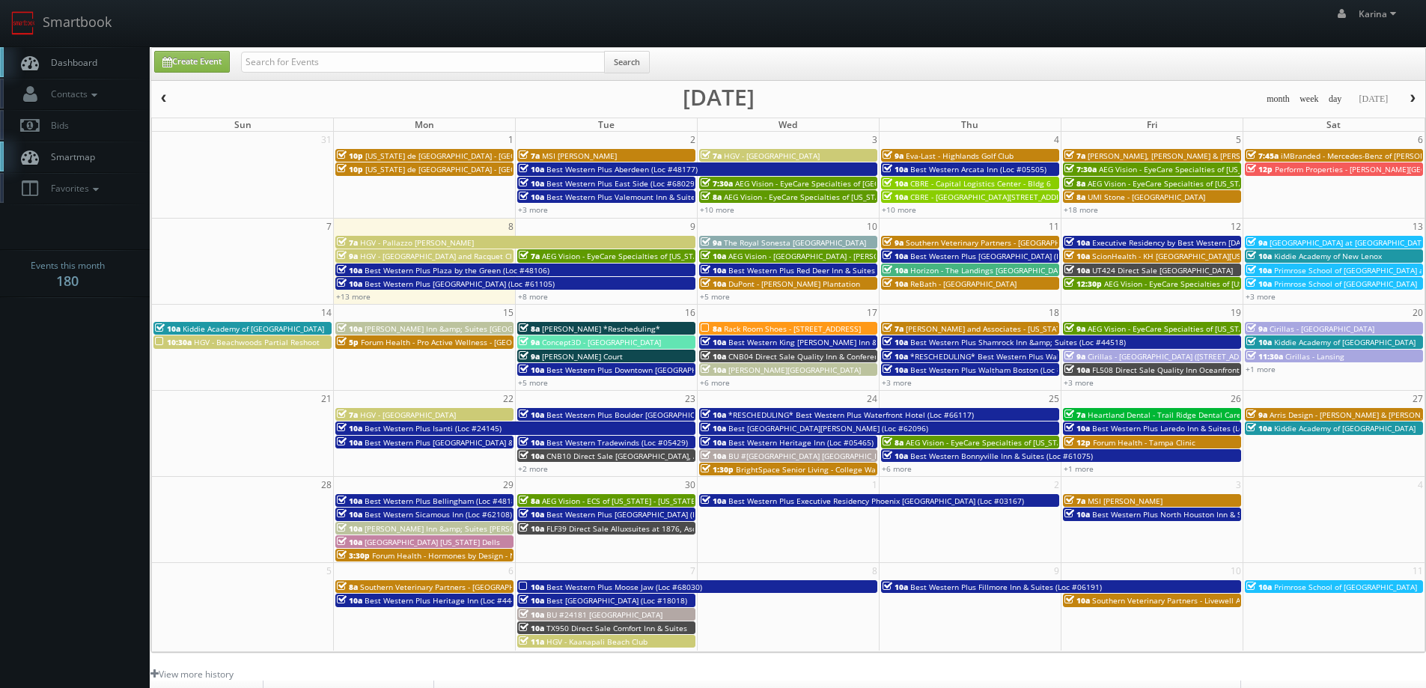
click at [90, 58] on span "Dashboard" at bounding box center [70, 62] width 54 height 13
click at [713, 382] on link "+6 more" at bounding box center [715, 382] width 30 height 10
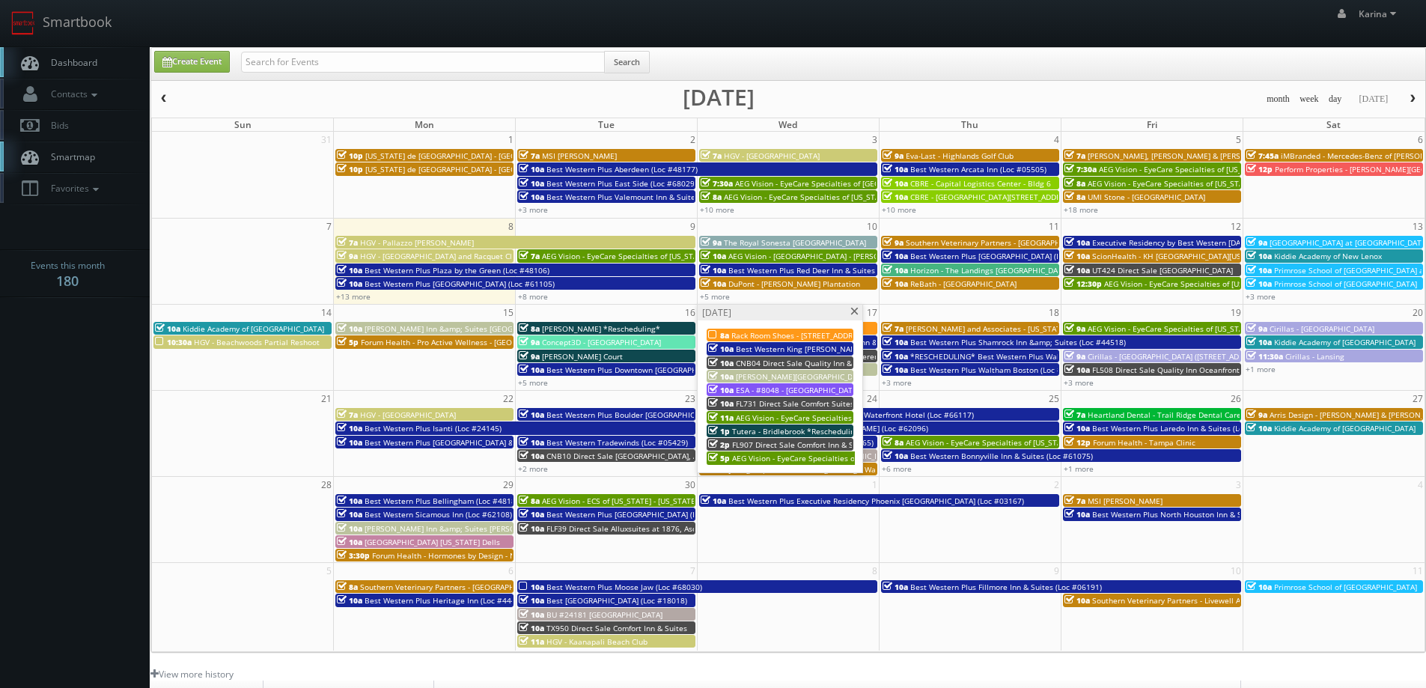
click at [850, 313] on span at bounding box center [855, 312] width 10 height 8
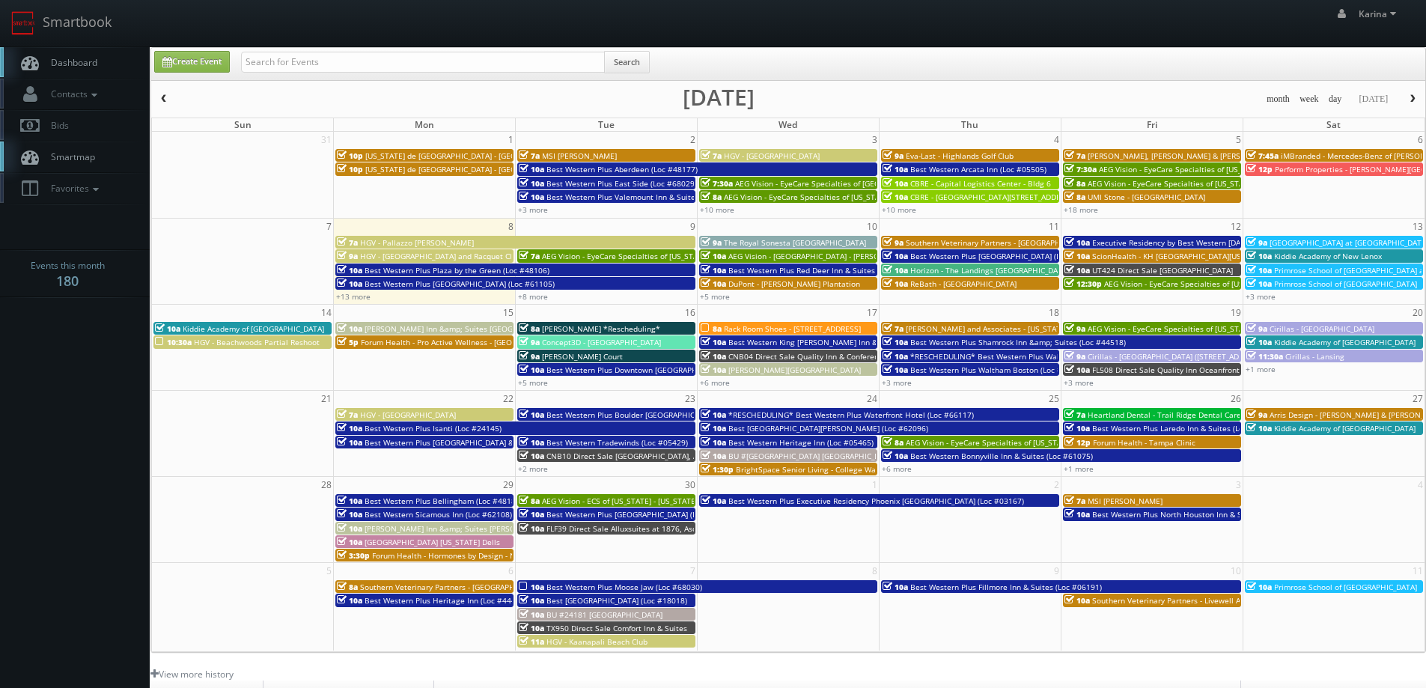
click at [897, 377] on div "+3 more" at bounding box center [970, 382] width 181 height 13
type input "[DATE]"
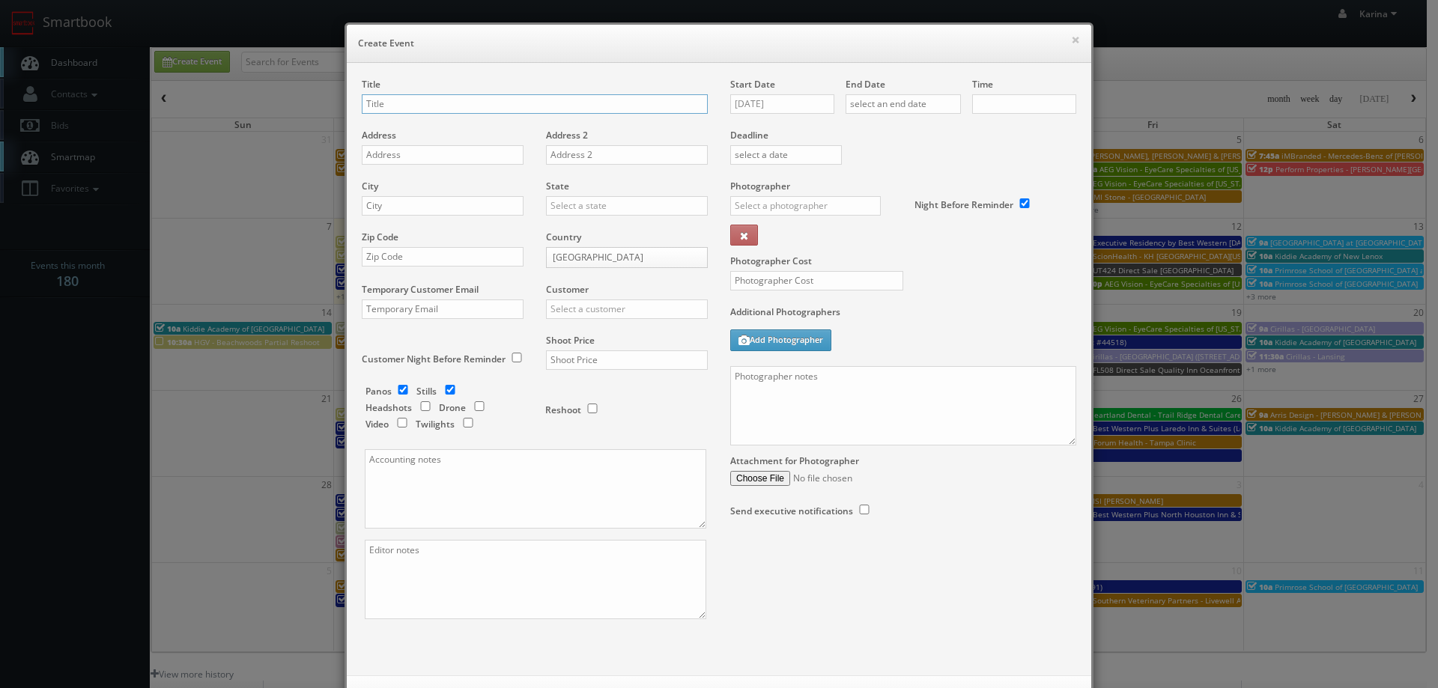
checkbox input "true"
type input "10:00am"
checkbox input "true"
click at [1071, 37] on button "×" at bounding box center [1075, 39] width 9 height 10
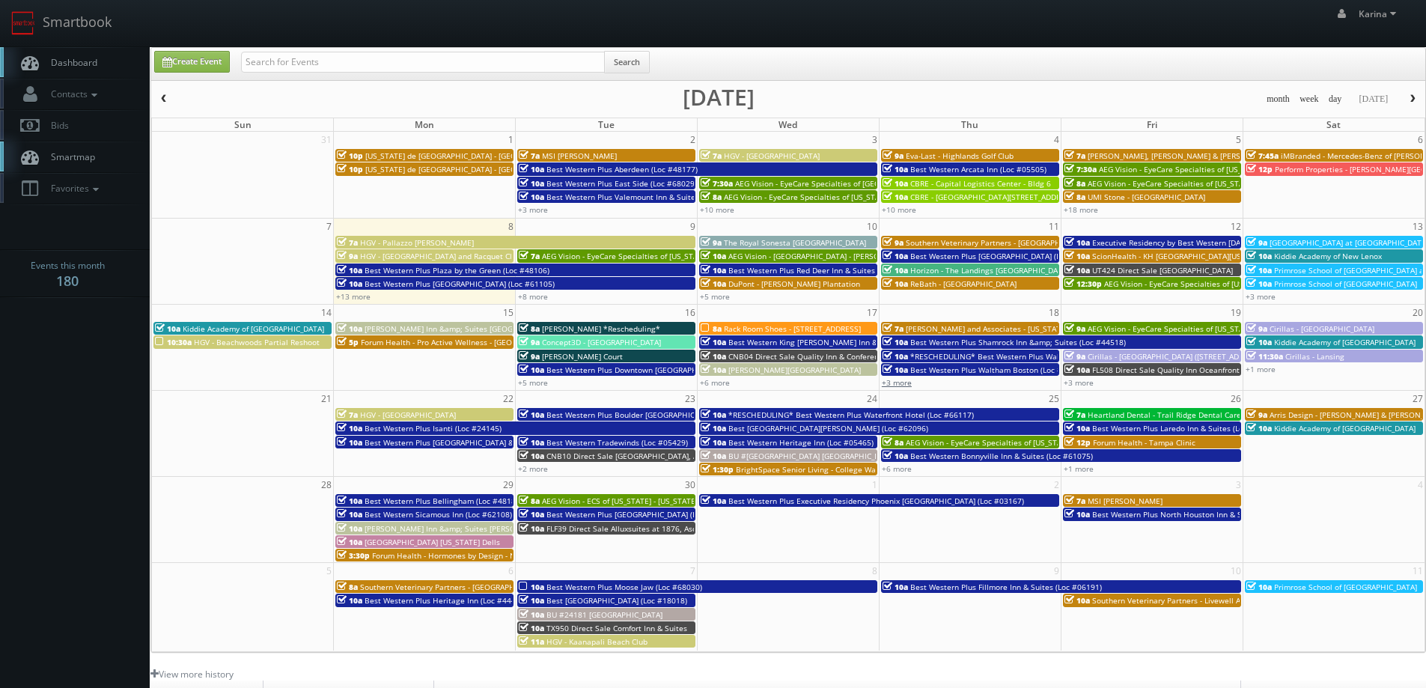
click at [908, 385] on link "+3 more" at bounding box center [897, 382] width 30 height 10
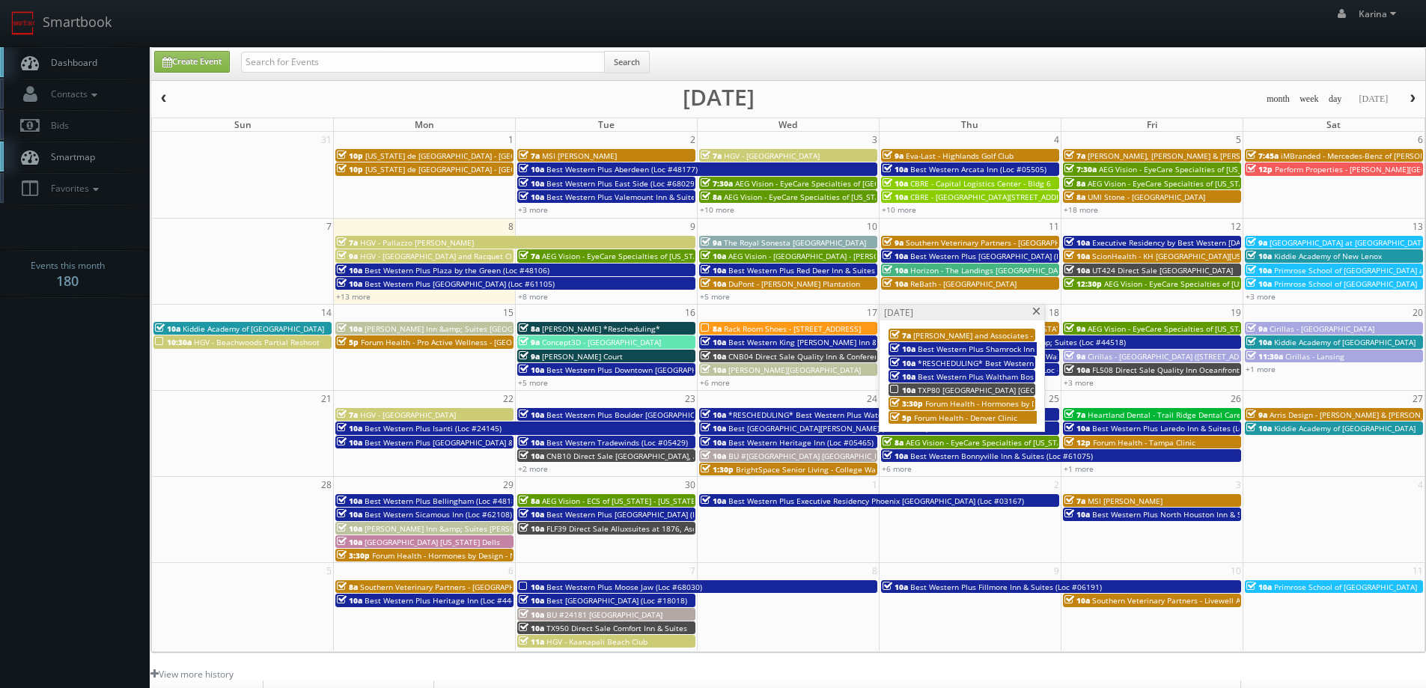
click at [979, 389] on span "TXP80 [GEOGRAPHIC_DATA] [GEOGRAPHIC_DATA]" at bounding box center [1005, 390] width 174 height 10
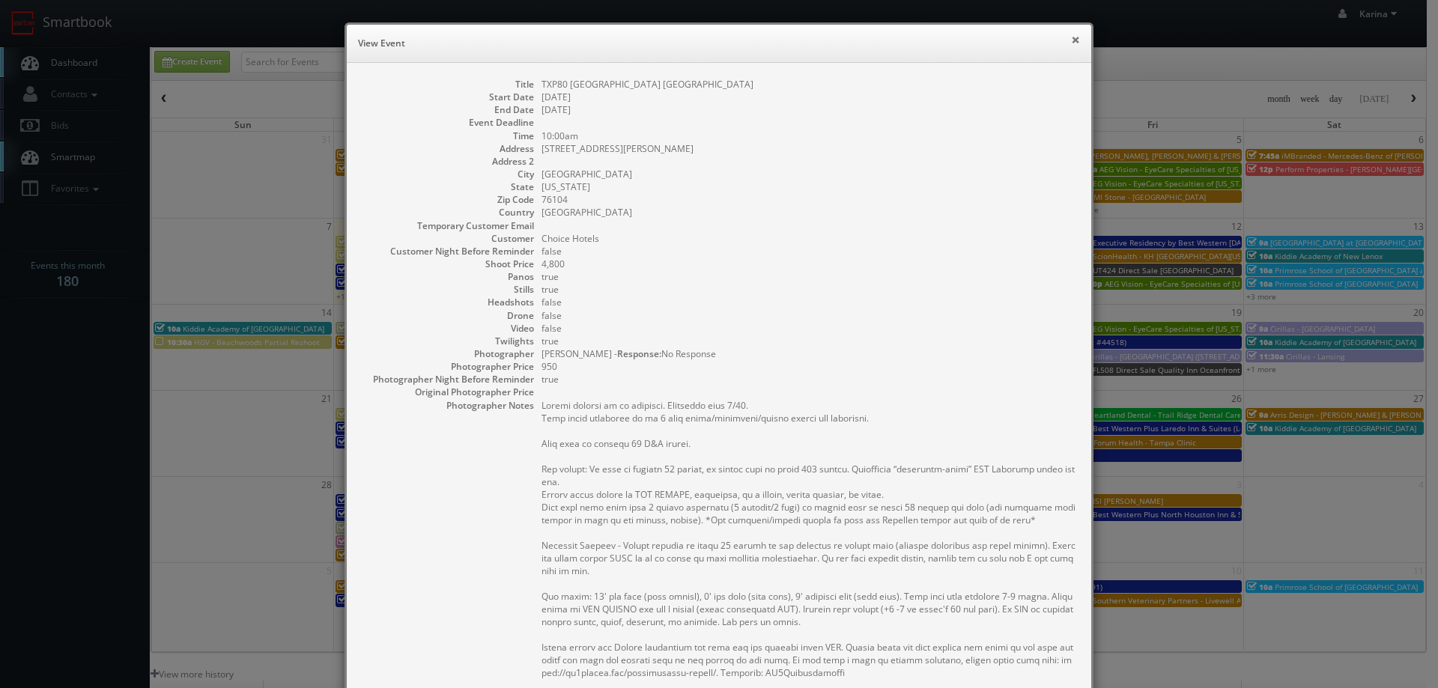
click at [1071, 34] on button "×" at bounding box center [1075, 39] width 9 height 10
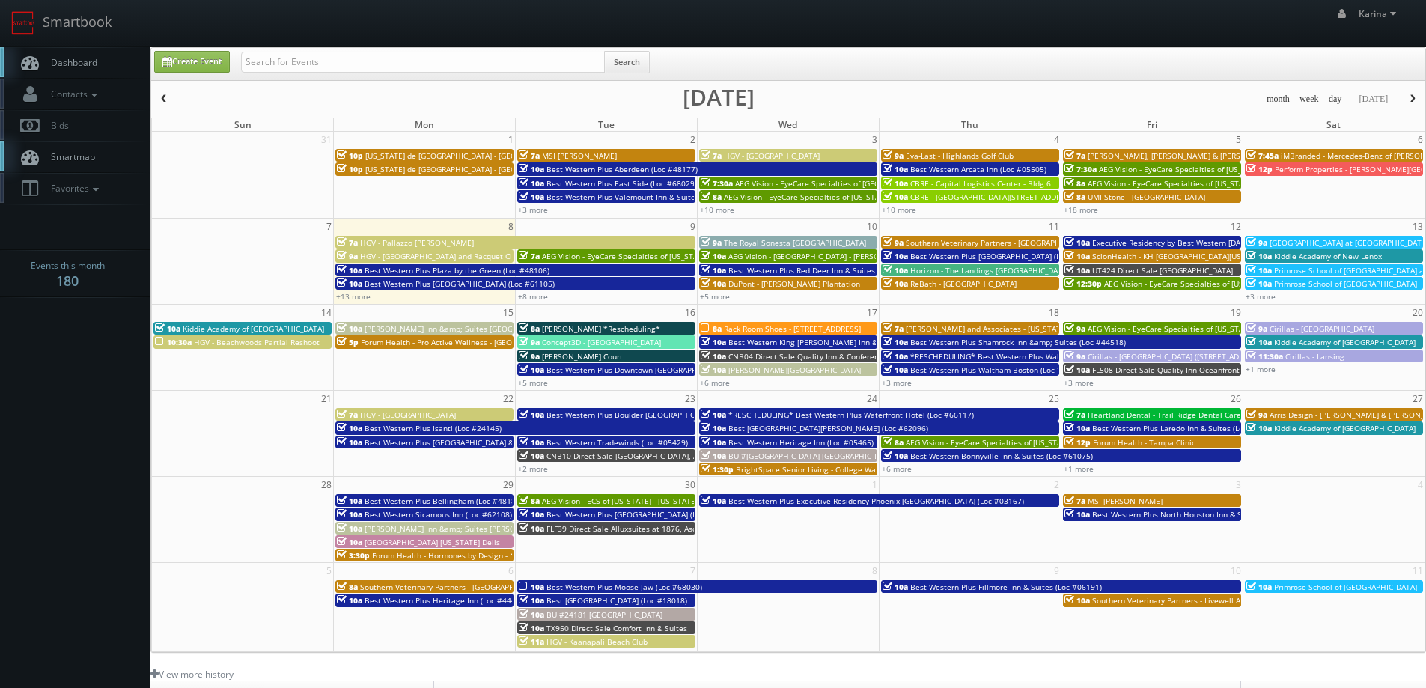
click at [44, 408] on body "Smartbook Toggle Side Navigation Toggle Top Navigation Karina Karina Profile Lo…" at bounding box center [713, 480] width 1426 height 961
click at [85, 42] on link "Smartbook" at bounding box center [61, 23] width 123 height 46
click at [91, 59] on span "Dashboard" at bounding box center [70, 62] width 54 height 13
click at [95, 415] on body "Smartbook Toggle Side Navigation Toggle Top Navigation [PERSON_NAME] [PERSON_NA…" at bounding box center [713, 480] width 1426 height 961
click at [64, 65] on span "Dashboard" at bounding box center [70, 62] width 54 height 13
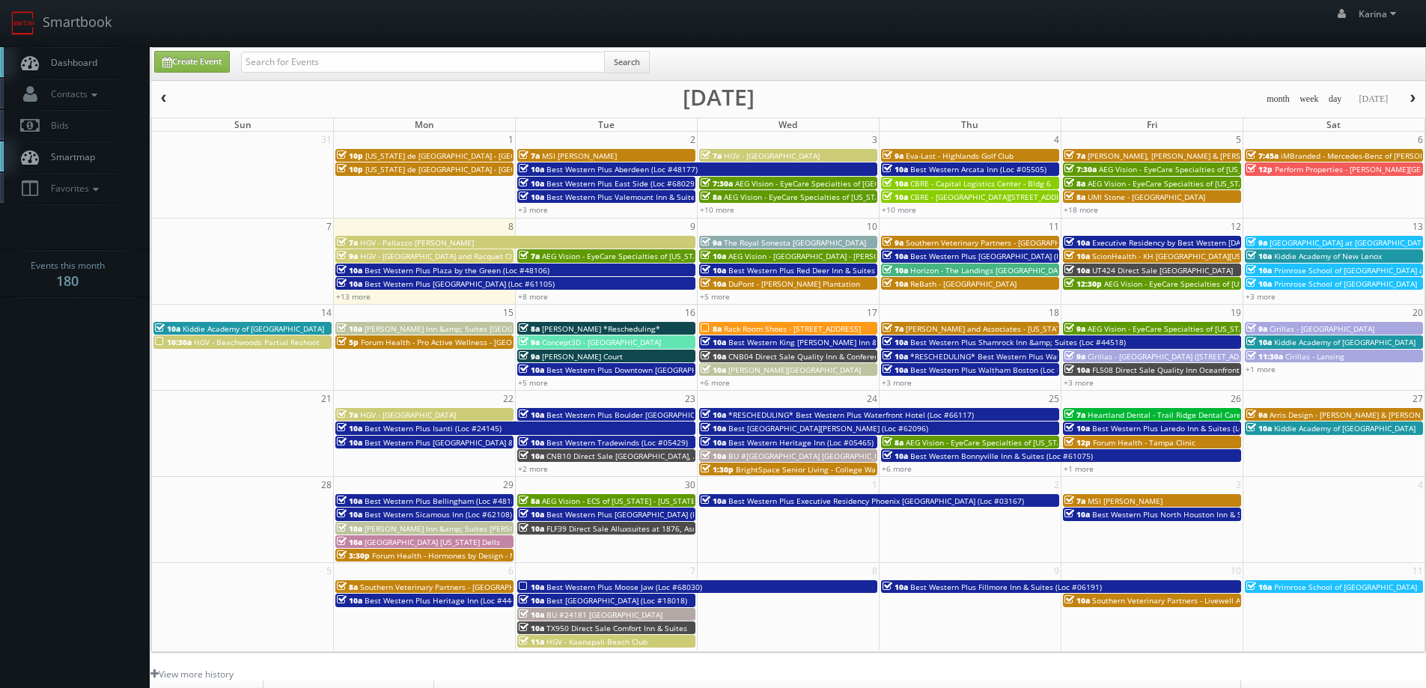
click at [42, 379] on body "Smartbook Toggle Side Navigation Toggle Top Navigation [PERSON_NAME] [PERSON_NA…" at bounding box center [713, 480] width 1426 height 961
click at [69, 64] on span "Dashboard" at bounding box center [70, 62] width 54 height 13
click at [209, 63] on link "Create Event" at bounding box center [192, 62] width 76 height 22
type input "09/08/2025"
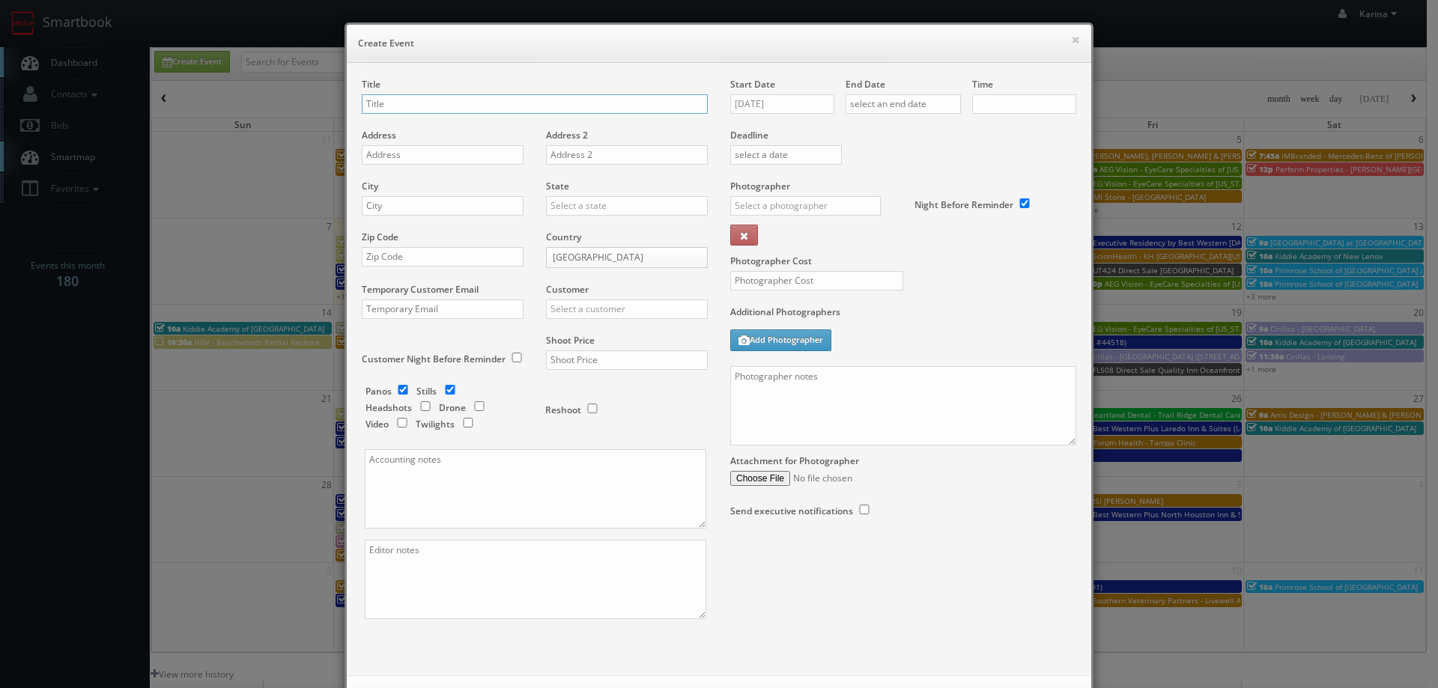
checkbox input "true"
type input "10:00am"
checkbox input "true"
type input "Forum Health - Cary Clinic"
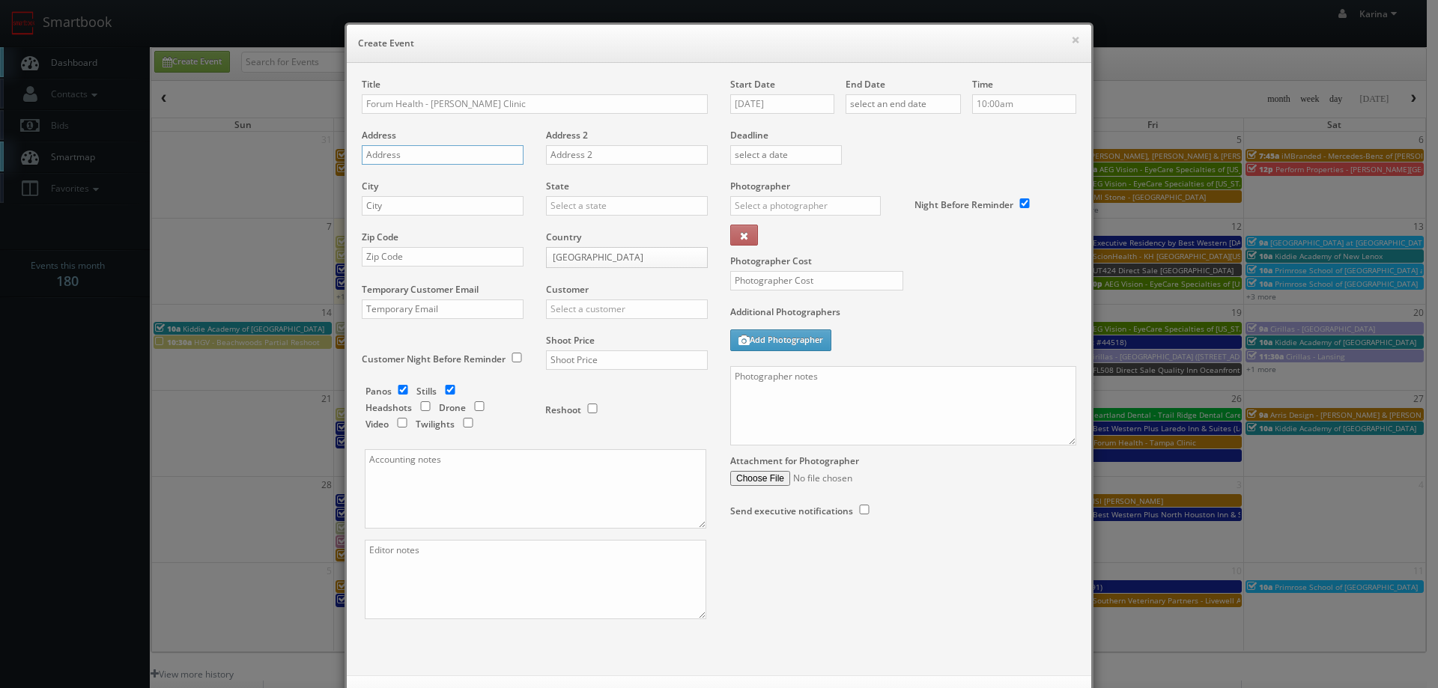
click at [383, 154] on input "text" at bounding box center [443, 154] width 162 height 19
paste input "107 Edinburgh S Dr, Suite 215"
type input "107 Edinburgh S Dr, Suite 215"
click at [418, 211] on input "text" at bounding box center [443, 205] width 162 height 19
type input "Cary"
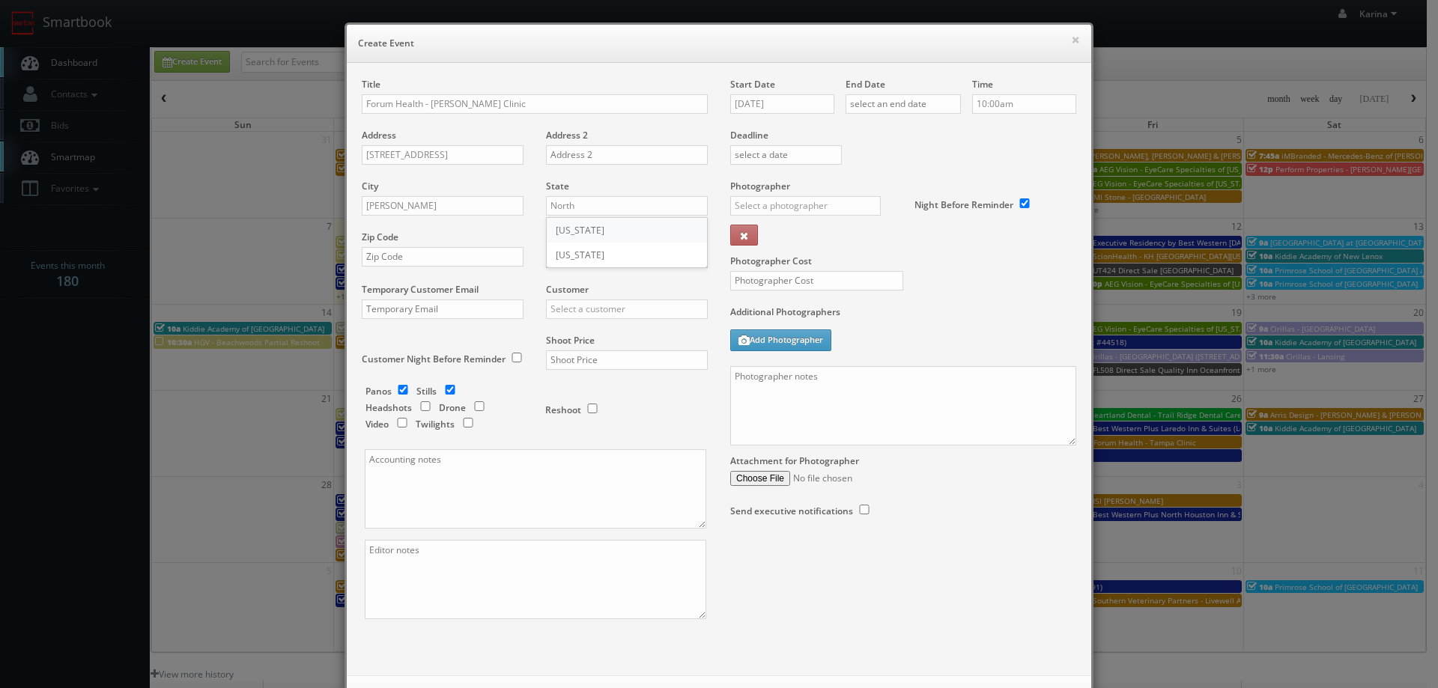
click at [574, 230] on div "[US_STATE]" at bounding box center [627, 230] width 160 height 25
type input "[US_STATE]"
click at [440, 261] on input "text" at bounding box center [443, 256] width 162 height 19
type input "27511"
click at [603, 311] on input "text" at bounding box center [627, 309] width 162 height 19
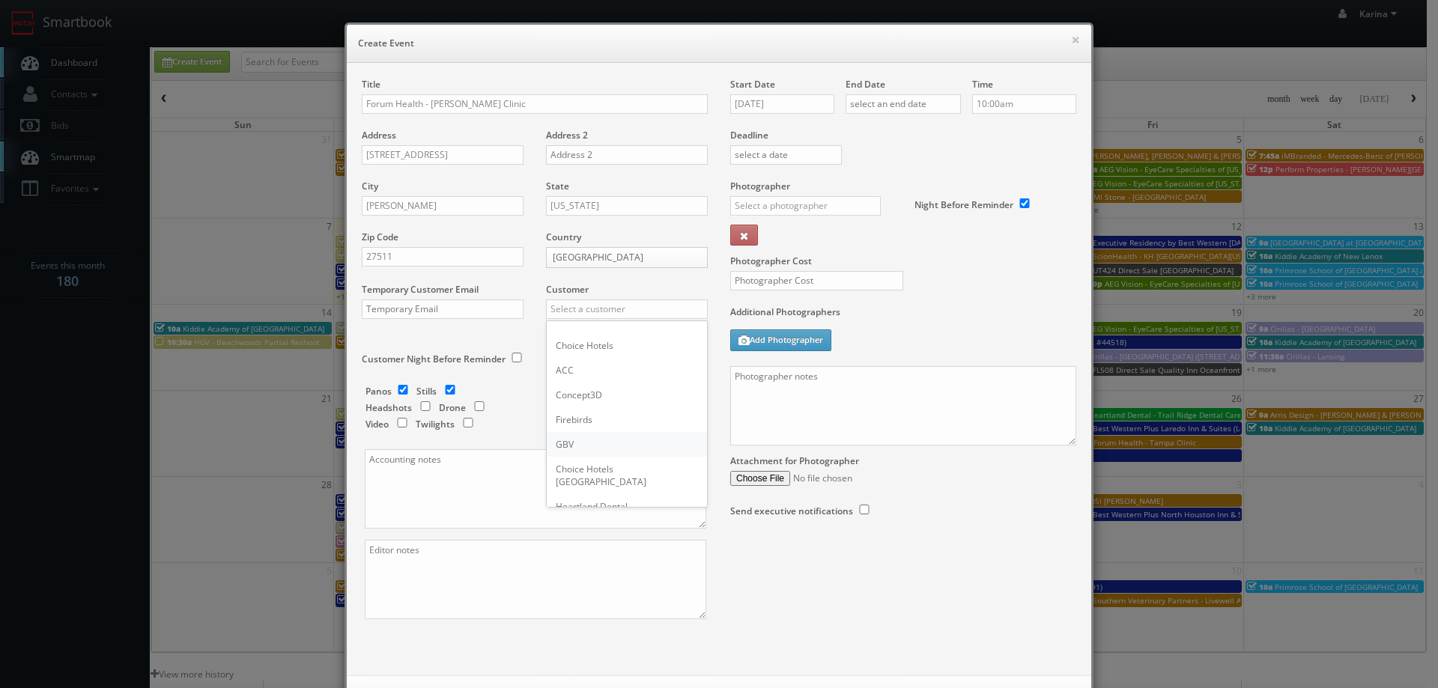
click at [572, 440] on div "GBV" at bounding box center [627, 444] width 160 height 25
type input "GBV"
drag, startPoint x: 387, startPoint y: 380, endPoint x: 394, endPoint y: 385, distance: 8.1
click at [389, 381] on div "Panos Stills Headshots Drone Video Twilights Reshoot" at bounding box center [541, 289] width 329 height 320
click at [396, 386] on input "checkbox" at bounding box center [403, 390] width 22 height 10
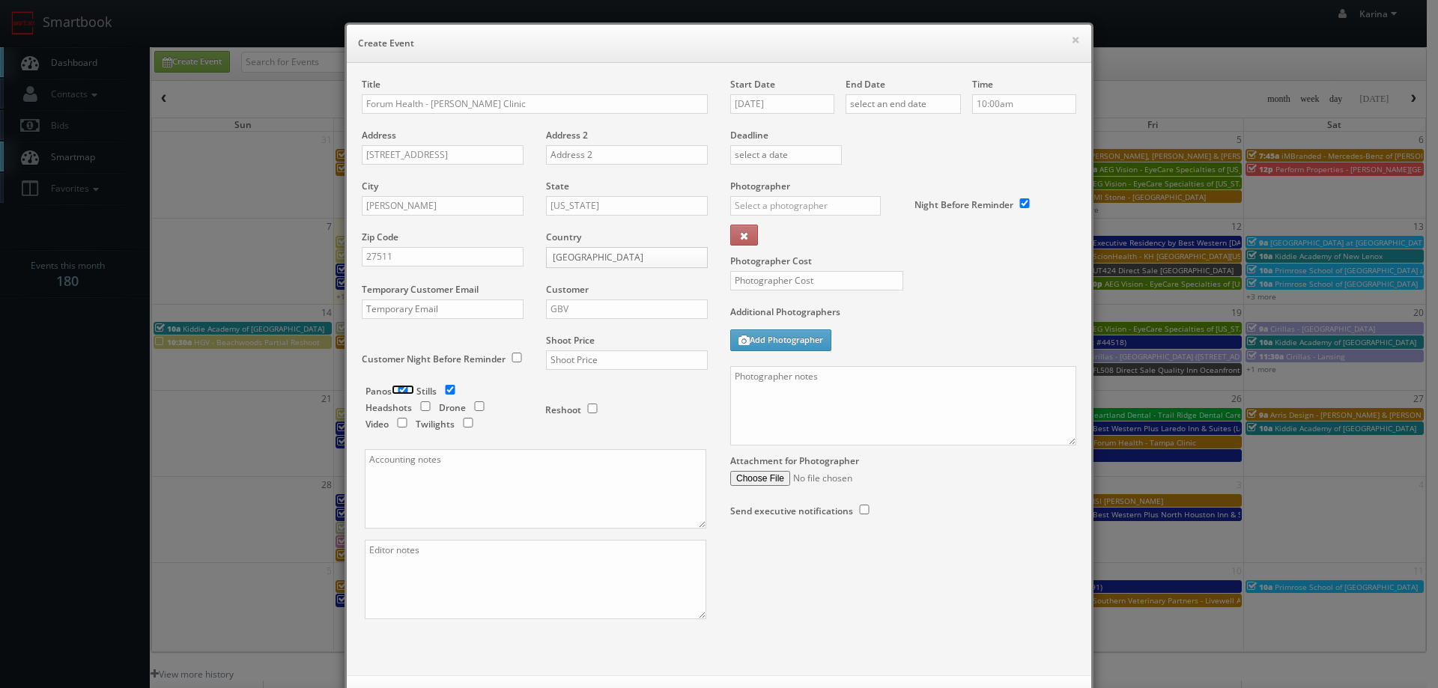
checkbox input "false"
click at [420, 407] on input "checkbox" at bounding box center [425, 406] width 22 height 10
checkbox input "true"
click at [572, 362] on input "text" at bounding box center [627, 359] width 162 height 19
type input "675"
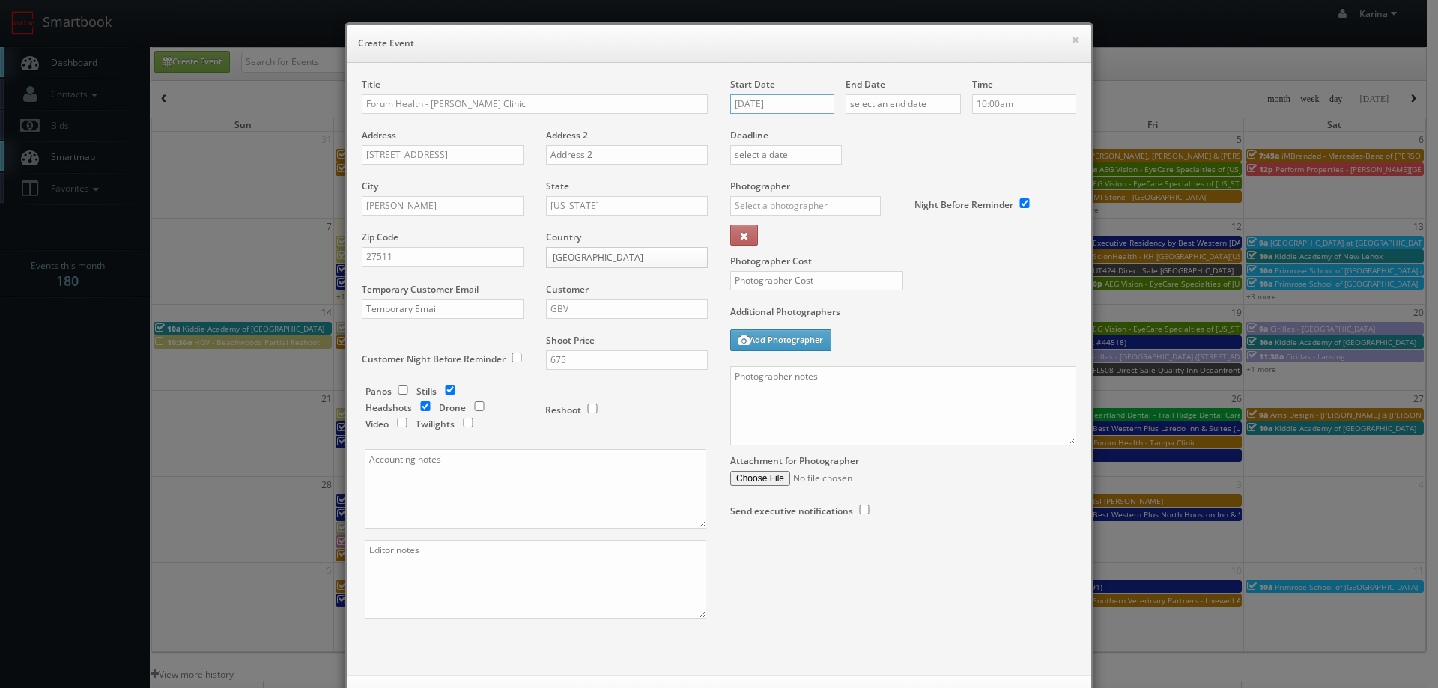
click at [797, 107] on input "09/08/2025" at bounding box center [782, 103] width 104 height 19
click at [845, 242] on td "26" at bounding box center [847, 240] width 19 height 22
type input "09/26/2025"
click at [904, 102] on input "text" at bounding box center [902, 103] width 115 height 19
click at [961, 240] on td "26" at bounding box center [962, 240] width 19 height 22
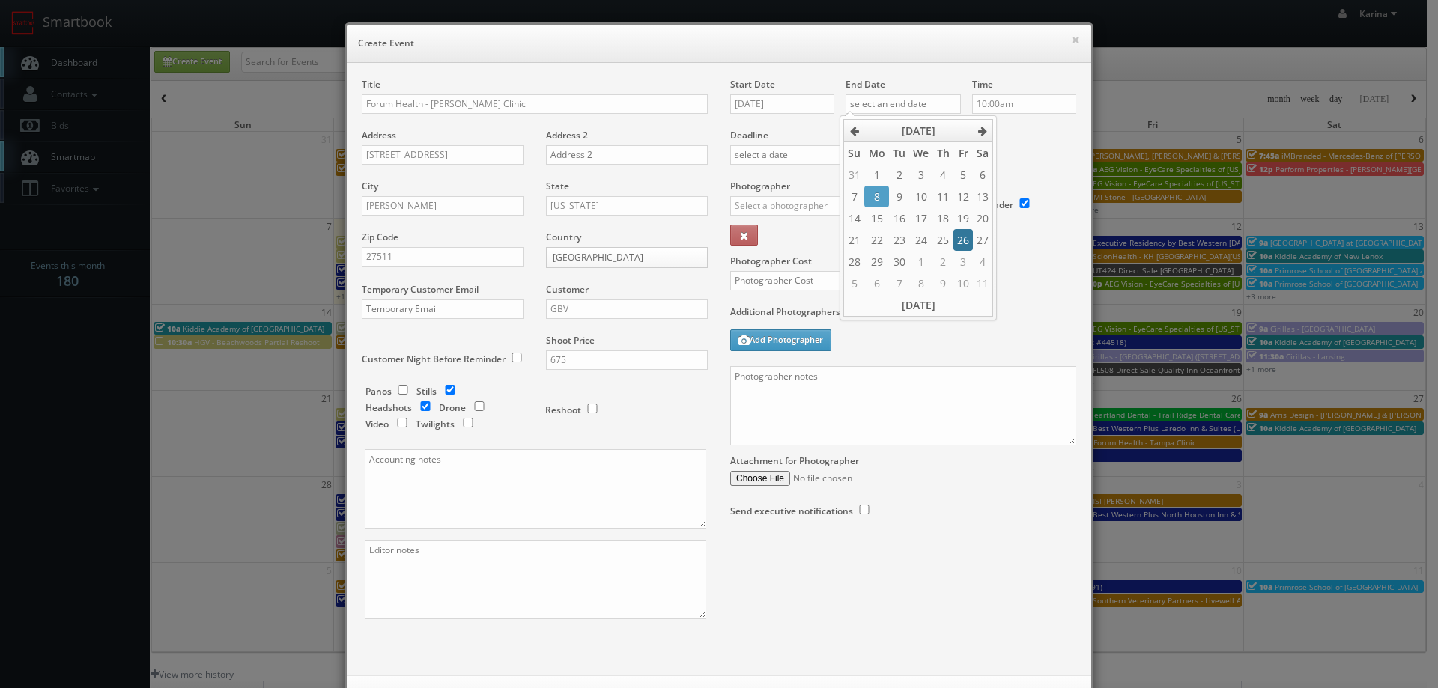
type input "09/26/2025"
click at [1019, 149] on div "Deadline" at bounding box center [903, 129] width 368 height 102
click at [815, 199] on input "text" at bounding box center [805, 205] width 151 height 19
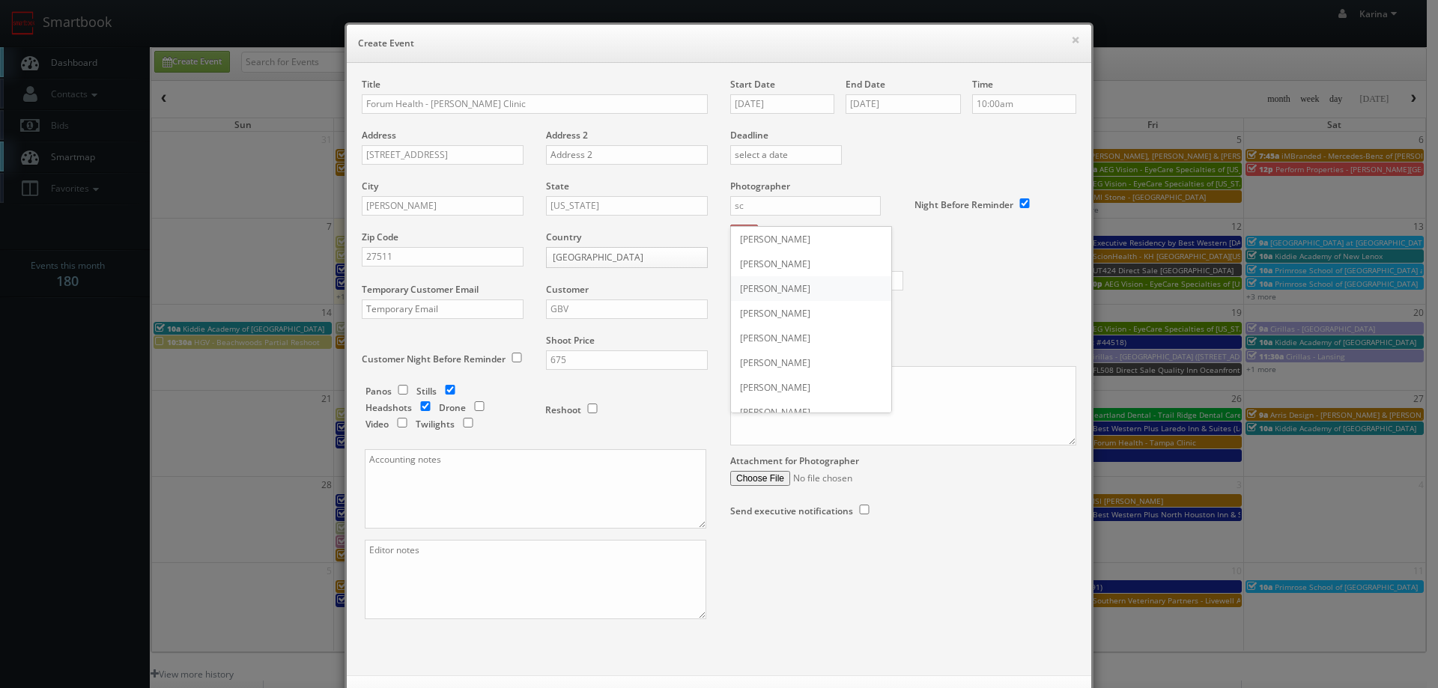
click at [803, 288] on div "Scott Van Manen" at bounding box center [811, 288] width 160 height 25
type input "Scott Van Manen"
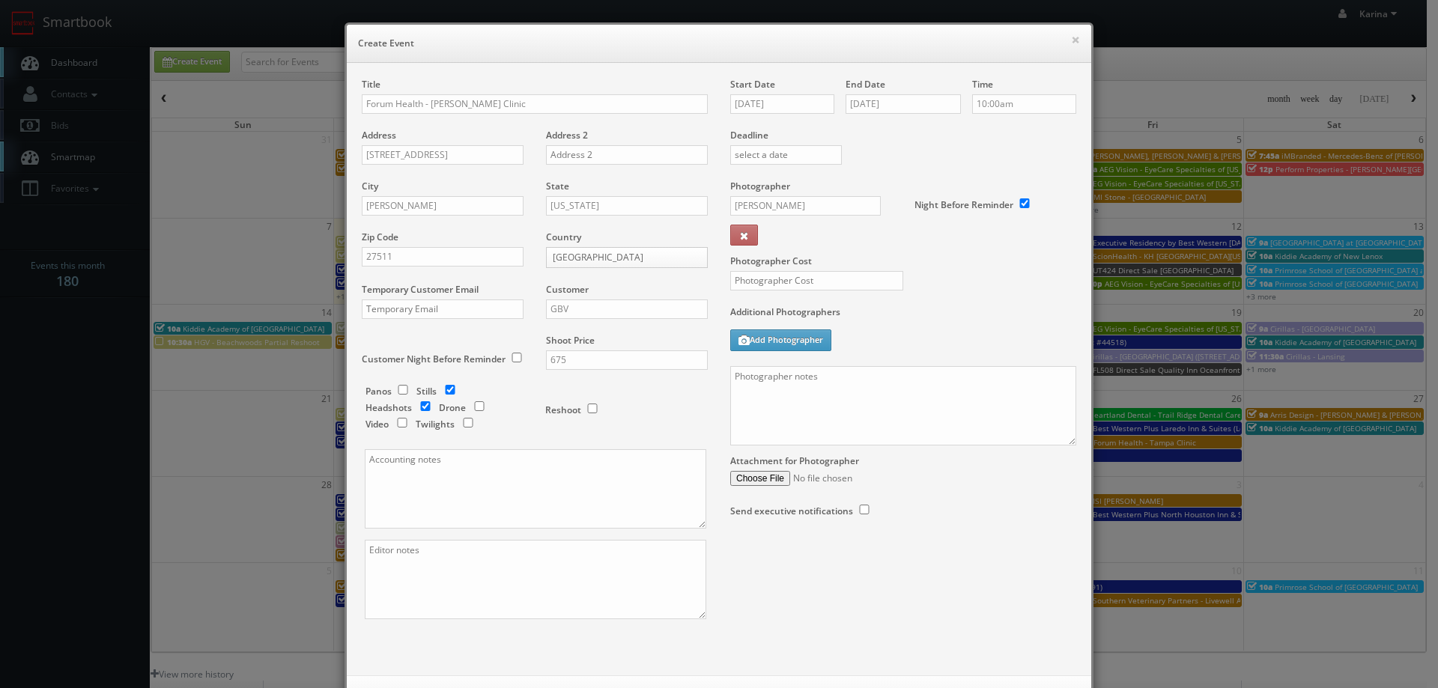
click at [1035, 325] on label "Additional Photographers" at bounding box center [903, 315] width 346 height 20
click at [776, 272] on input "text" at bounding box center [816, 280] width 173 height 19
type input "250"
click at [971, 305] on div "Start Date 09/26/2025 End Date 09/26/2025 Time 10:00am Deadline Photographer Sc…" at bounding box center [903, 312] width 368 height 469
click at [902, 303] on div "Photographer Cost 250" at bounding box center [903, 243] width 368 height 126
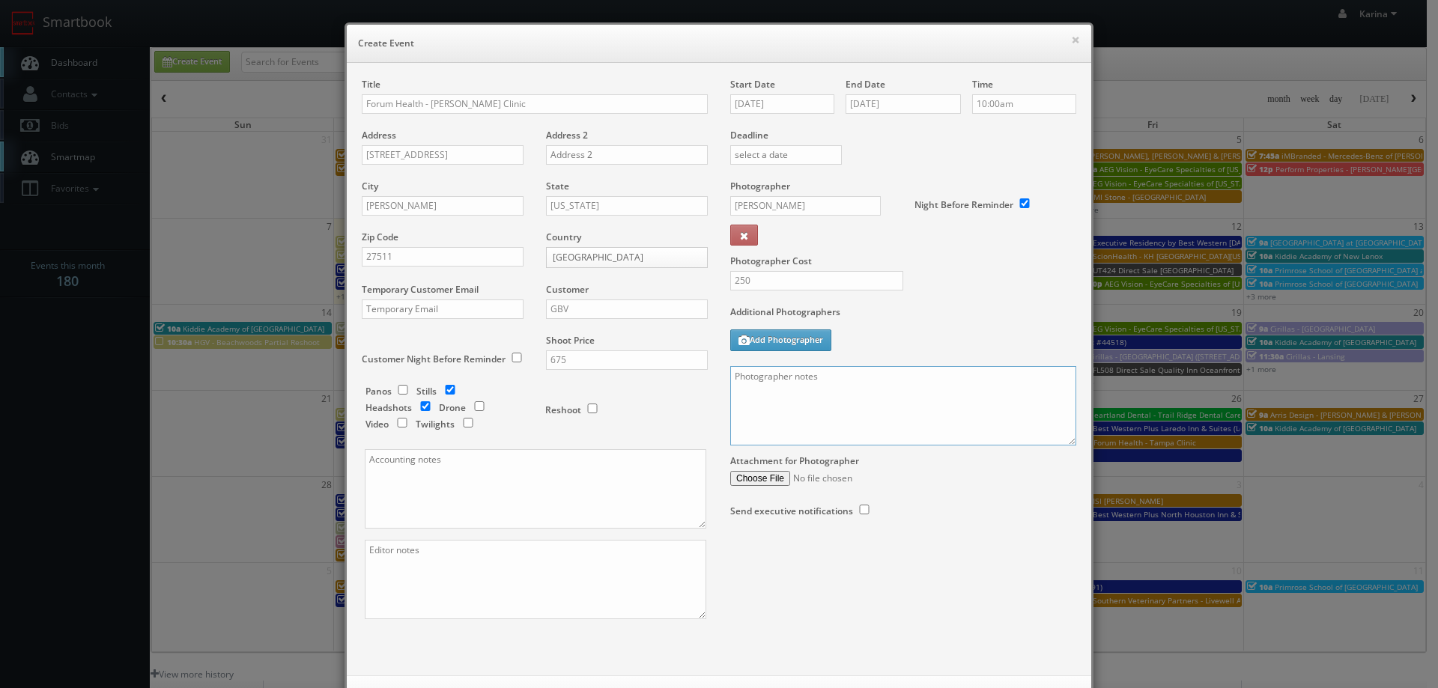
click at [791, 377] on textarea at bounding box center [903, 405] width 346 height 79
click at [884, 374] on textarea "On site contact: Adrian Schirr" at bounding box center [903, 405] width 346 height 79
paste textarea "814-322-6259"
click at [98, 475] on div "× Create Event Title Forum Health - Cary Clinic Address 107 Edinburgh S Dr, Sui…" at bounding box center [719, 344] width 1438 height 688
paste textarea "We are delivering 10 images of the practice and headshots, please take 20 + ang…"
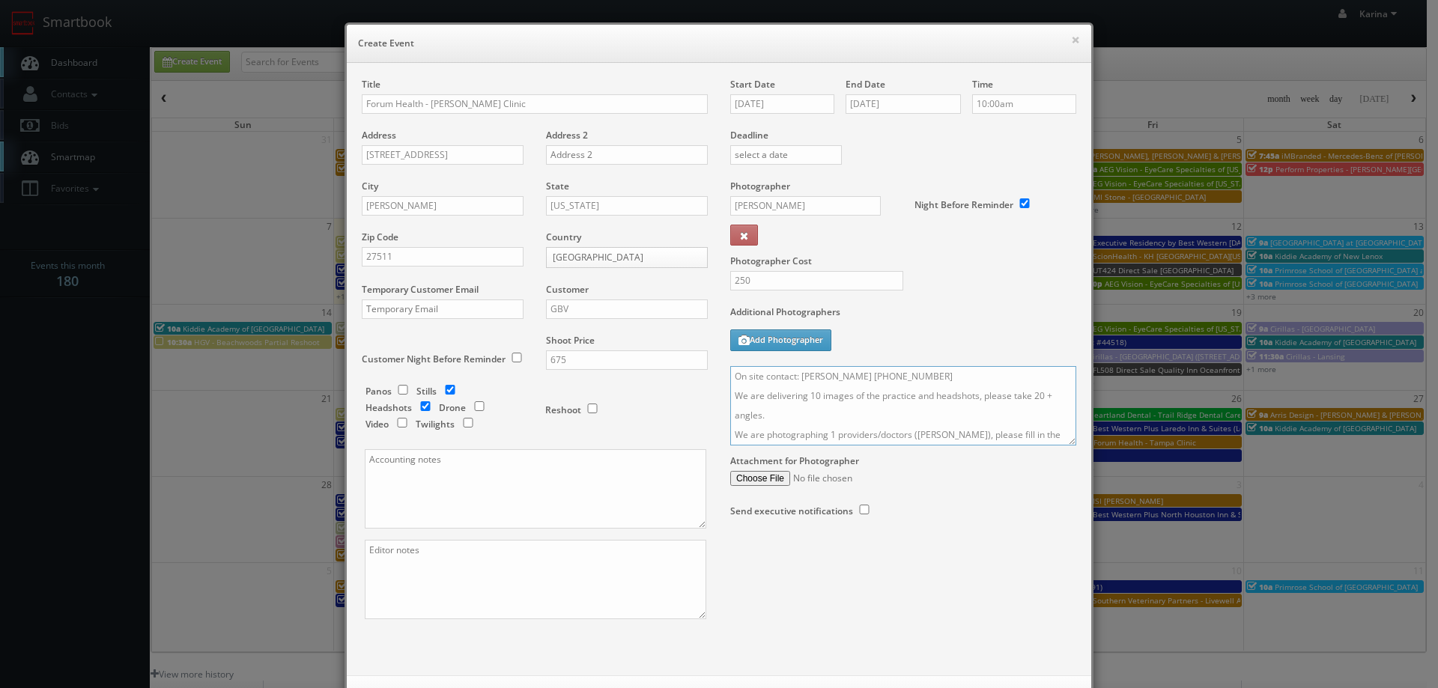
scroll to position [327, 0]
type textarea "On site contact: Adrian Schirr 814-322-6259 We are delivering 10 images of the …"
paste textarea "jdeluna@forumhealth.com"
type textarea "jdeluna@forumhealth.com"
click at [835, 559] on div "Title Forum Health - Cary Clinic Address 107 Edinburgh S Dr, Suite 215 Address …" at bounding box center [718, 362] width 737 height 568
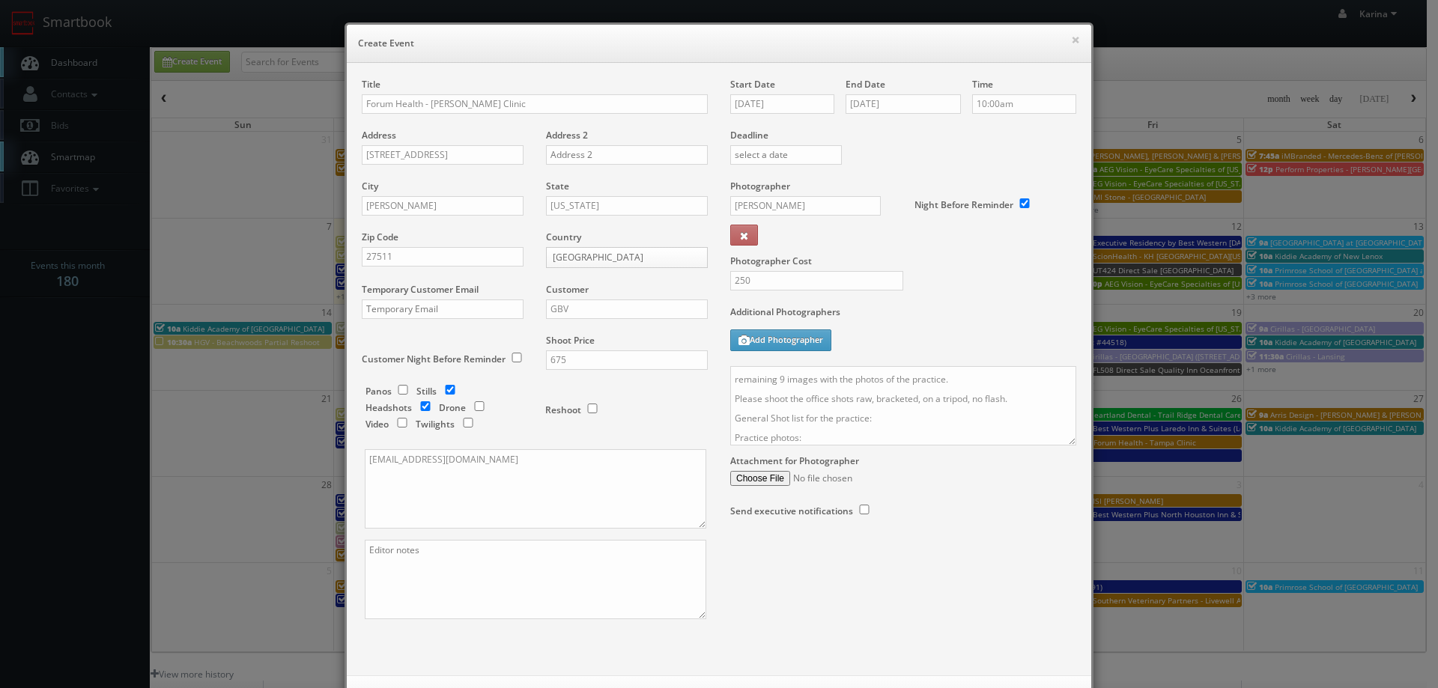
scroll to position [0, 0]
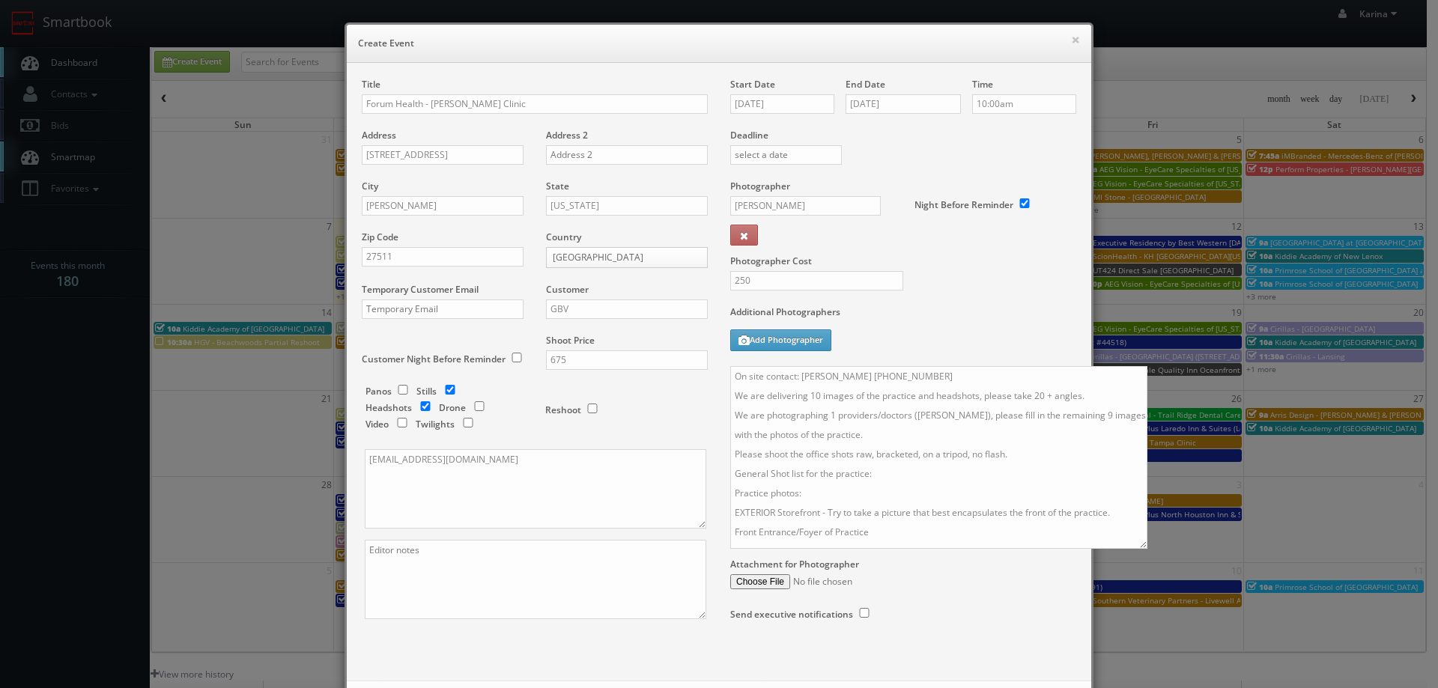
drag, startPoint x: 1066, startPoint y: 443, endPoint x: 1137, endPoint y: 547, distance: 125.6
click at [1137, 547] on textarea "On site contact: Adrian Schirr 814-322-6259 We are delivering 10 images of the …" at bounding box center [938, 457] width 417 height 183
drag, startPoint x: 994, startPoint y: 414, endPoint x: 910, endPoint y: 415, distance: 83.9
click at [910, 415] on textarea "On site contact: Adrian Schirr 814-322-6259 We are delivering 10 images of the …" at bounding box center [938, 457] width 417 height 183
click at [1047, 455] on textarea "On site contact: Adrian Schirr 814-322-6259 We are delivering 10 images of the …" at bounding box center [938, 457] width 417 height 183
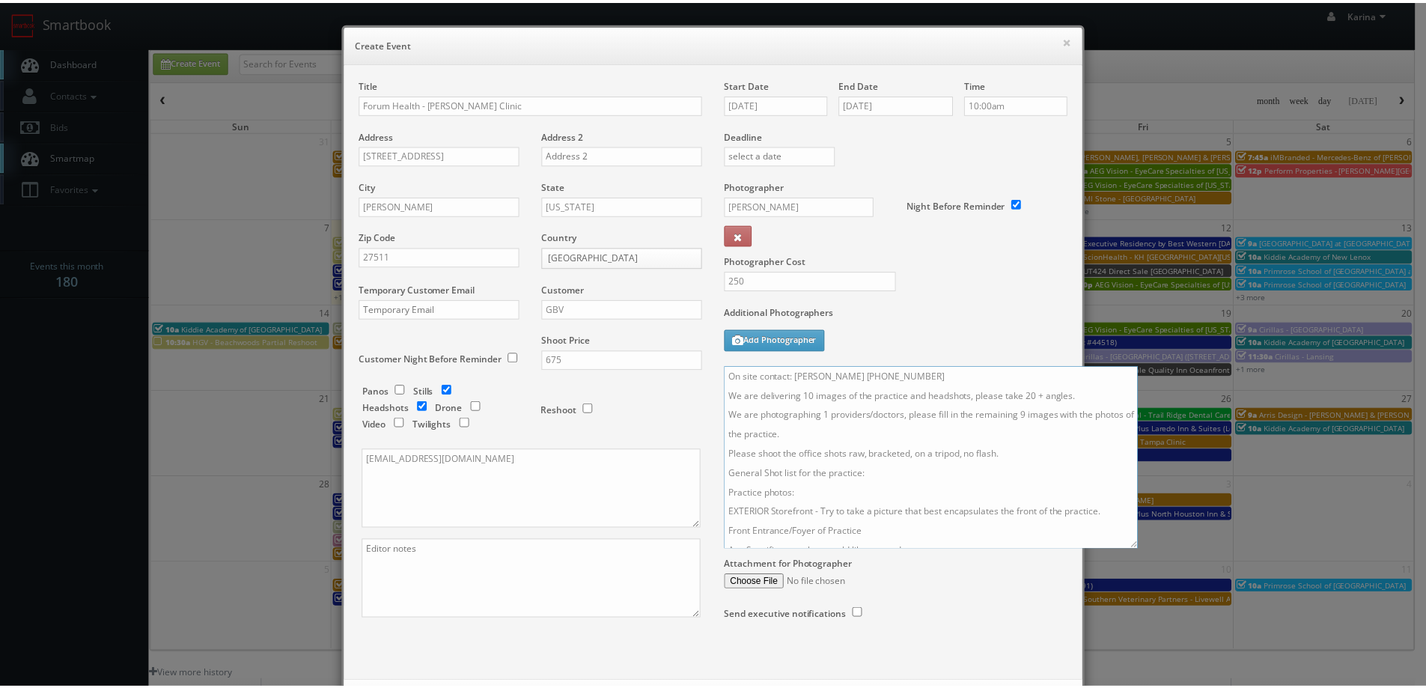
scroll to position [70, 0]
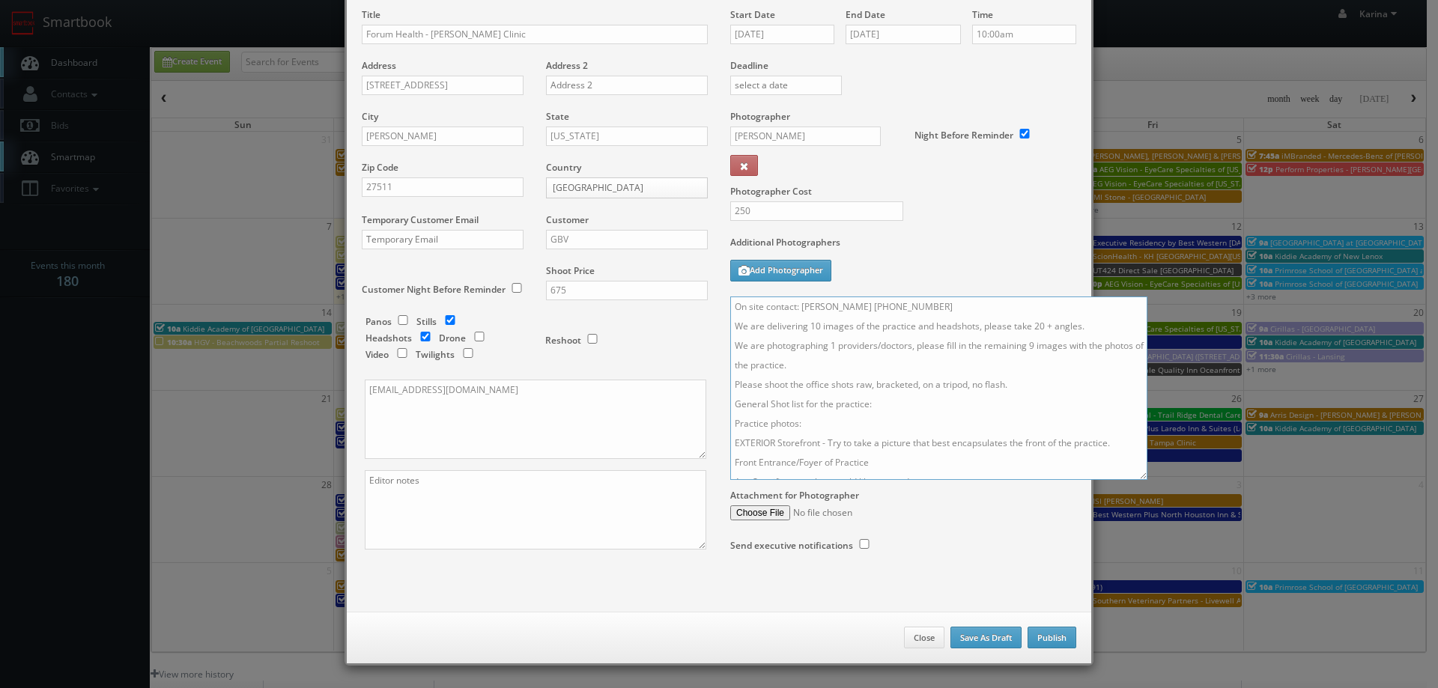
type textarea "On site contact: Adrian Schirr 814-322-6259 We are delivering 10 images of the …"
click at [1039, 640] on button "Publish" at bounding box center [1051, 638] width 49 height 22
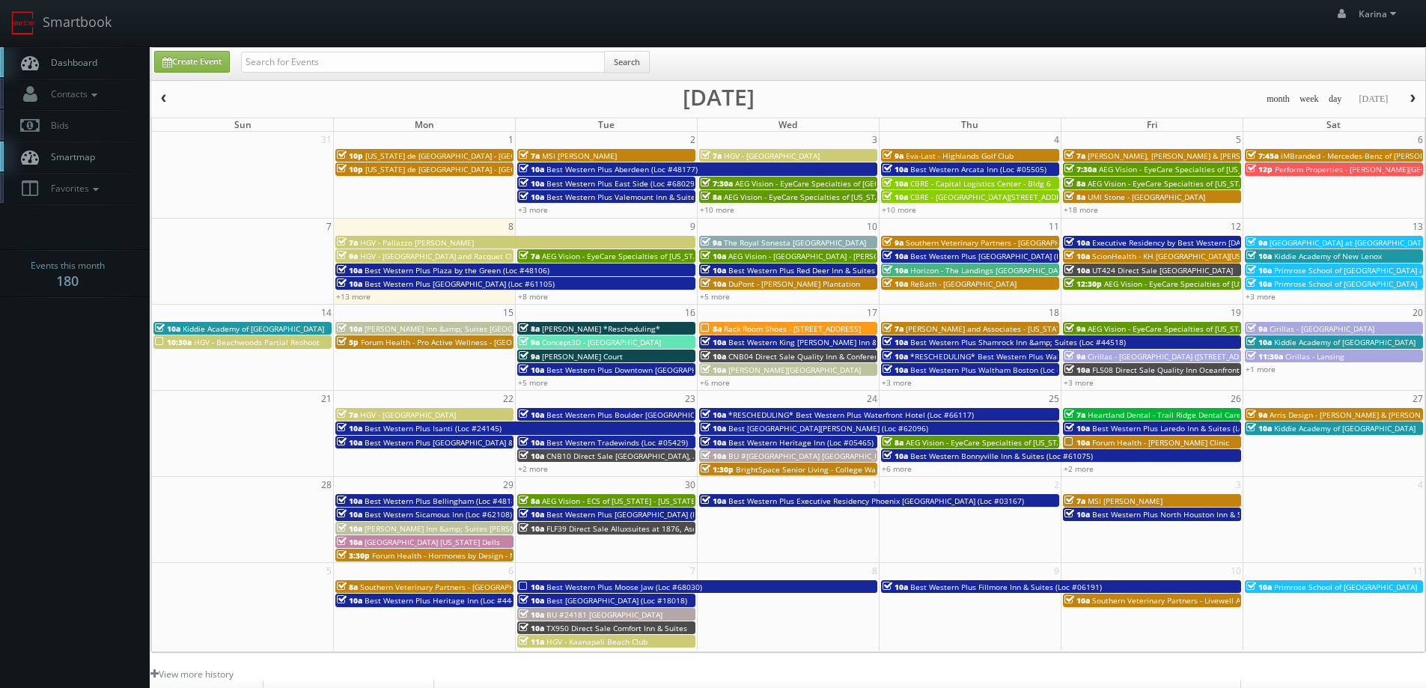
click at [66, 68] on span "Dashboard" at bounding box center [70, 62] width 54 height 13
click at [73, 351] on body "Smartbook Toggle Side Navigation Toggle Top Navigation [PERSON_NAME] [PERSON_NA…" at bounding box center [713, 480] width 1426 height 961
click at [1134, 447] on span "Forum Health - Tampa Clinic" at bounding box center [1144, 442] width 103 height 10
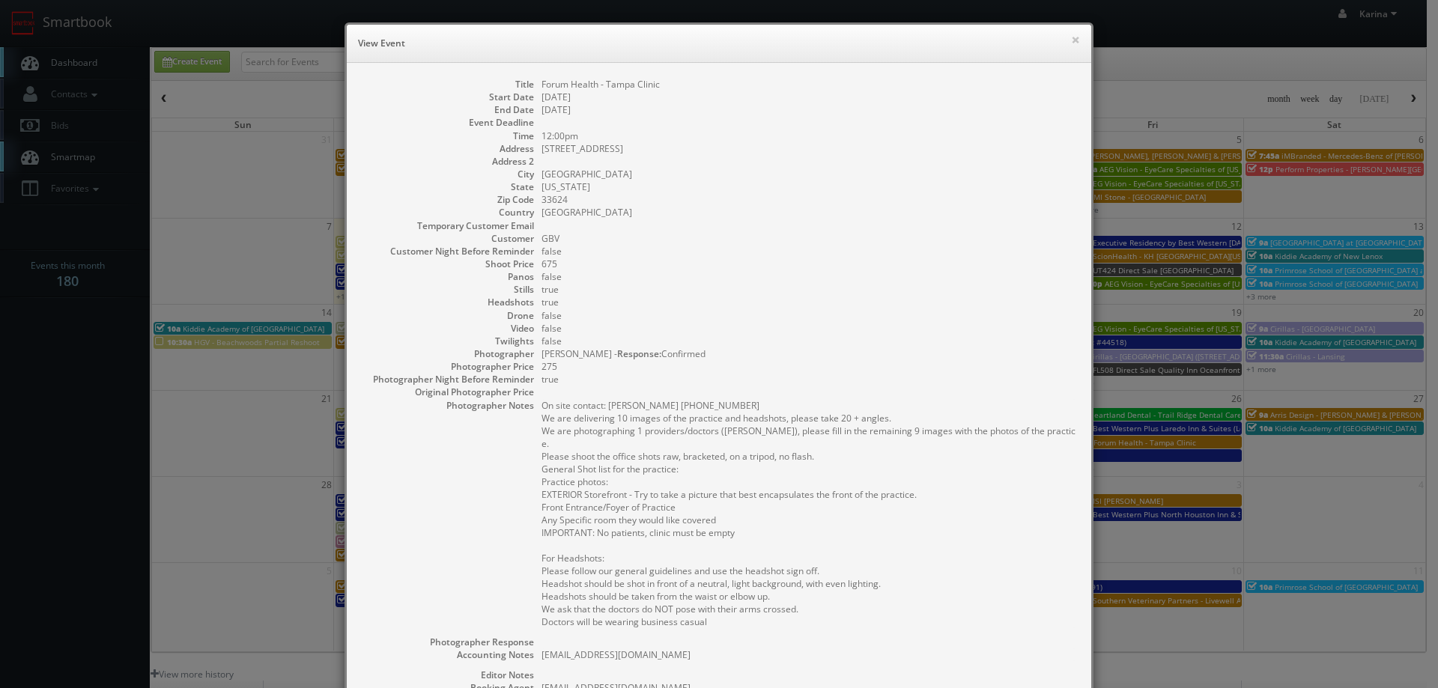
drag, startPoint x: 717, startPoint y: 621, endPoint x: 536, endPoint y: 418, distance: 272.1
click at [541, 418] on pre "On site contact: [PERSON_NAME] [PHONE_NUMBER] We are delivering 10 images of th…" at bounding box center [808, 513] width 535 height 229
copy pre "We are delivering 10 images of the practice and headshots, please take 20 + ang…"
click at [936, 522] on pre "On site contact: [PERSON_NAME] [PHONE_NUMBER] We are delivering 10 images of th…" at bounding box center [808, 513] width 535 height 229
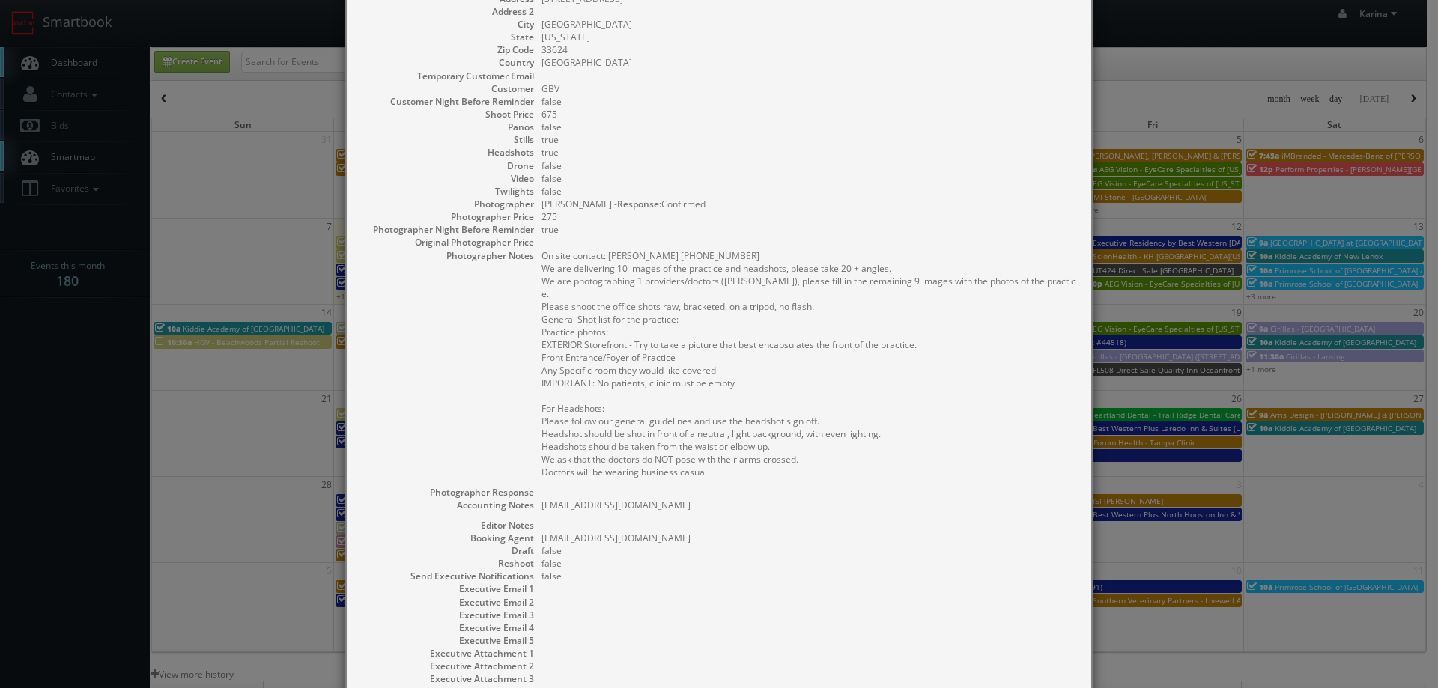
click at [709, 532] on dd "[EMAIL_ADDRESS][DOMAIN_NAME]" at bounding box center [808, 538] width 535 height 13
drag, startPoint x: 652, startPoint y: 502, endPoint x: 540, endPoint y: 505, distance: 112.4
click at [541, 505] on pre "[EMAIL_ADDRESS][DOMAIN_NAME]" at bounding box center [808, 505] width 535 height 13
click at [786, 522] on dd at bounding box center [808, 525] width 535 height 13
drag, startPoint x: 663, startPoint y: 506, endPoint x: 552, endPoint y: 502, distance: 111.6
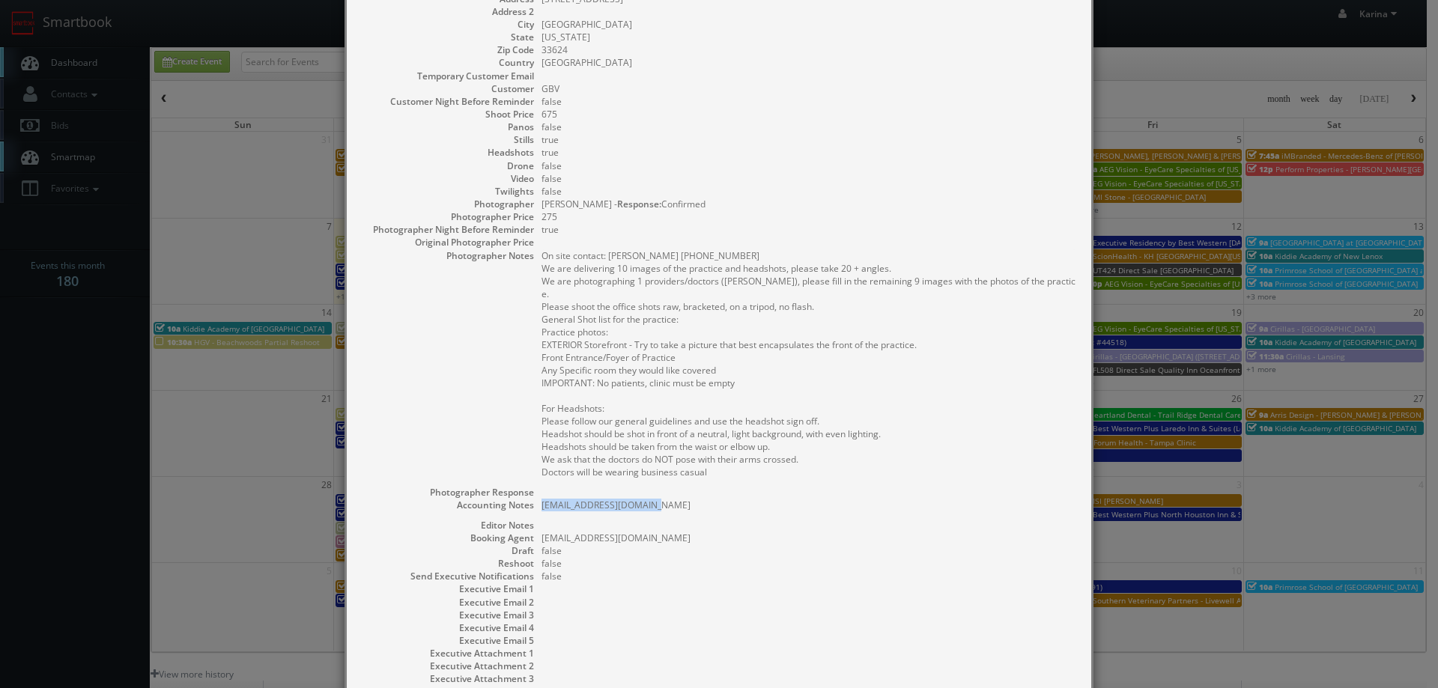
click at [541, 504] on pre "[EMAIL_ADDRESS][DOMAIN_NAME]" at bounding box center [808, 505] width 535 height 13
drag, startPoint x: 552, startPoint y: 502, endPoint x: 932, endPoint y: 493, distance: 380.5
click at [932, 493] on dd at bounding box center [808, 492] width 535 height 13
drag, startPoint x: 651, startPoint y: 510, endPoint x: 532, endPoint y: 509, distance: 119.1
click at [532, 509] on dl "Title Forum Health - [GEOGRAPHIC_DATA] Start Date [DATE] End Date [DATE] Event …" at bounding box center [719, 313] width 714 height 770
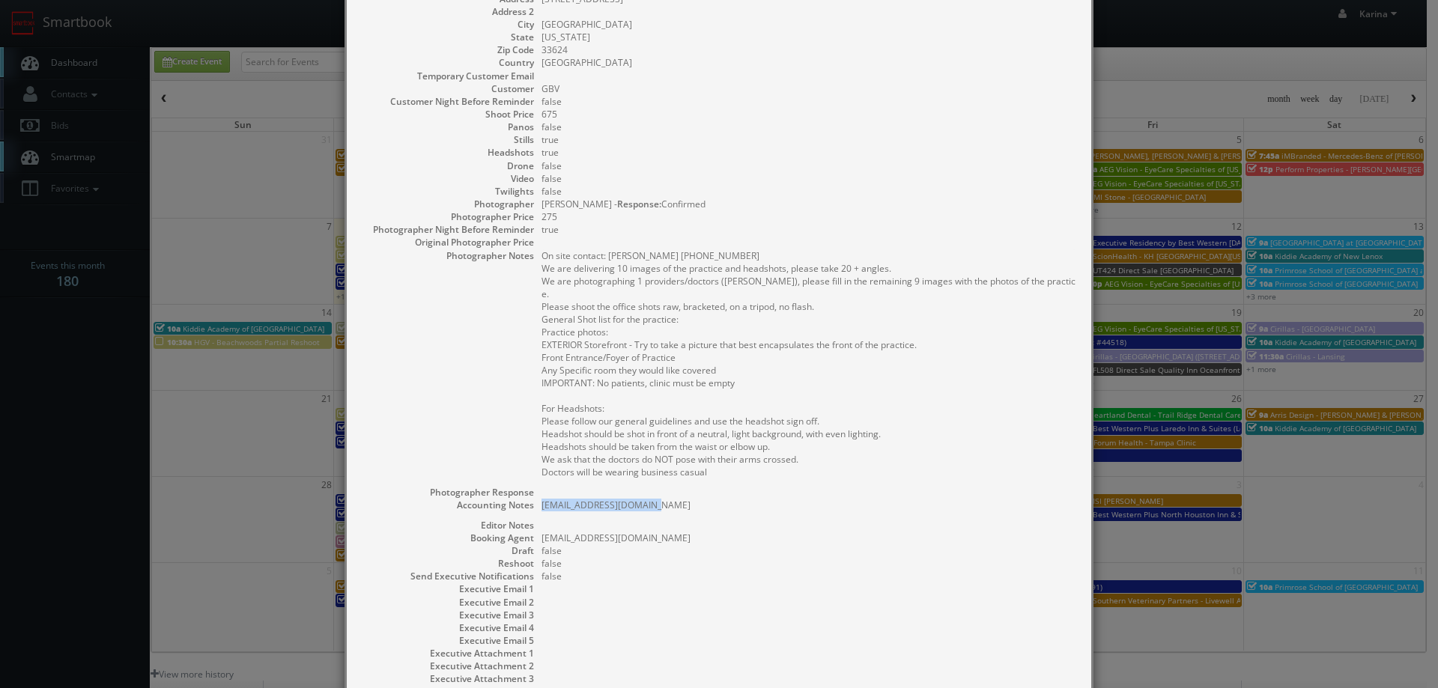
copy pre "[EMAIL_ADDRESS][DOMAIN_NAME]"
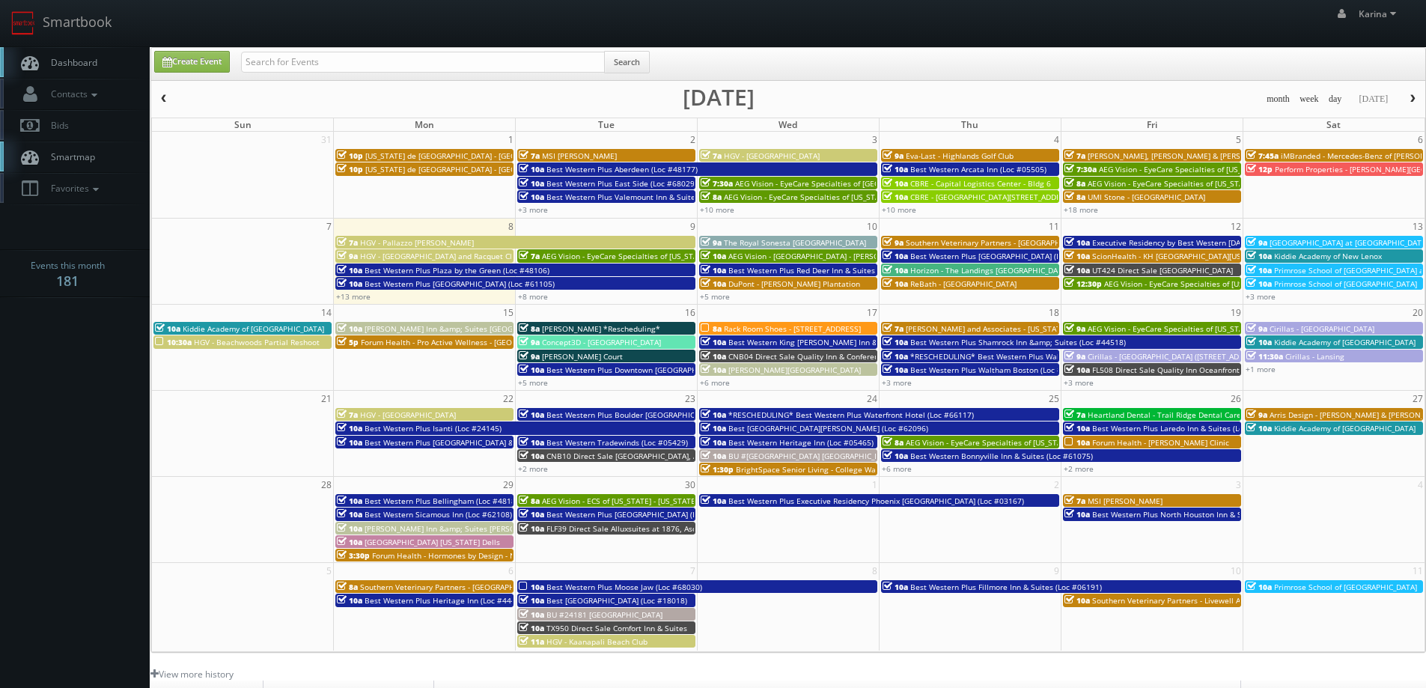
click at [91, 67] on span "Dashboard" at bounding box center [70, 62] width 54 height 13
click at [77, 67] on span "Dashboard" at bounding box center [70, 62] width 54 height 13
click at [88, 58] on span "Dashboard" at bounding box center [70, 62] width 54 height 13
click at [100, 62] on link "Dashboard" at bounding box center [75, 62] width 150 height 31
click at [1256, 296] on link "+3 more" at bounding box center [1261, 296] width 30 height 10
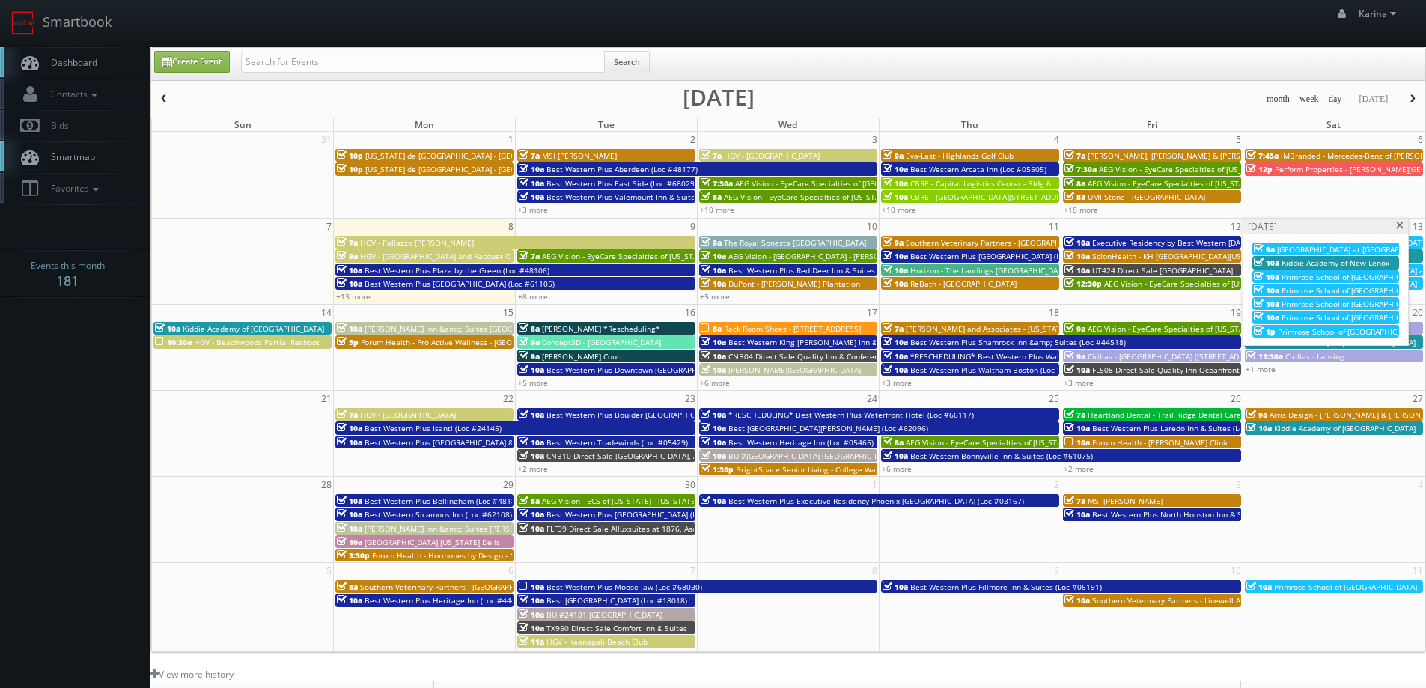
click at [1401, 225] on span at bounding box center [1401, 226] width 10 height 8
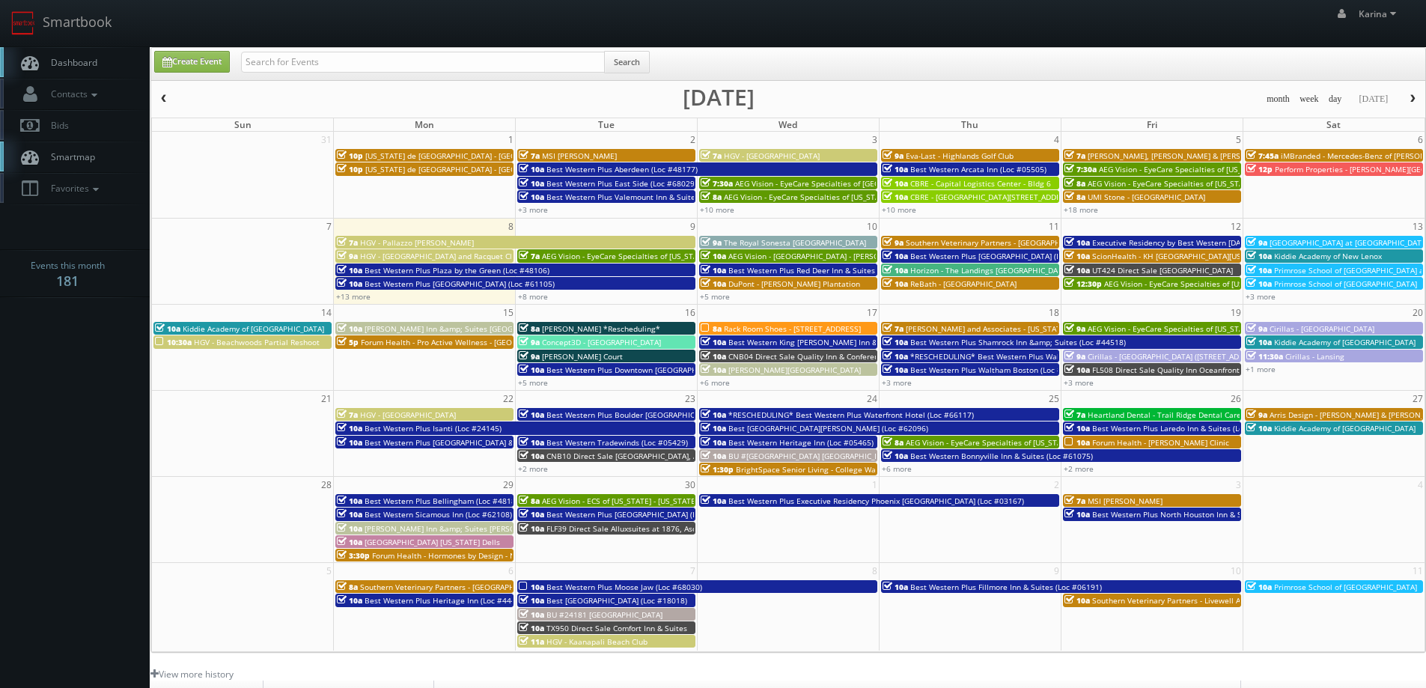
click at [814, 326] on span "Rack Room Shoes - [STREET_ADDRESS]" at bounding box center [792, 328] width 137 height 10
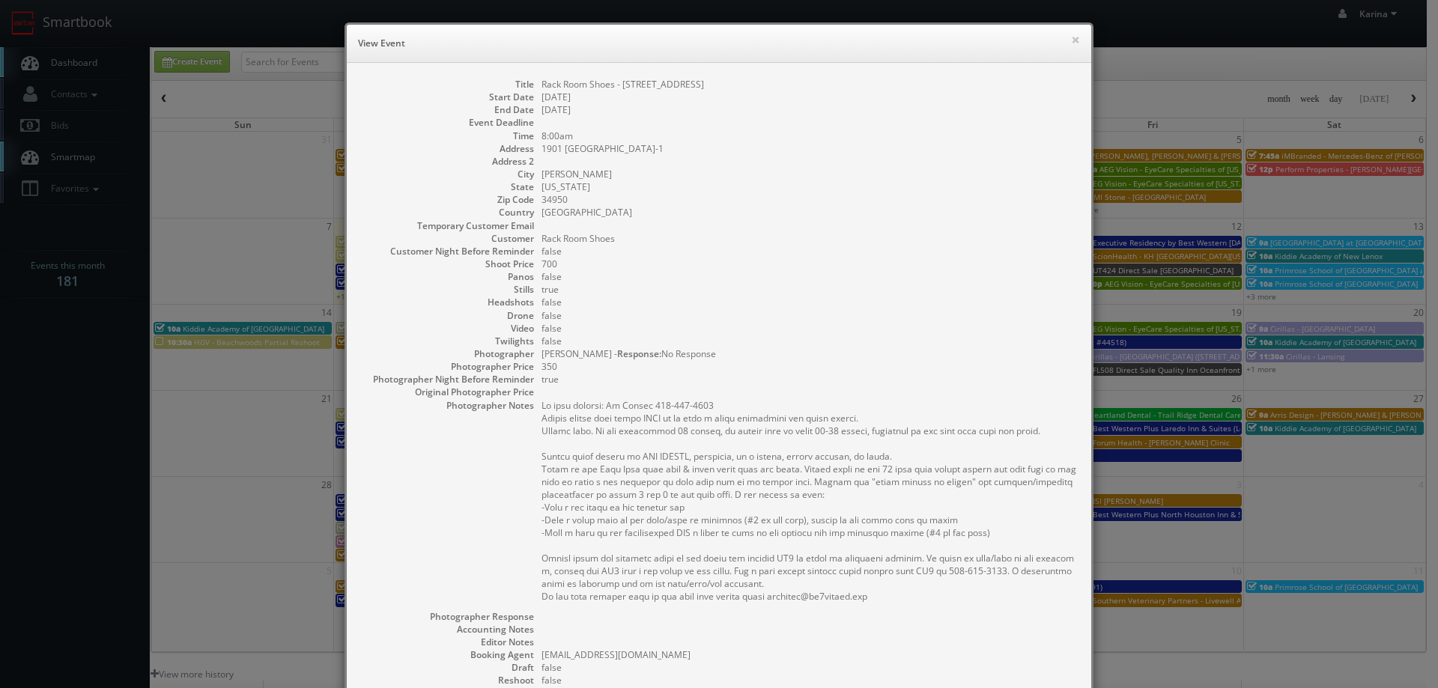
click at [1074, 37] on div "× View Event" at bounding box center [719, 44] width 744 height 38
click at [1071, 40] on button "×" at bounding box center [1075, 39] width 9 height 10
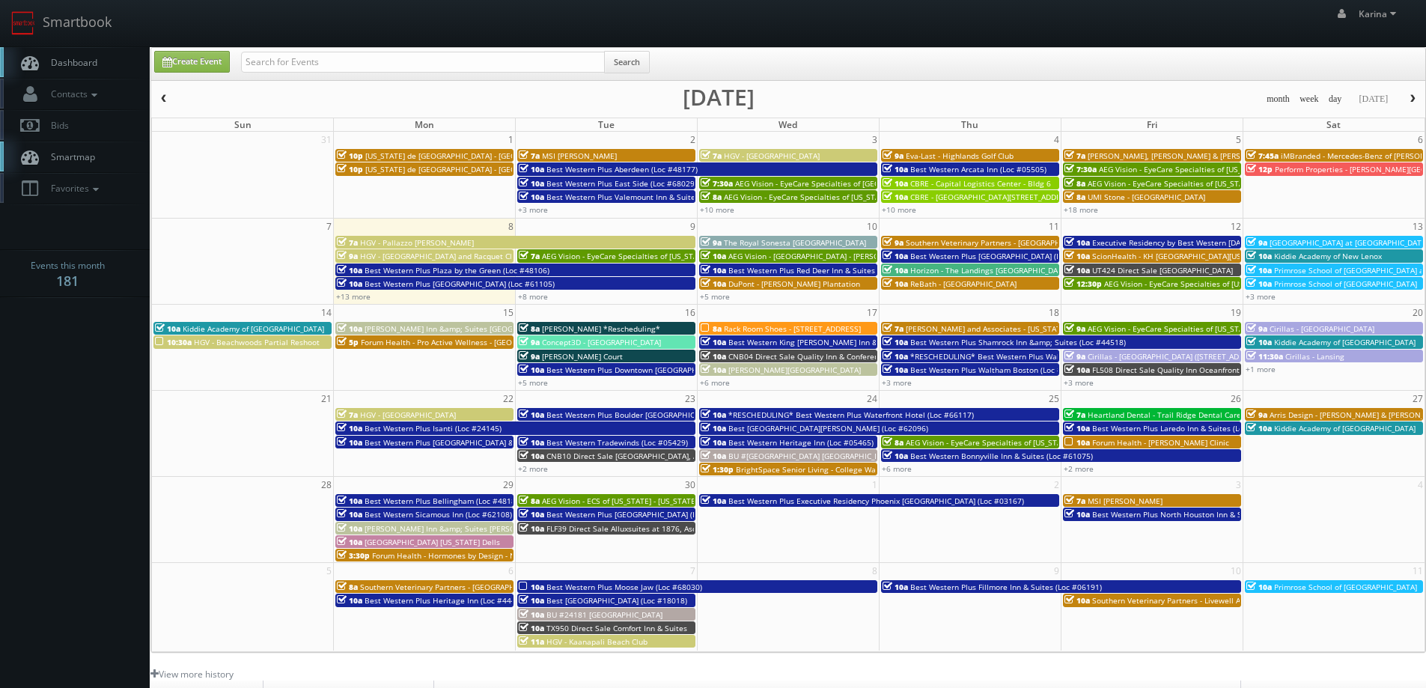
click at [75, 61] on span "Dashboard" at bounding box center [70, 62] width 54 height 13
